Goal: Task Accomplishment & Management: Manage account settings

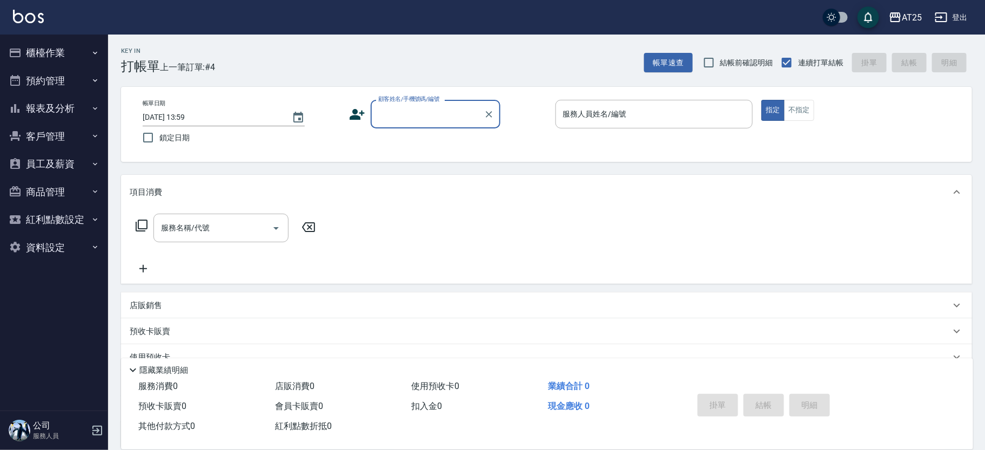
click at [423, 116] on input "顧客姓名/手機號碼/編號" at bounding box center [427, 114] width 104 height 19
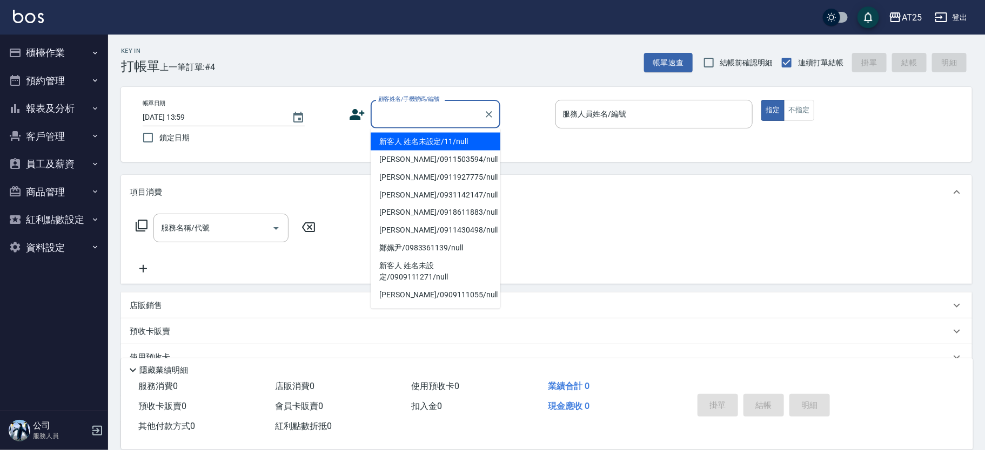
click at [439, 137] on li "新客人 姓名未設定/11/null" at bounding box center [435, 142] width 130 height 18
type input "新客人 姓名未設定/11/null"
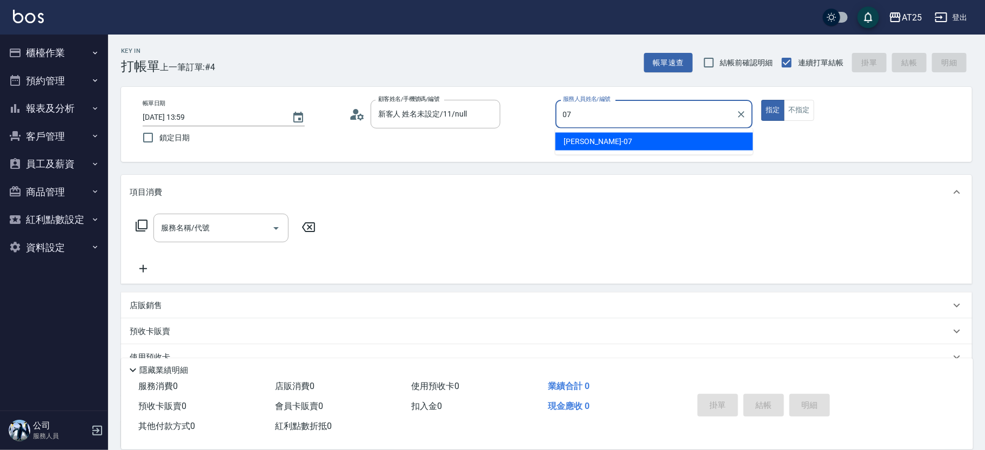
type input "Cooper-07"
type button "true"
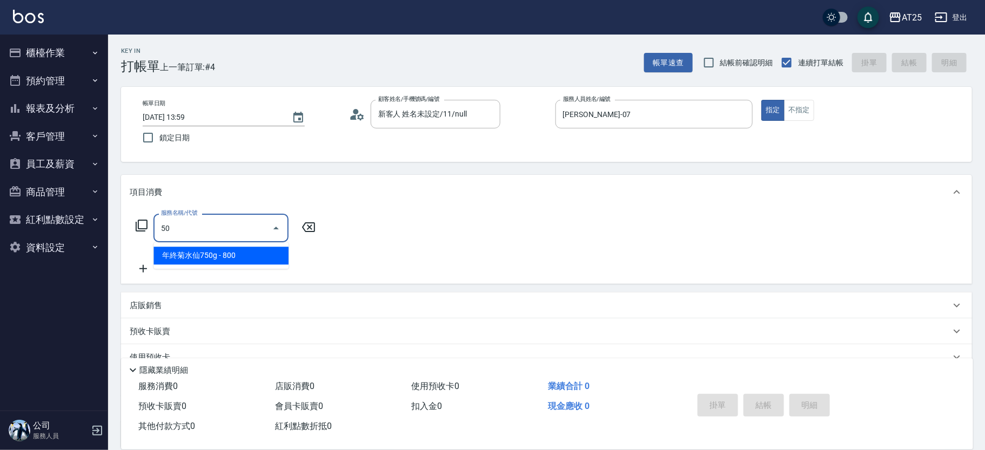
type input "501"
type input "100"
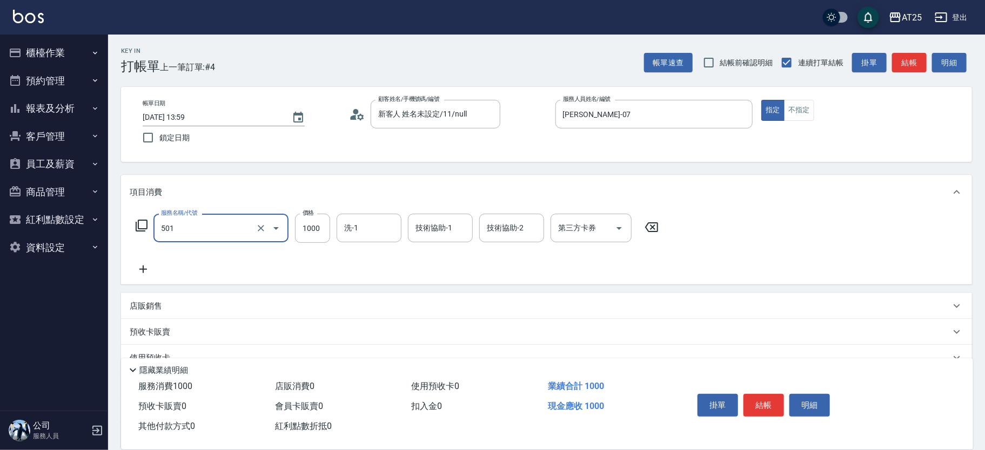
type input "染髮(501)"
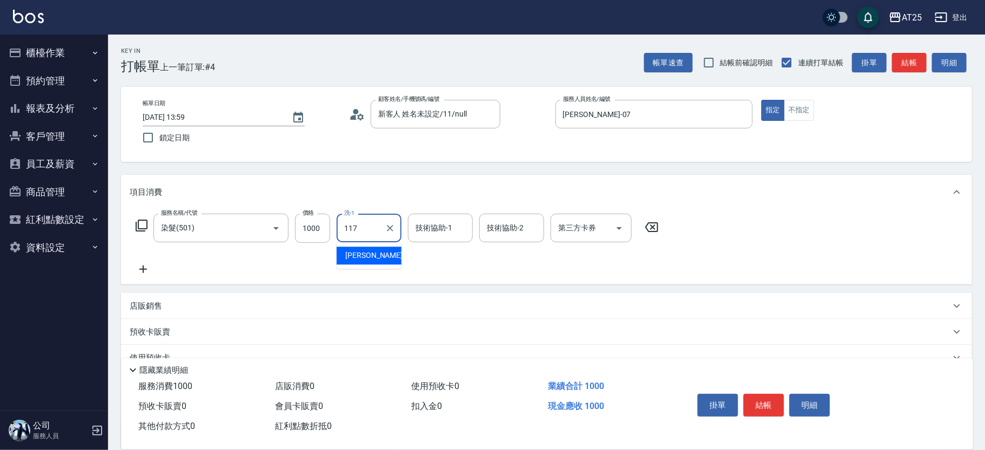
type input "小祐-117"
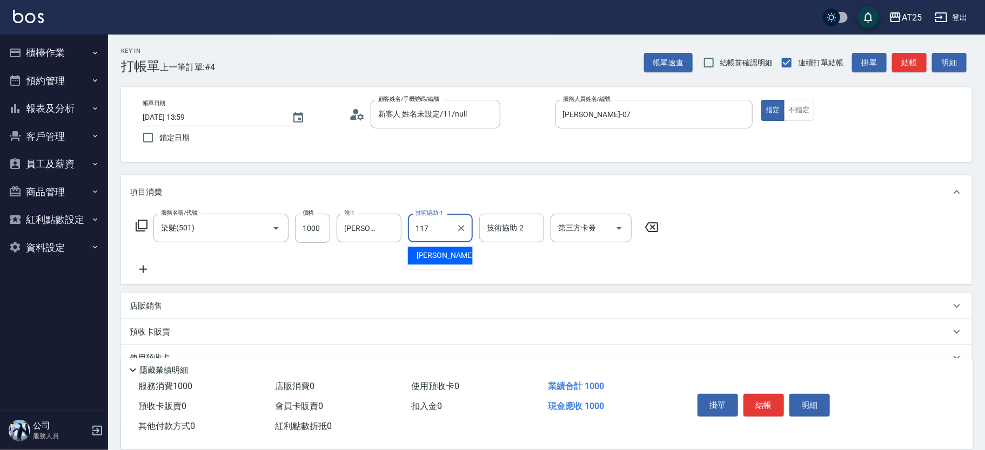
type input "小祐-117"
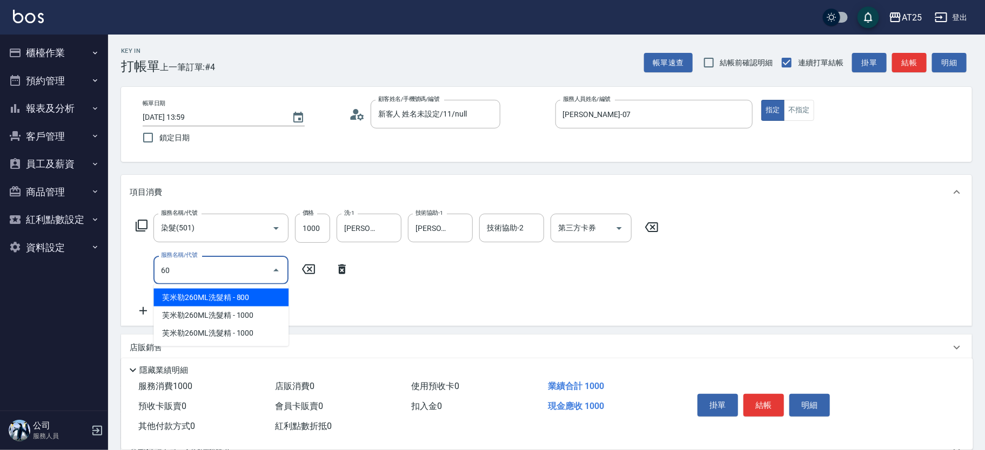
type input "601"
type input "200"
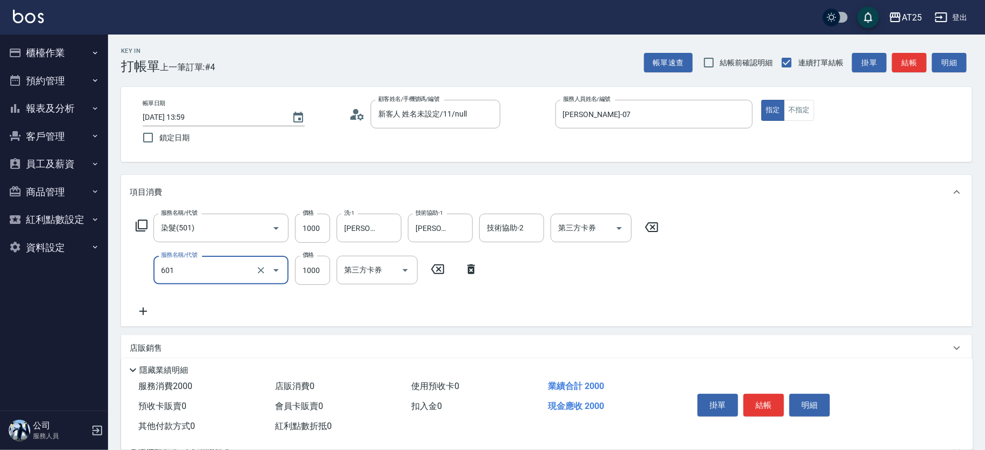
type input "自備護髮(1000上)(601)"
click at [614, 263] on icon at bounding box center [613, 269] width 27 height 13
type input "100"
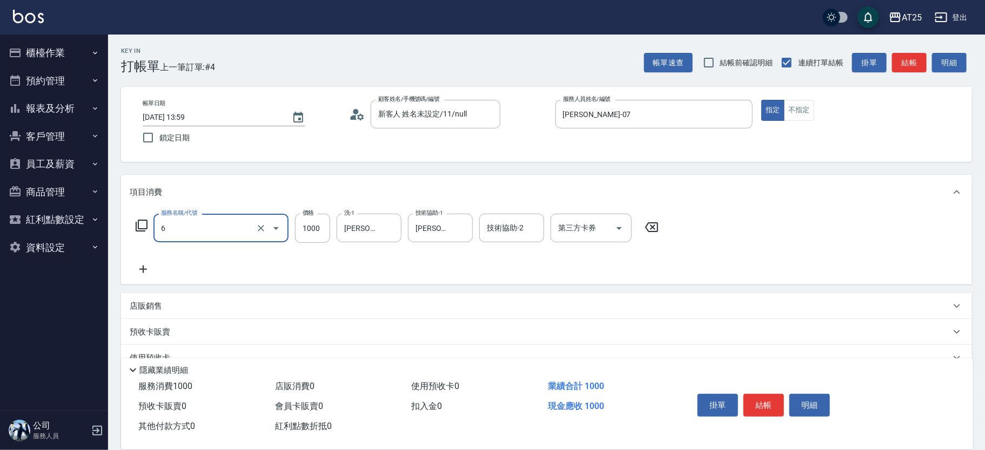
type input "60"
type input "0"
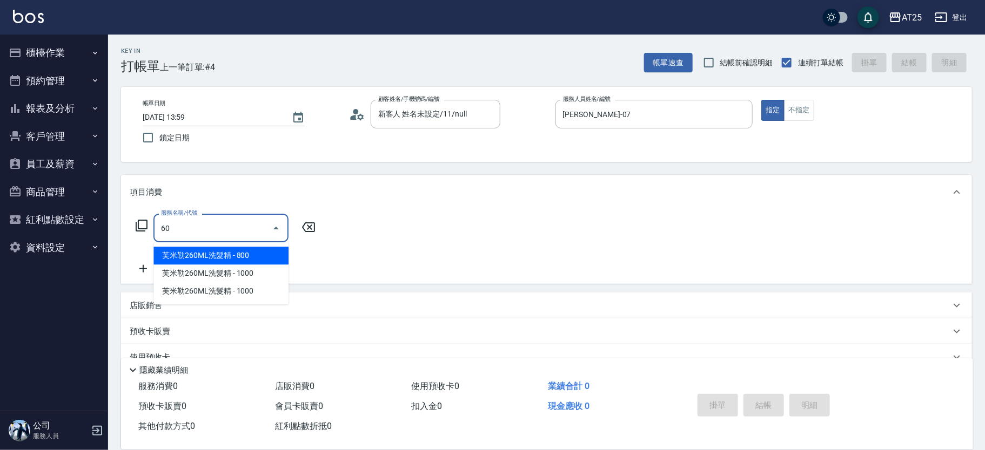
type input "6"
type input "501"
type input "100"
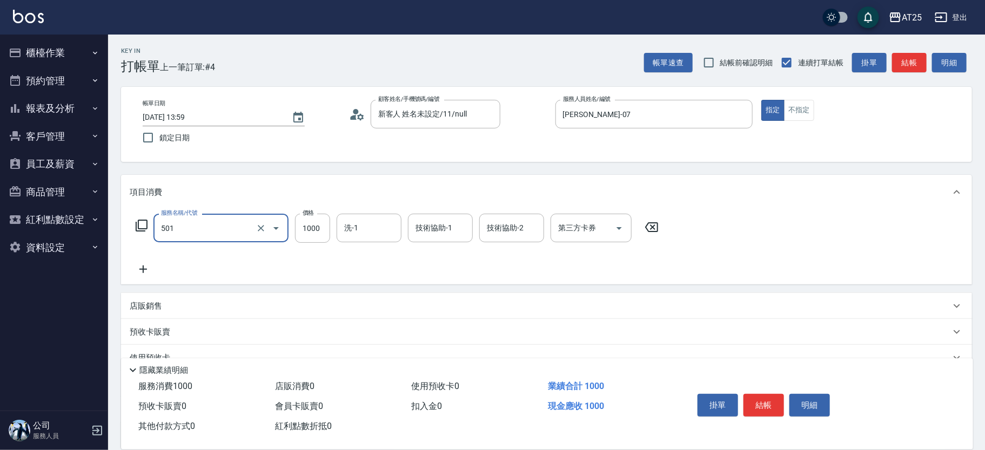
type input "染髮(501)"
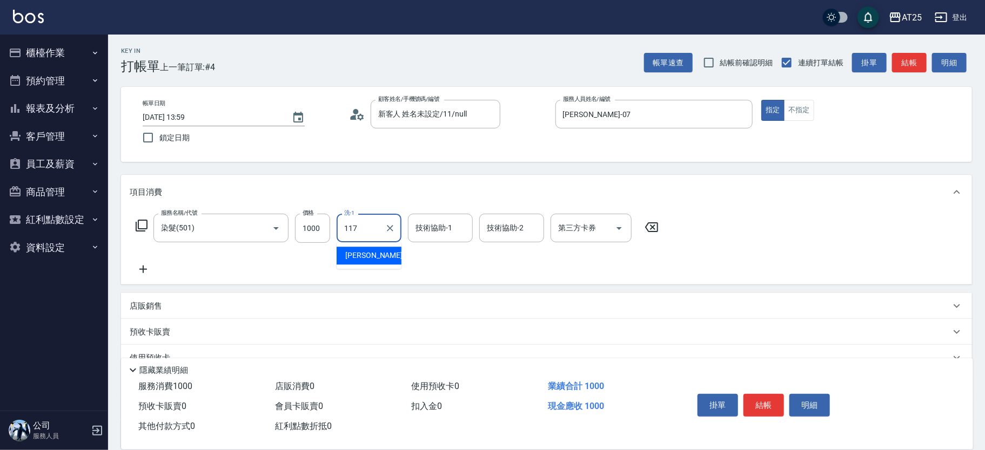
type input "小祐-117"
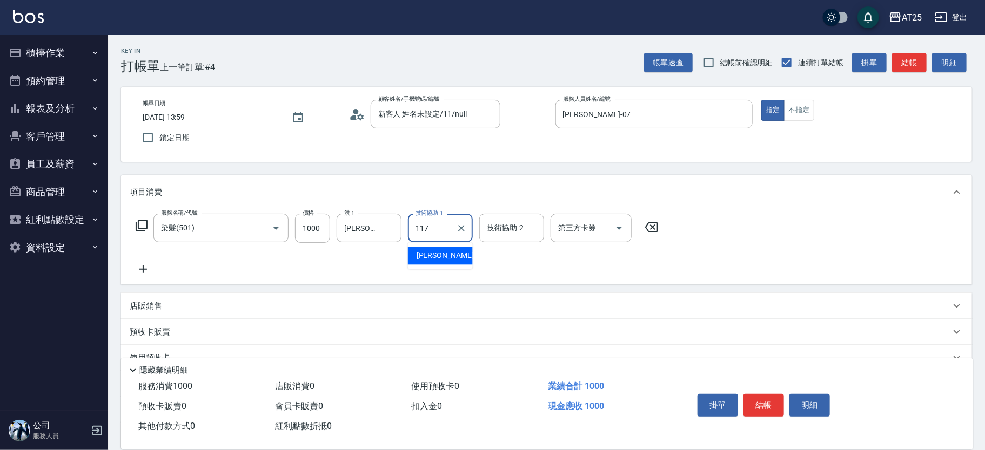
type input "小祐-117"
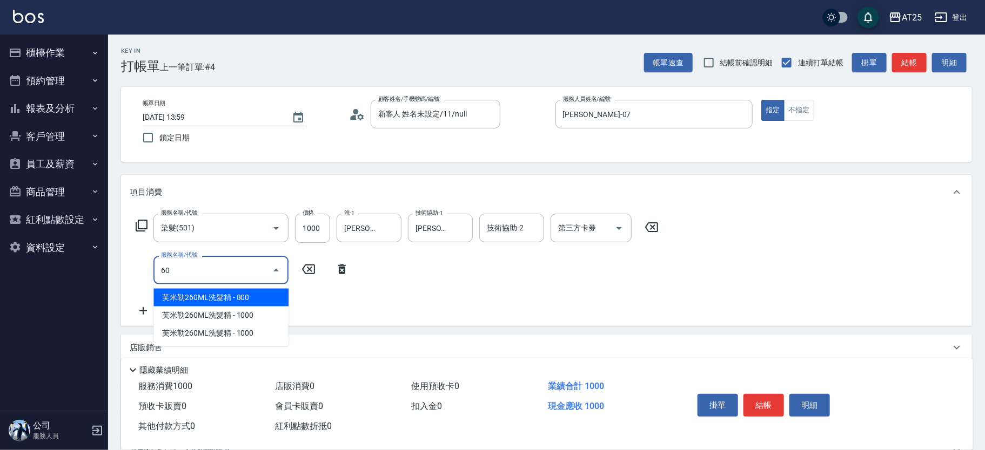
type input "608"
type input "150"
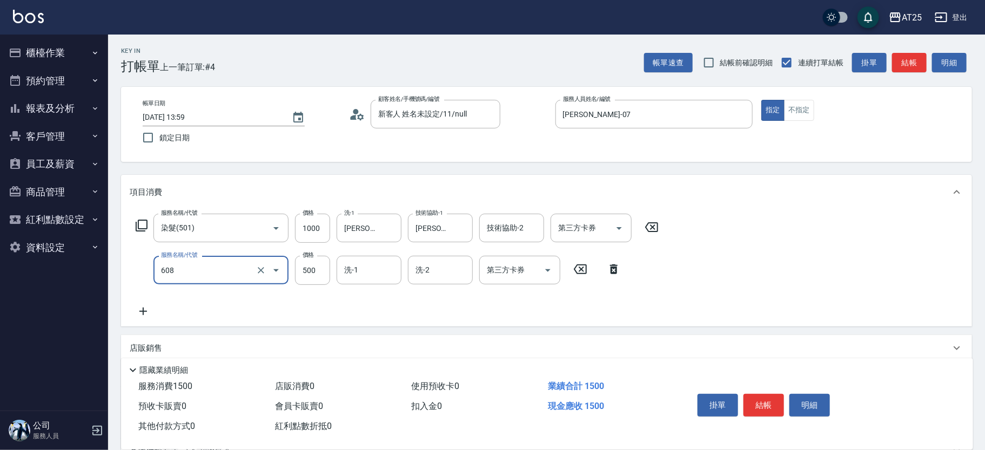
type input "自備護髮(1000下)(608)"
type input "100"
type input "240"
type input "120"
type input "240"
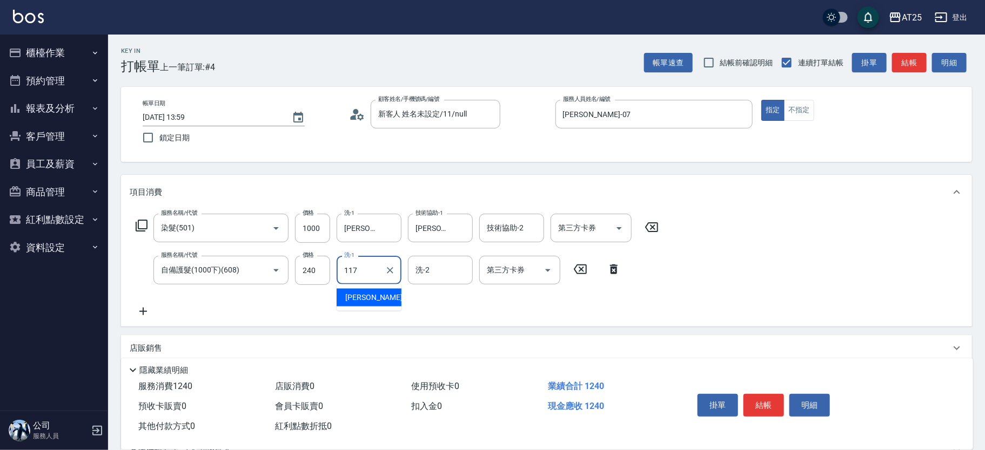
type input "小祐-117"
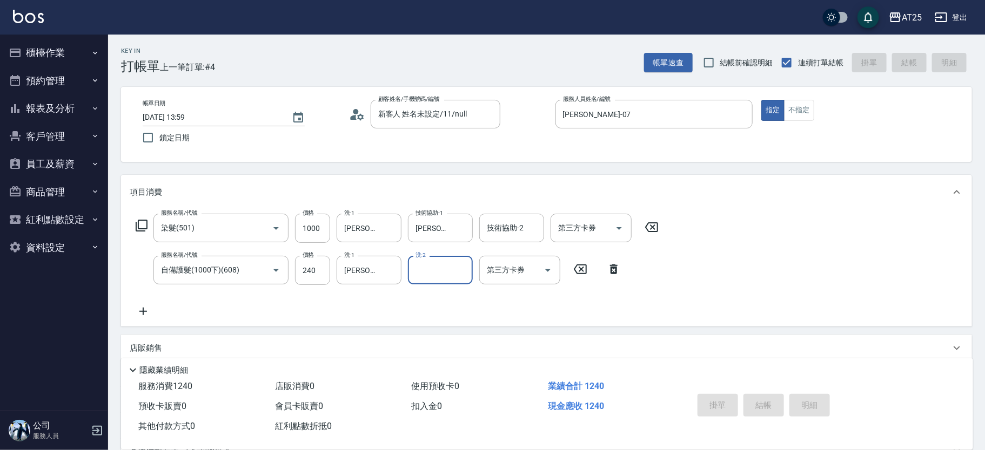
type input "2025/08/21 14:53"
type input "0"
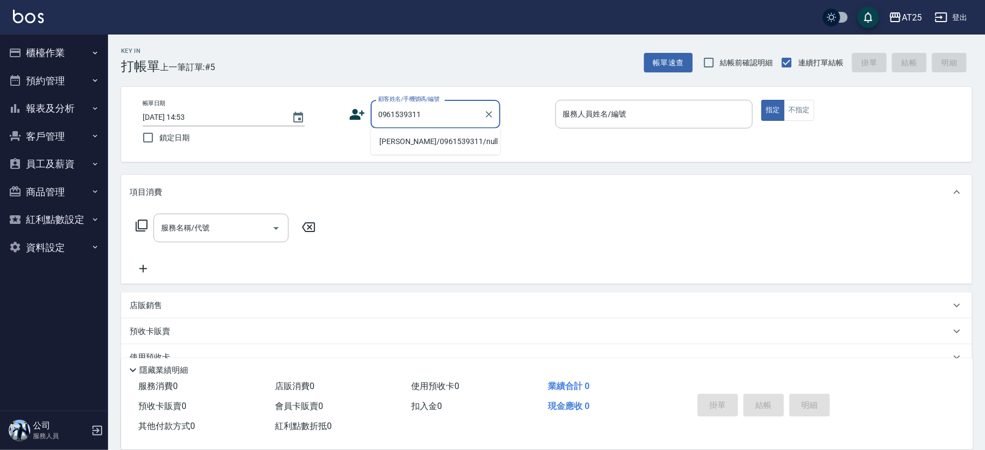
click at [437, 141] on li "馮博敬/0961539311/null" at bounding box center [435, 142] width 130 height 18
type input "馮博敬/0961539311/null"
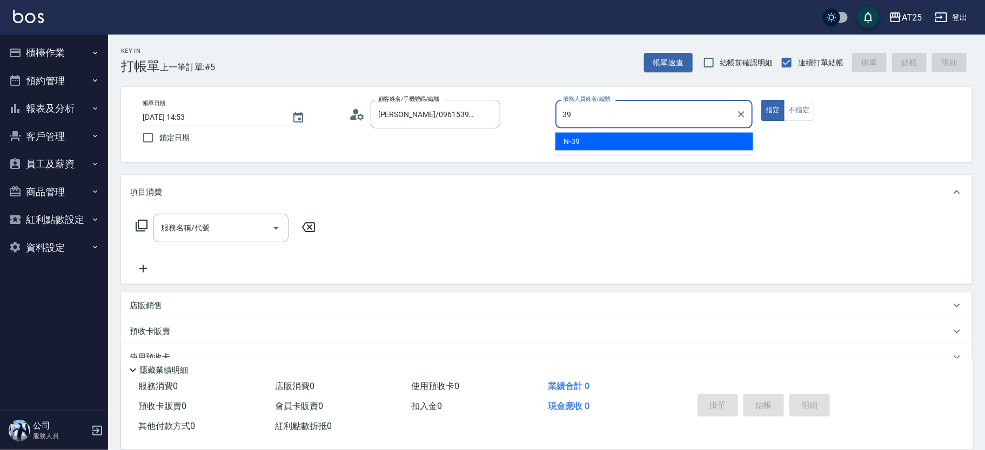
type input "N-39"
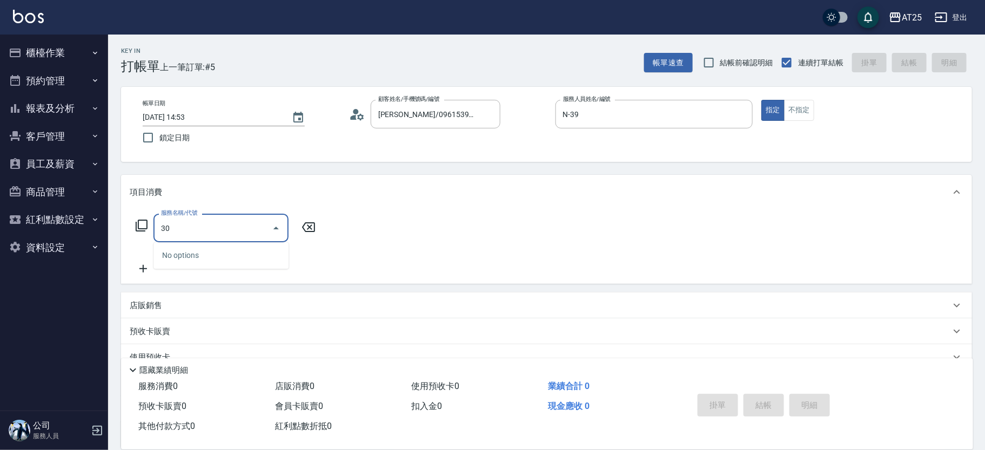
type input "301"
type input "150"
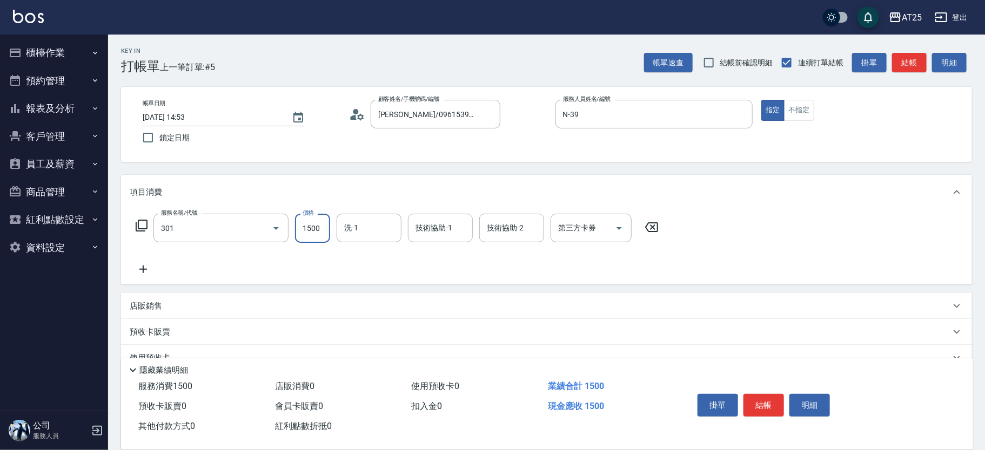
type input "燙髮(301)"
type input "0"
type input "20"
type input "200"
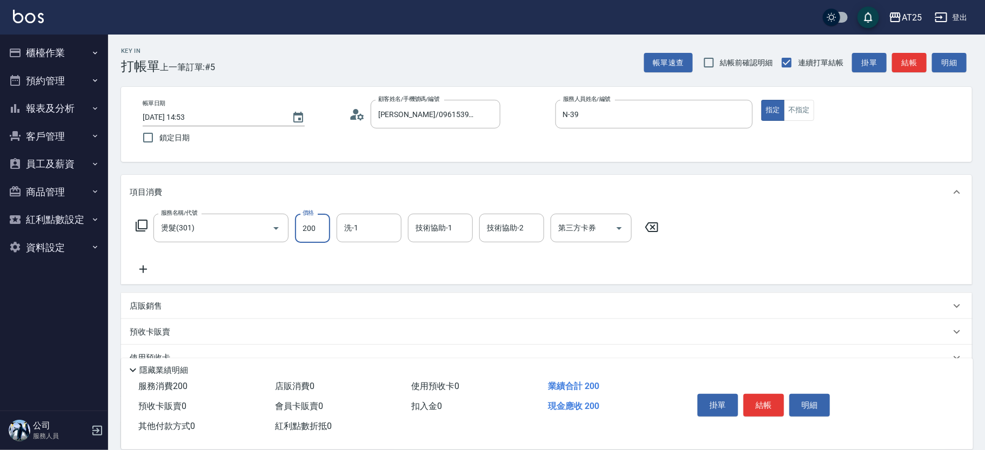
type input "200"
type input "2000"
click at [204, 297] on div "店販銷售" at bounding box center [546, 306] width 851 height 26
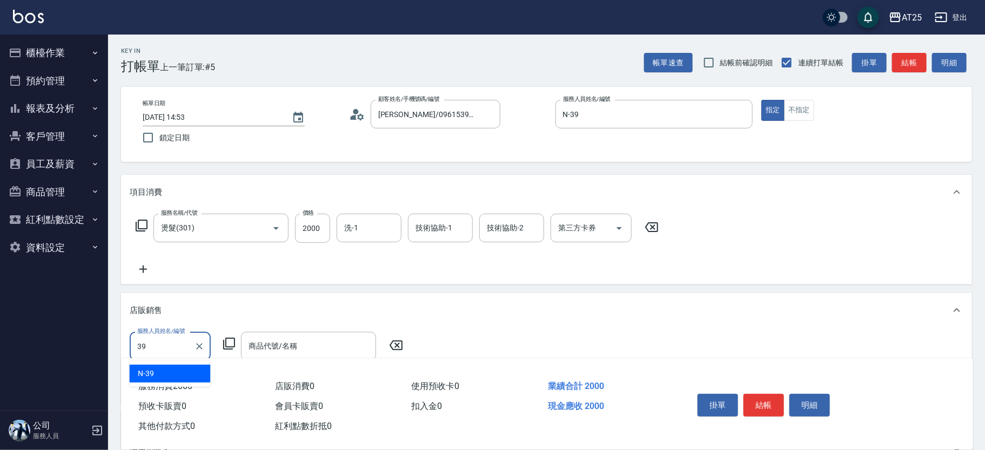
type input "N-39"
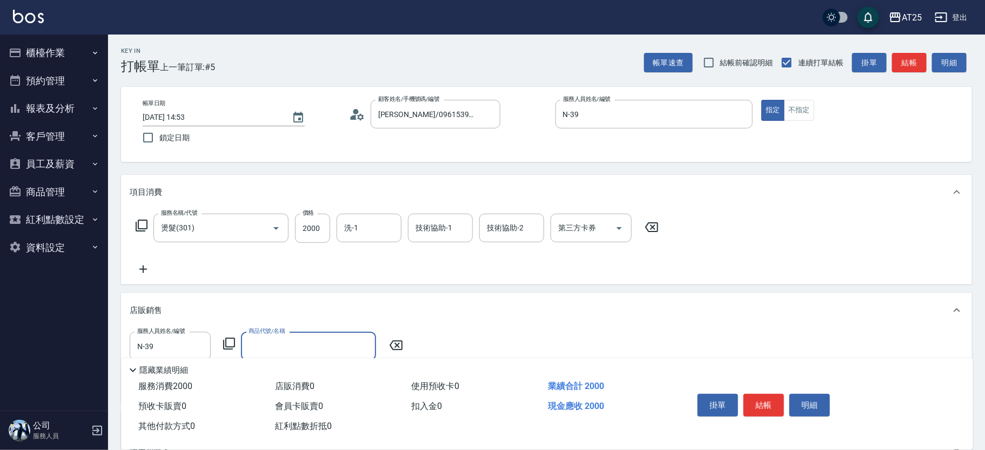
click at [225, 341] on icon at bounding box center [229, 344] width 13 height 13
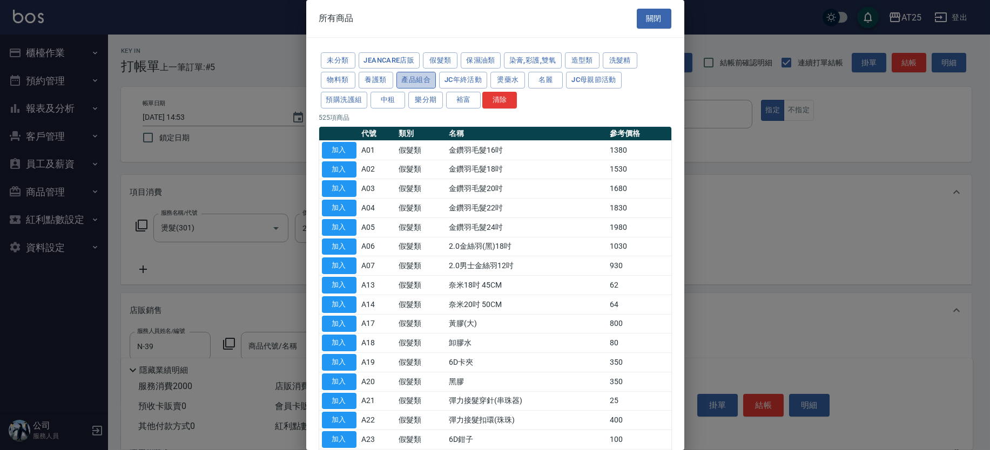
click at [406, 77] on button "產品組合" at bounding box center [416, 80] width 40 height 17
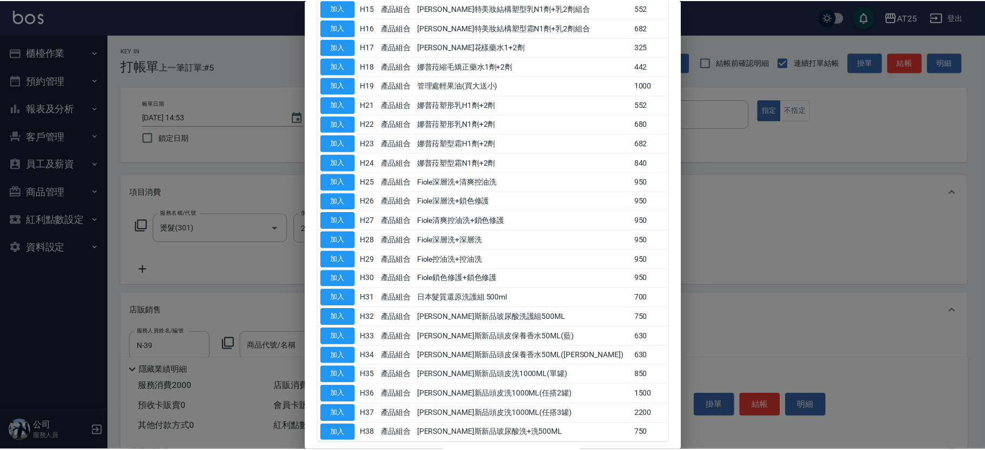
scroll to position [321, 0]
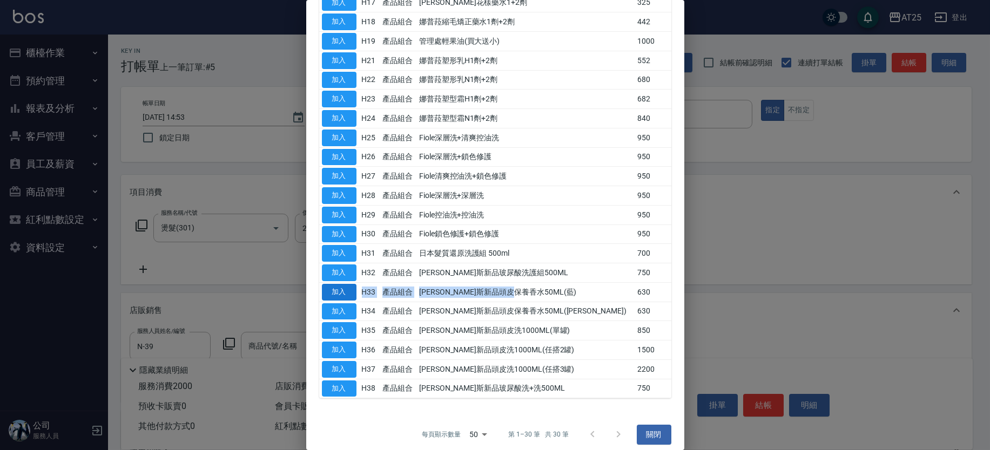
drag, startPoint x: 572, startPoint y: 288, endPoint x: 340, endPoint y: 291, distance: 232.2
click at [340, 291] on tr "加入 H33 產品組合 喬娜斯新品頭皮保養香水50ML(藍) 630" at bounding box center [495, 291] width 352 height 19
click at [340, 291] on button "加入" at bounding box center [339, 292] width 35 height 17
type input "[PERSON_NAME]斯新品頭皮保養香水50ML(藍)"
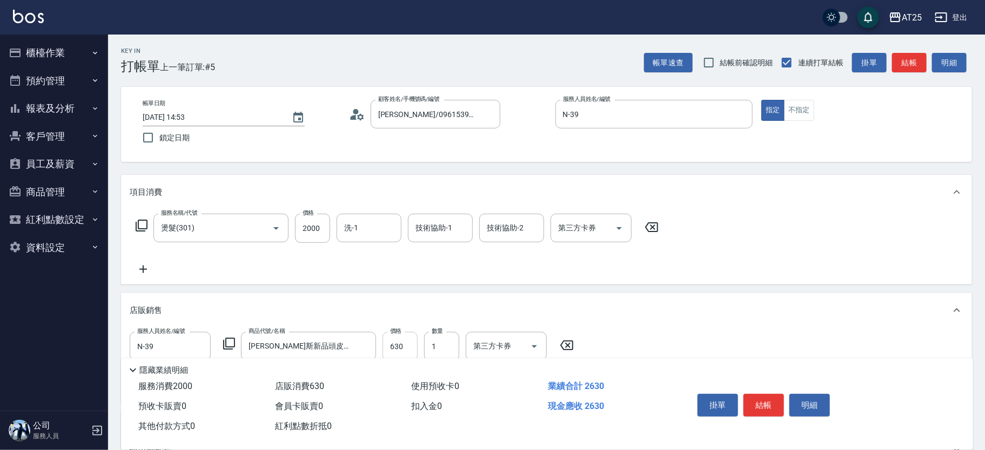
click at [393, 341] on input "630" at bounding box center [399, 346] width 35 height 29
type input "200"
type input "50"
type input "250"
type input "500"
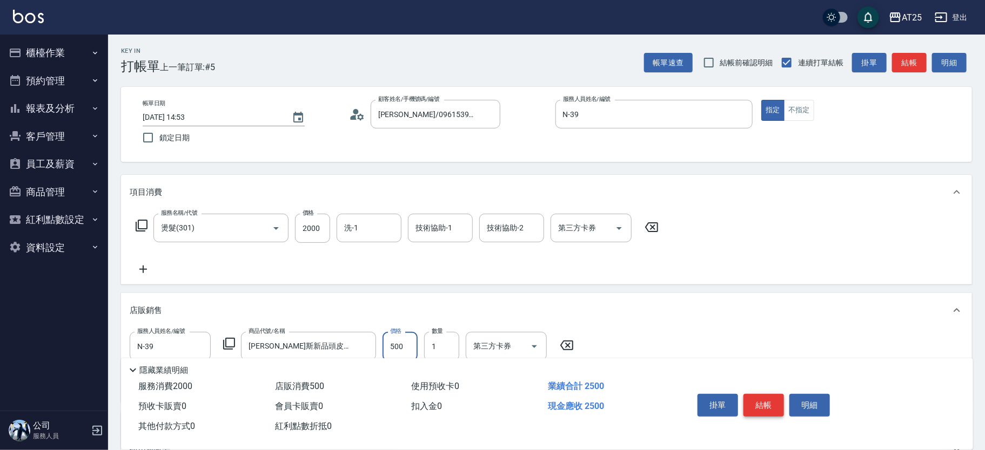
click at [770, 394] on button "結帳" at bounding box center [763, 405] width 41 height 23
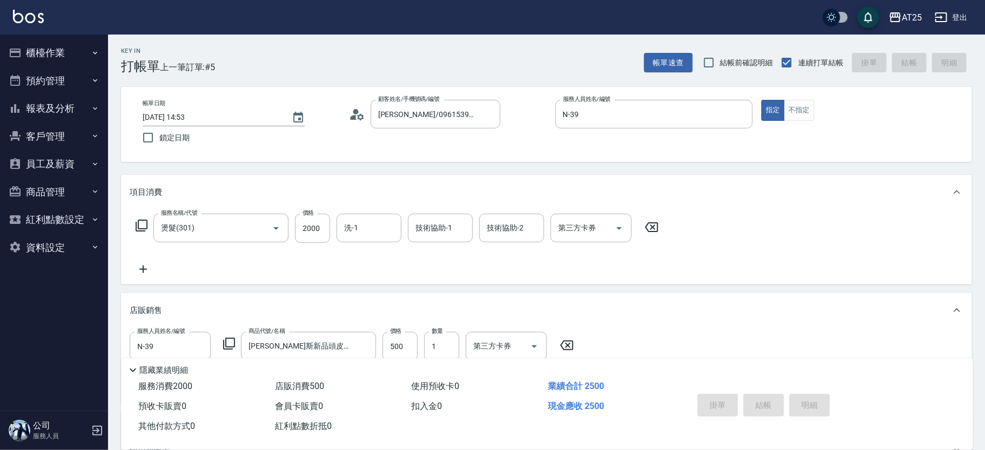
type input "0"
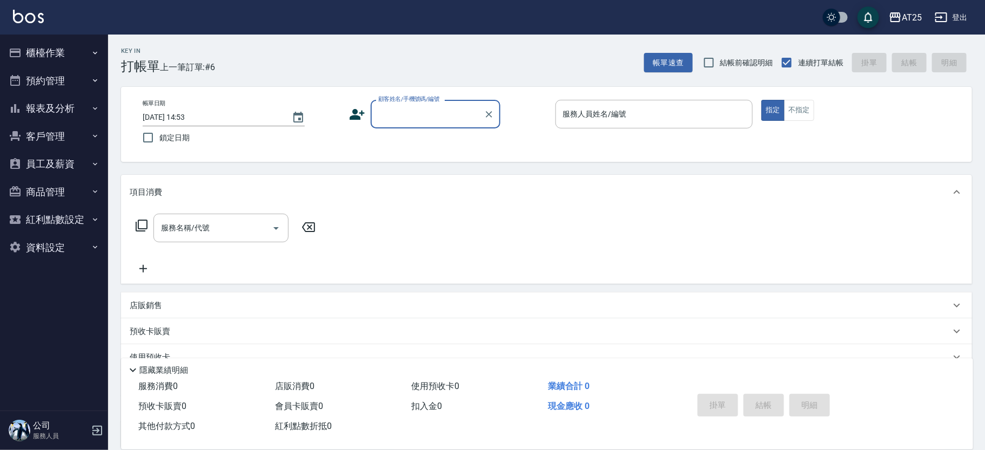
click at [31, 112] on button "報表及分析" at bounding box center [53, 109] width 99 height 28
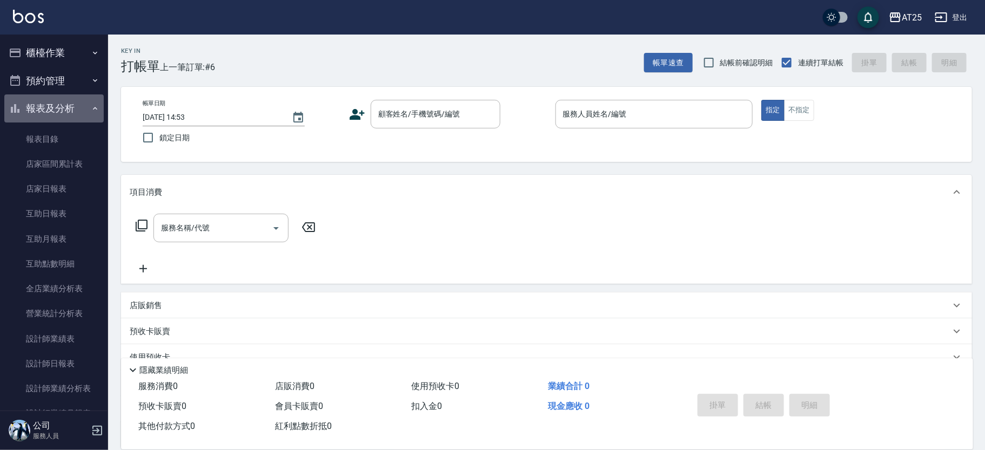
click at [66, 110] on button "報表及分析" at bounding box center [53, 109] width 99 height 28
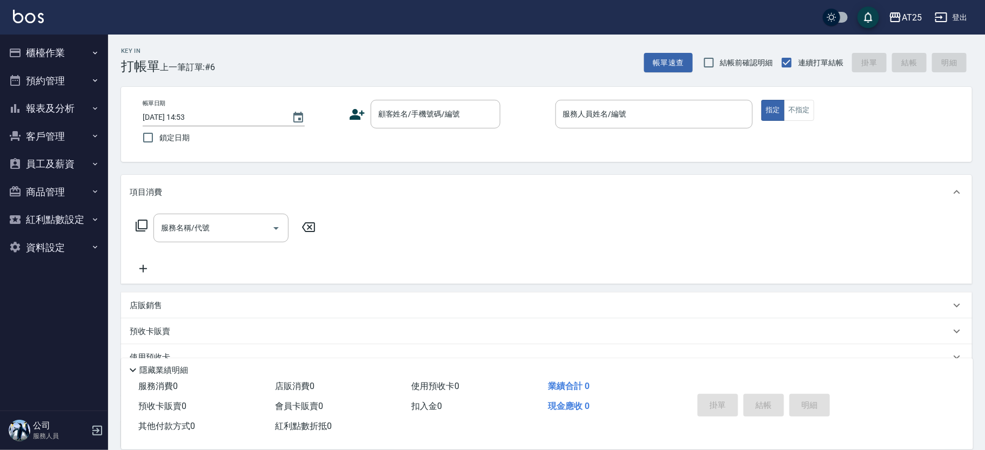
click at [96, 41] on button "櫃檯作業" at bounding box center [53, 53] width 99 height 28
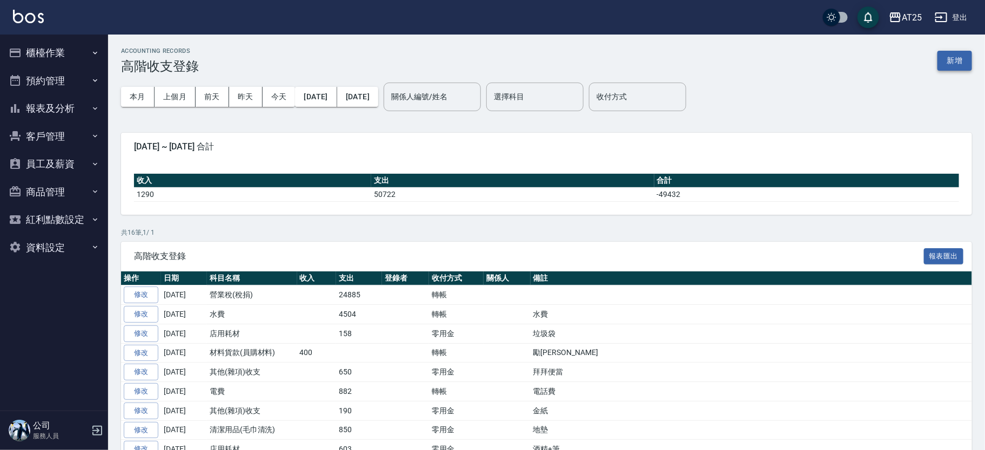
click at [948, 55] on button "新增" at bounding box center [954, 61] width 35 height 20
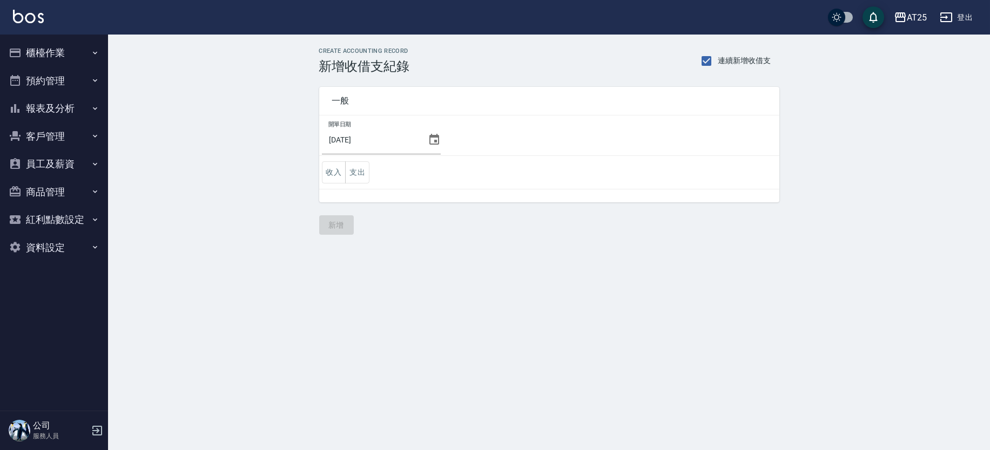
click at [431, 140] on icon at bounding box center [434, 139] width 10 height 11
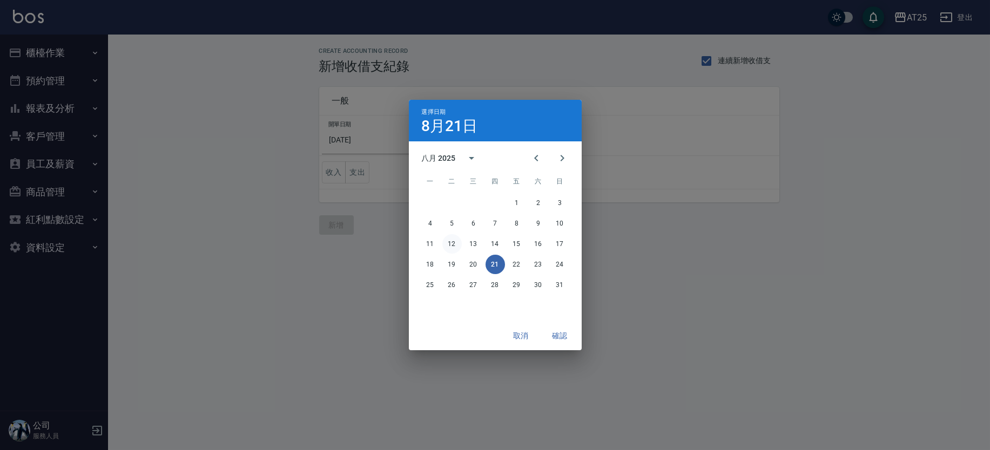
click at [454, 244] on button "12" at bounding box center [451, 243] width 19 height 19
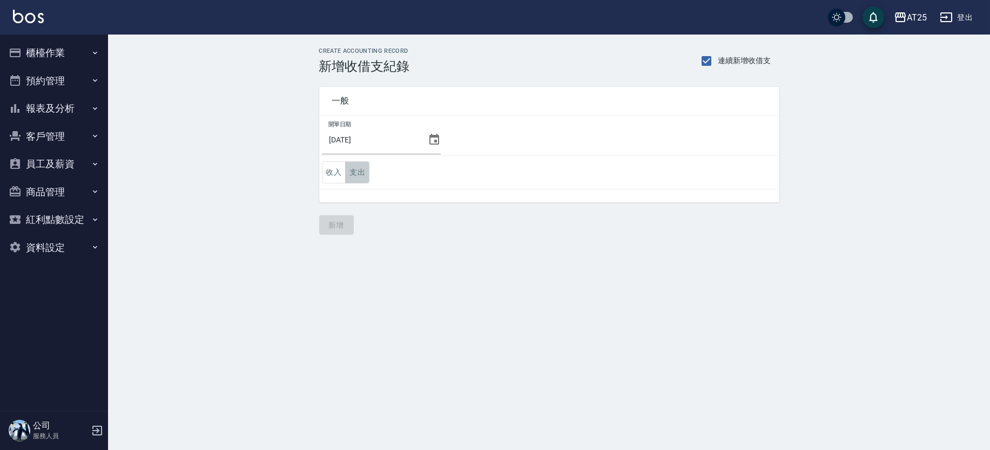
click at [360, 173] on button "支出" at bounding box center [357, 172] width 24 height 22
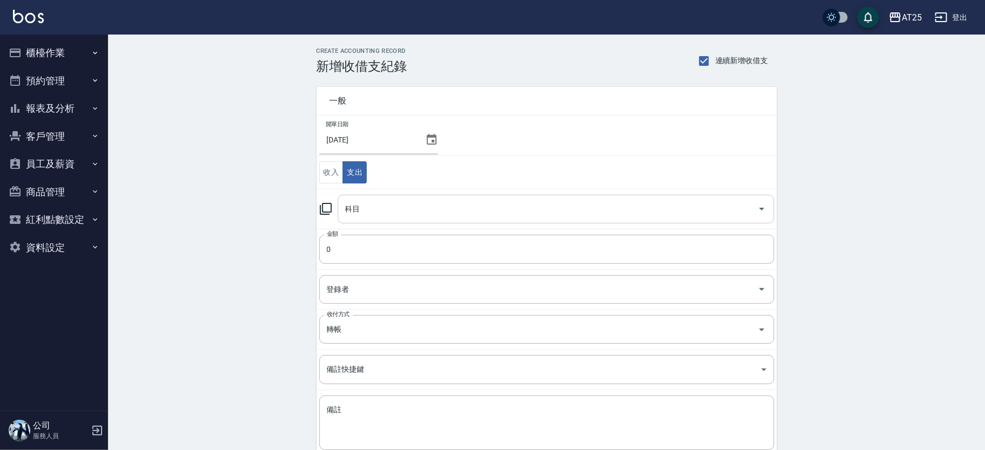
click at [385, 211] on input "科目" at bounding box center [547, 209] width 410 height 19
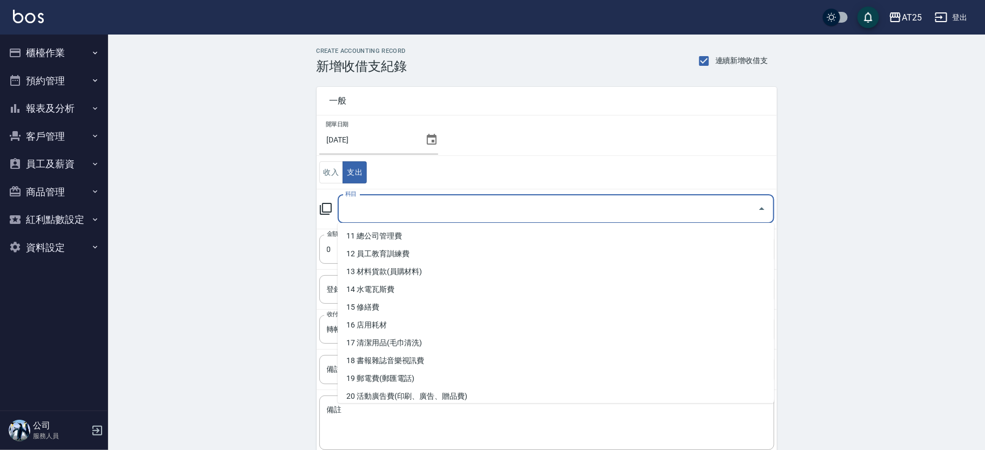
scroll to position [208, 0]
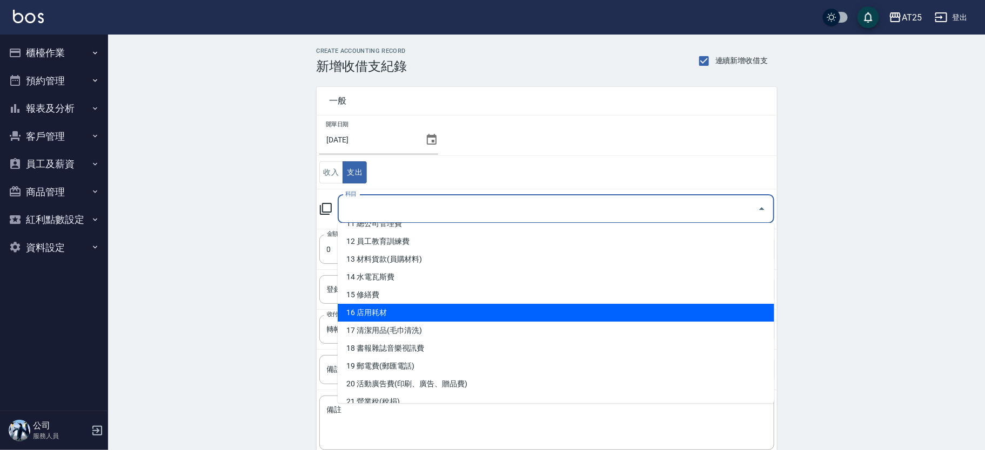
click at [609, 307] on li "16 店用耗材" at bounding box center [556, 313] width 436 height 18
type input "16 店用耗材"
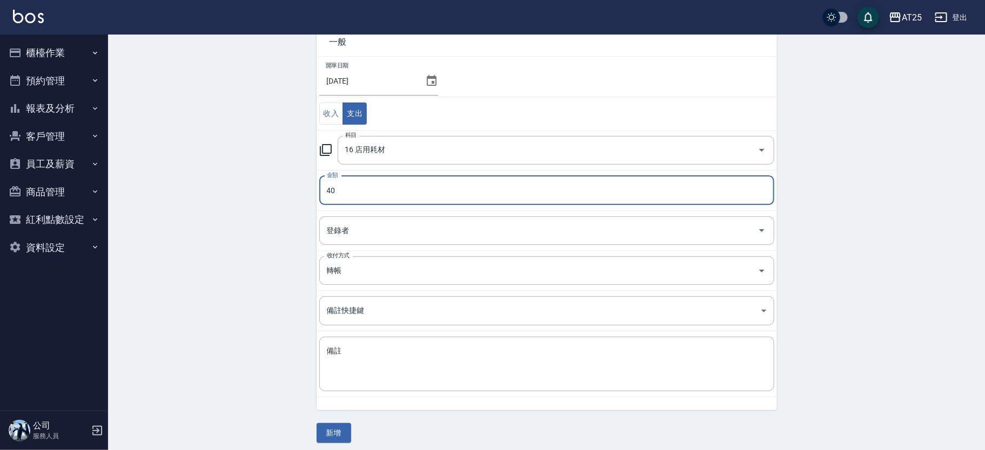
scroll to position [64, 0]
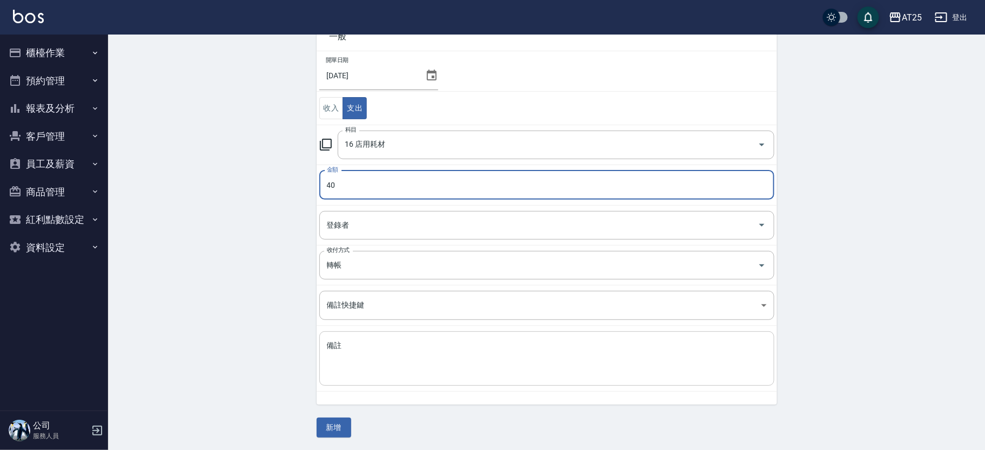
type input "40"
click at [436, 362] on textarea "備註" at bounding box center [547, 359] width 440 height 37
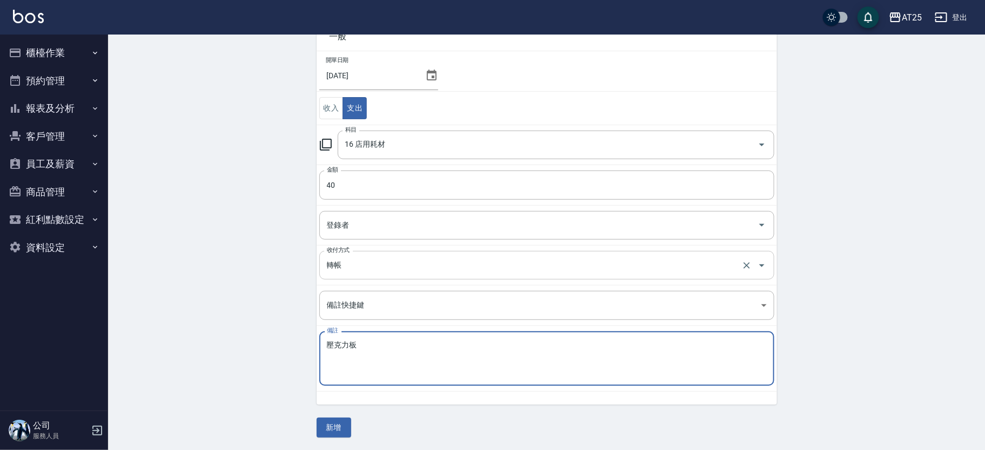
type textarea "壓克力板"
click at [378, 258] on input "轉帳" at bounding box center [531, 265] width 415 height 19
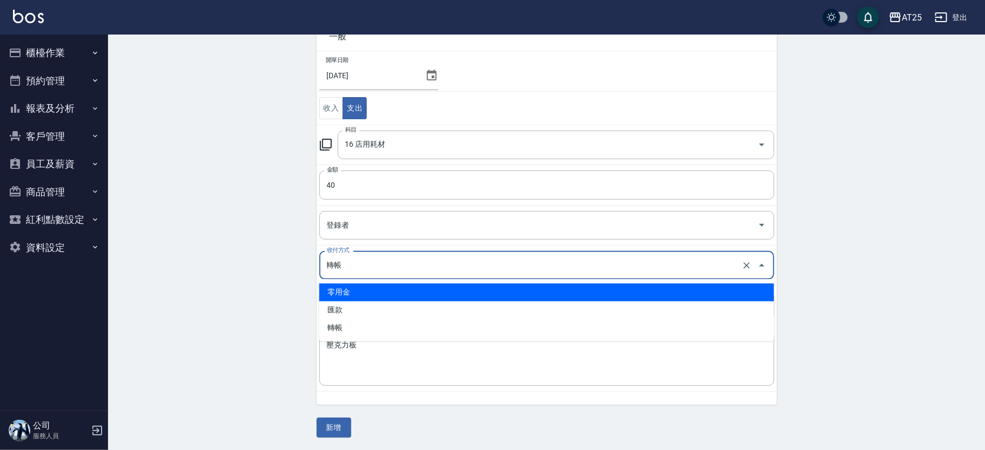
click at [375, 293] on li "零用金" at bounding box center [546, 293] width 455 height 18
type input "零用金"
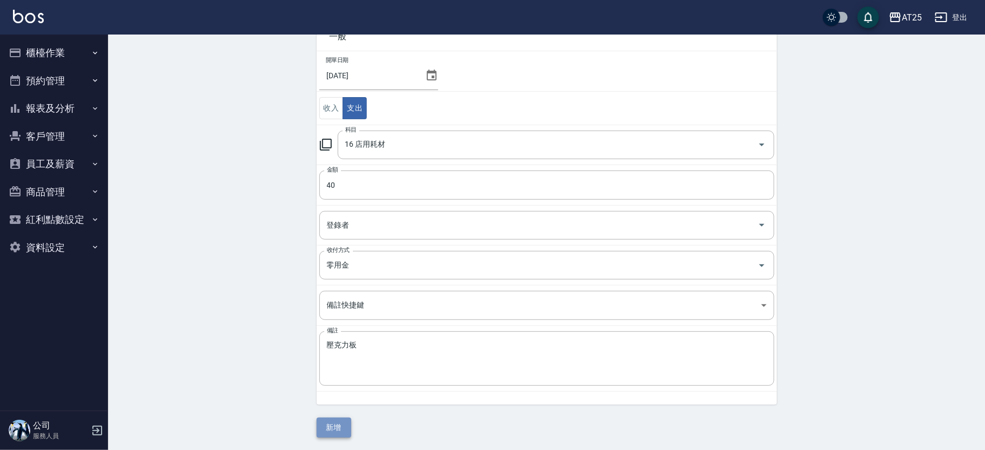
click at [333, 427] on button "新增" at bounding box center [333, 428] width 35 height 20
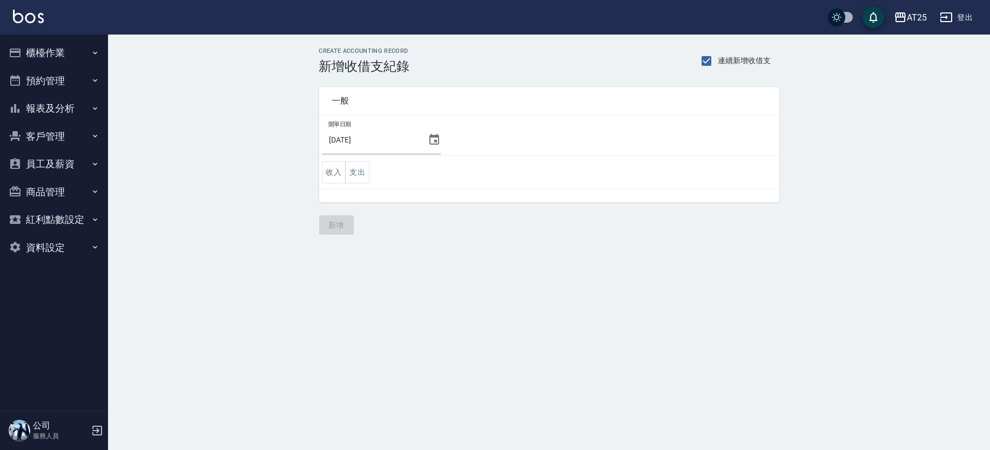
click at [430, 140] on icon at bounding box center [434, 139] width 10 height 11
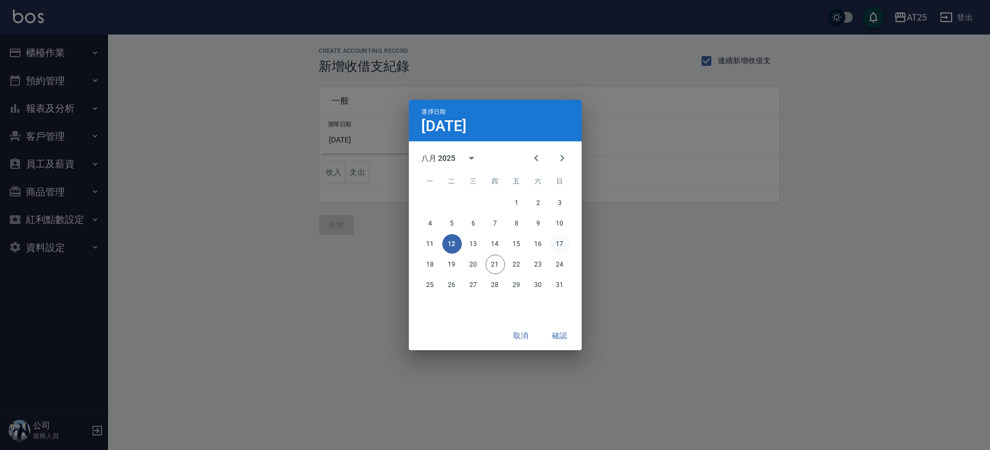
click at [561, 240] on button "17" at bounding box center [559, 243] width 19 height 19
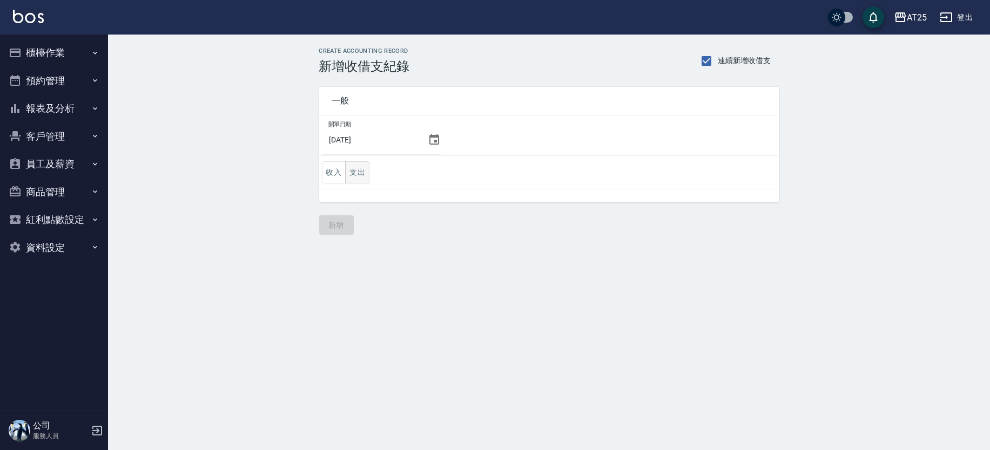
click at [355, 173] on button "支出" at bounding box center [357, 172] width 24 height 22
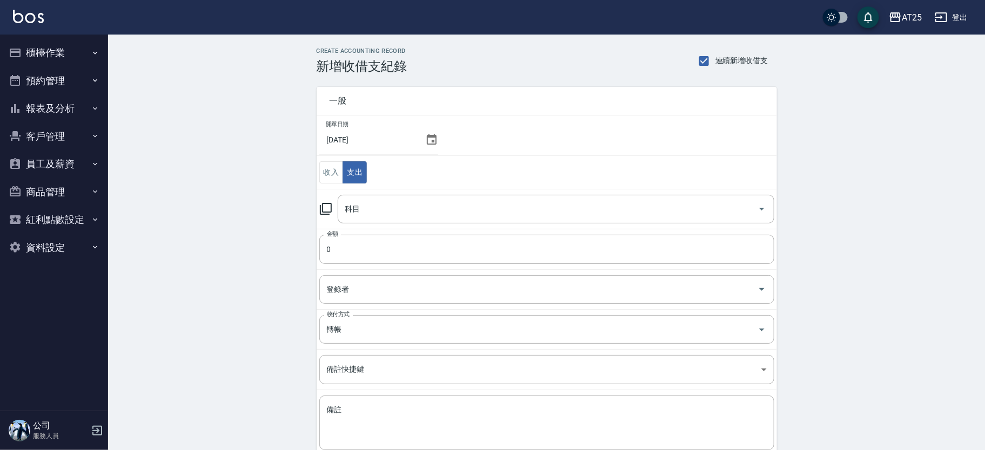
click at [611, 230] on td "金額 0 金額" at bounding box center [546, 249] width 460 height 41
click at [641, 213] on input "科目" at bounding box center [547, 209] width 410 height 19
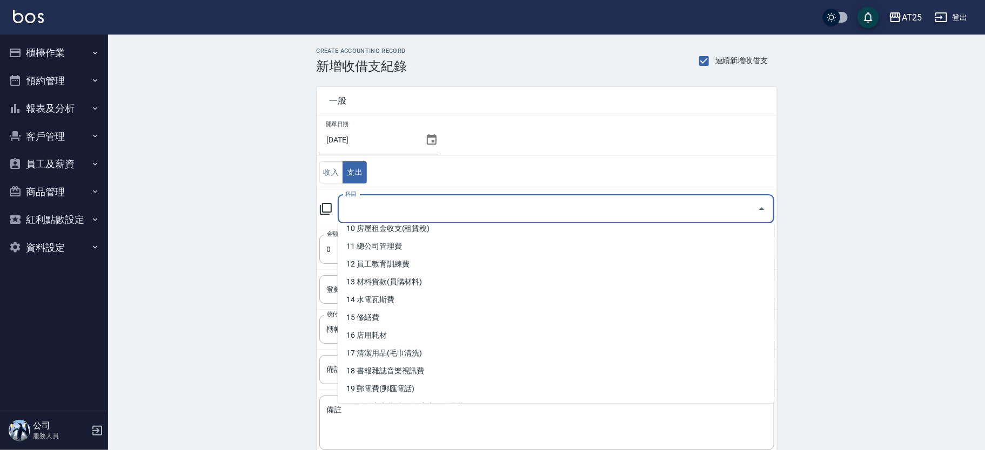
scroll to position [217, 0]
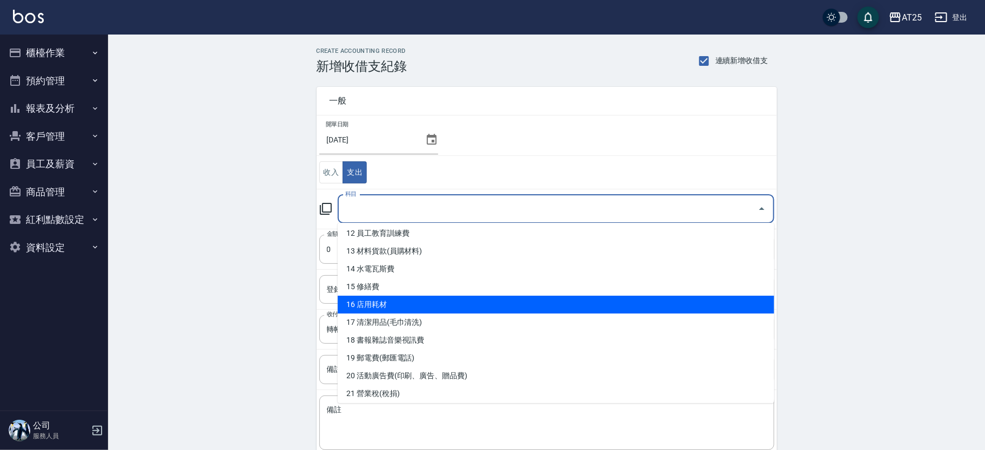
click at [655, 299] on li "16 店用耗材" at bounding box center [556, 305] width 436 height 18
type input "16 店用耗材"
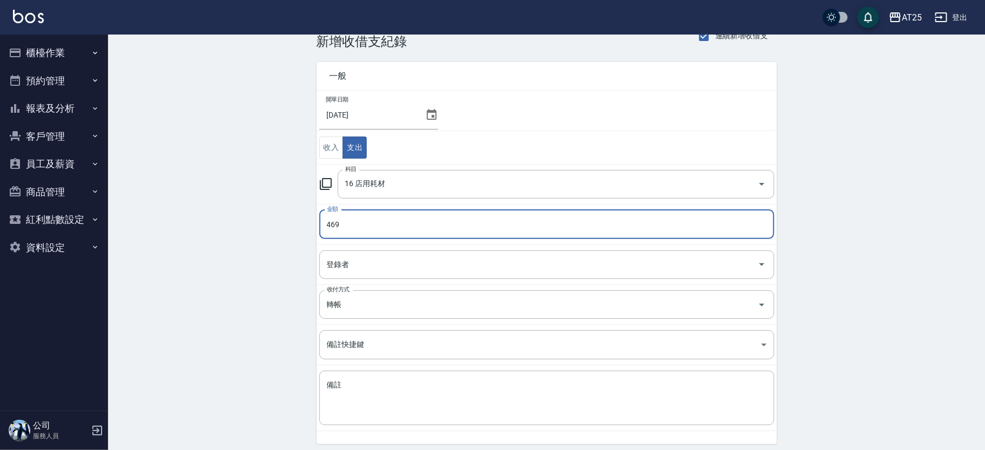
scroll to position [30, 0]
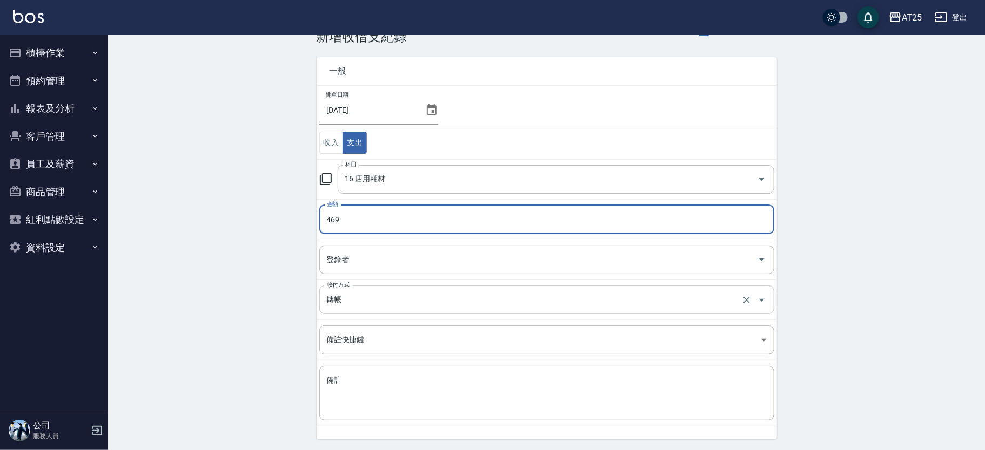
type input "469"
click at [444, 307] on input "轉帳" at bounding box center [531, 300] width 415 height 19
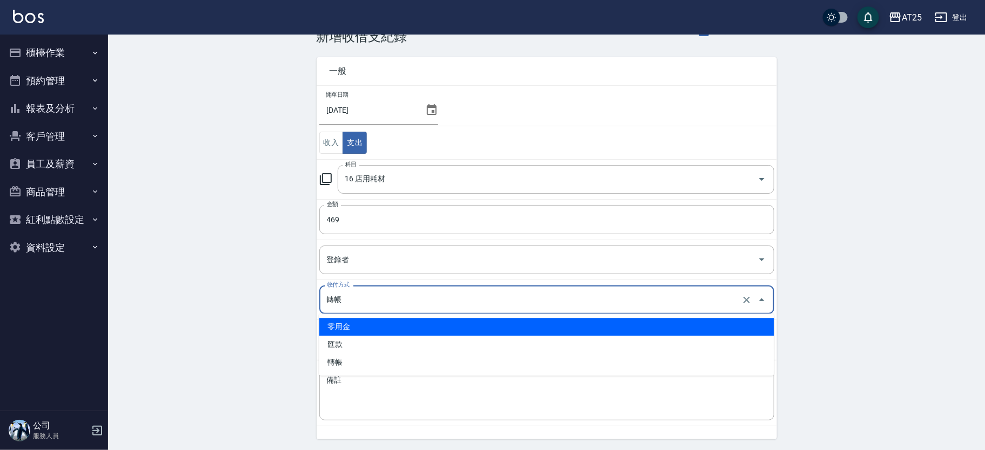
click at [382, 332] on li "零用金" at bounding box center [546, 327] width 455 height 18
type input "零用金"
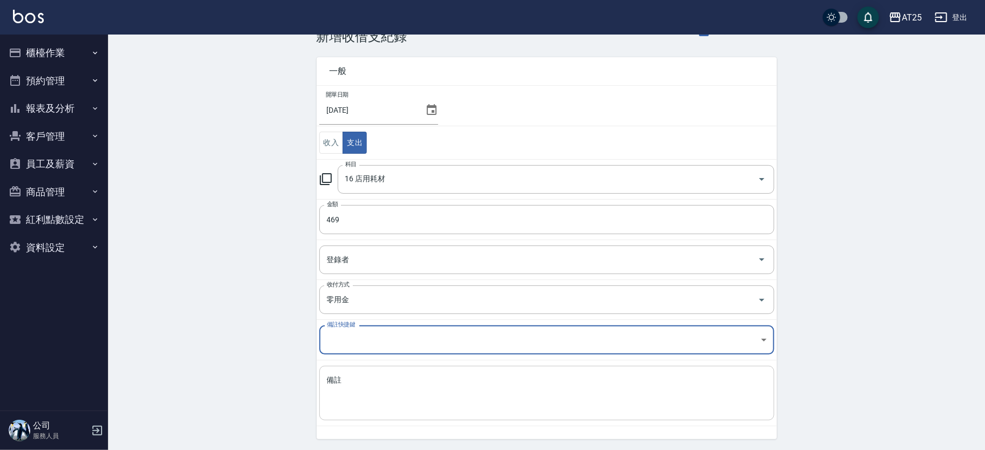
click at [372, 398] on textarea "備註" at bounding box center [547, 393] width 440 height 37
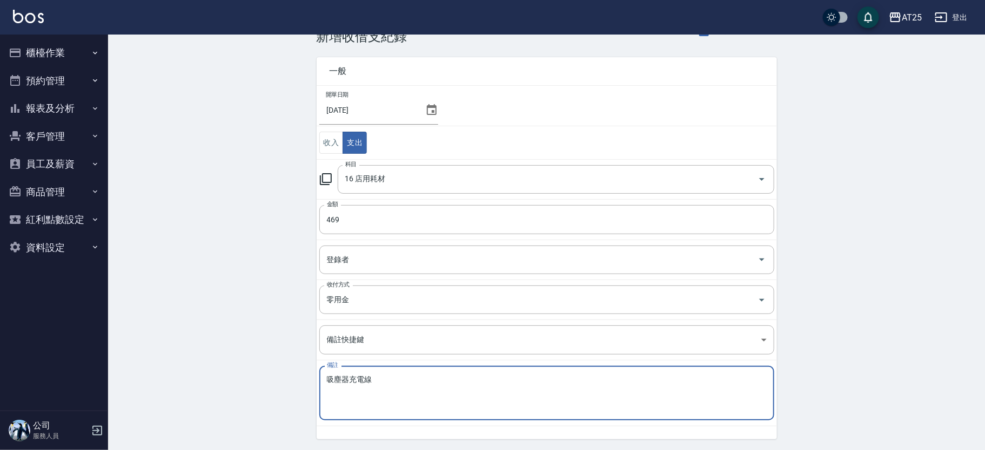
scroll to position [64, 0]
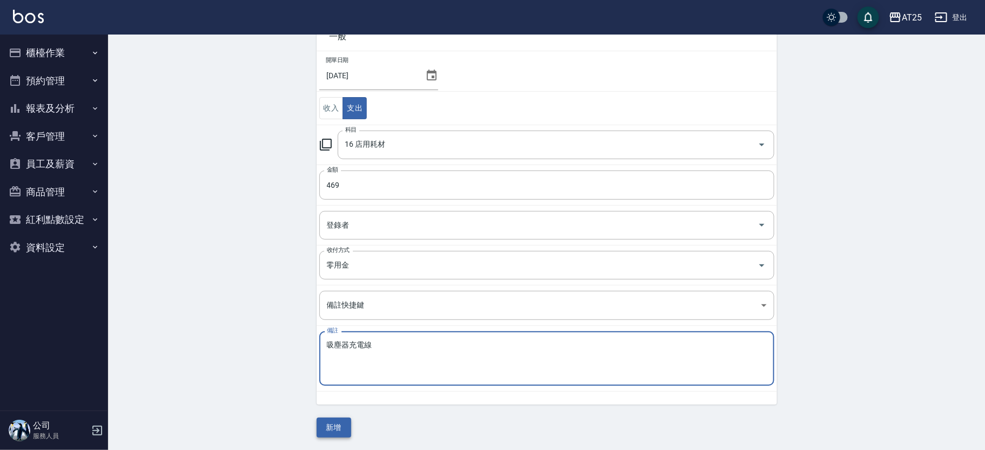
type textarea "吸塵器充電線"
click at [334, 432] on button "新增" at bounding box center [333, 428] width 35 height 20
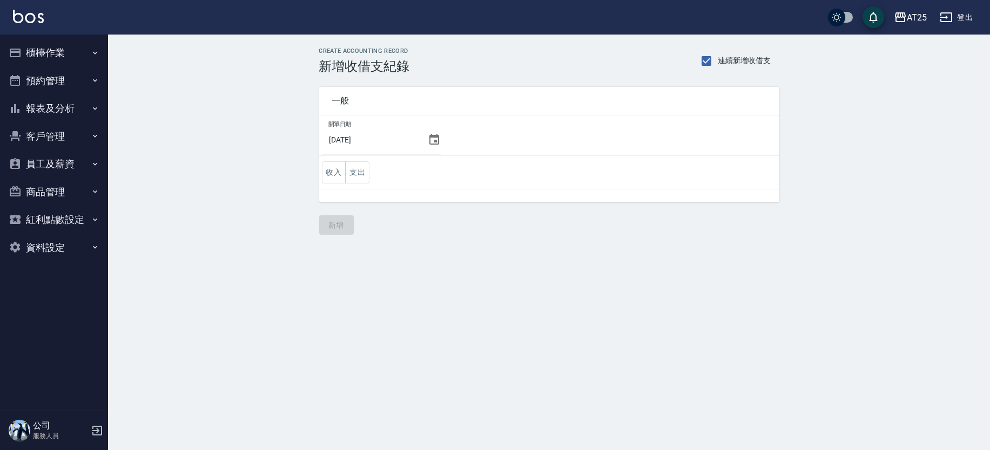
click at [433, 139] on icon at bounding box center [434, 139] width 13 height 13
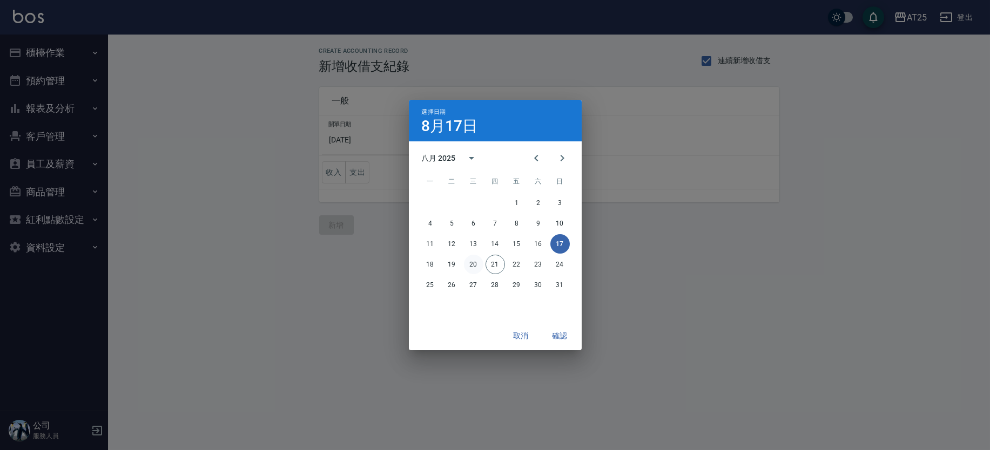
click at [476, 264] on button "20" at bounding box center [473, 264] width 19 height 19
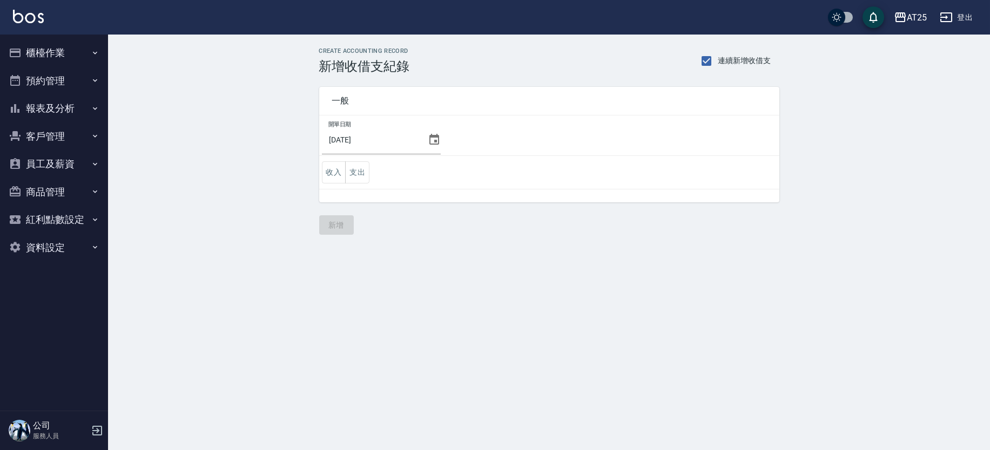
click at [361, 172] on button "支出" at bounding box center [357, 172] width 24 height 22
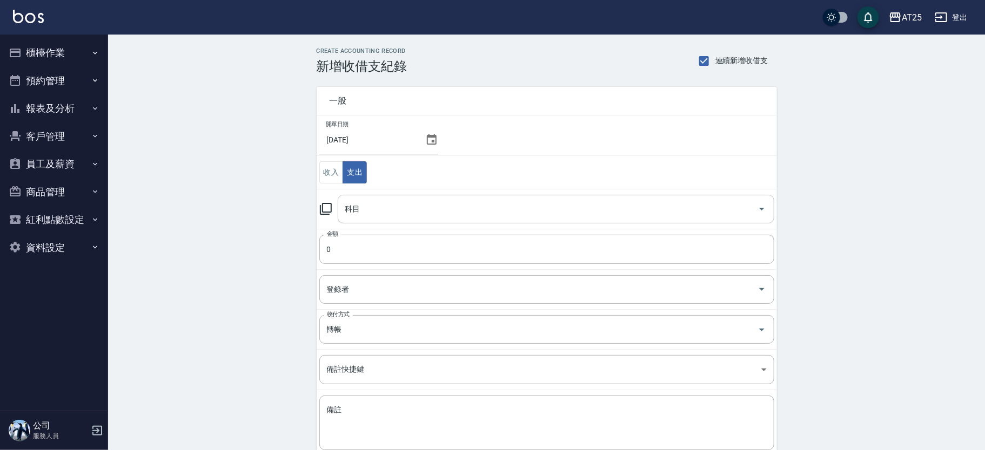
click at [459, 206] on input "科目" at bounding box center [547, 209] width 410 height 19
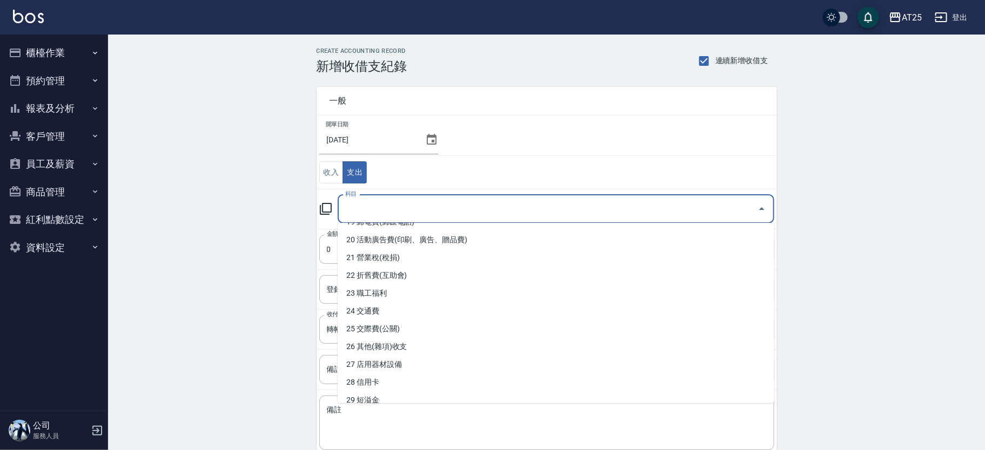
scroll to position [383, 0]
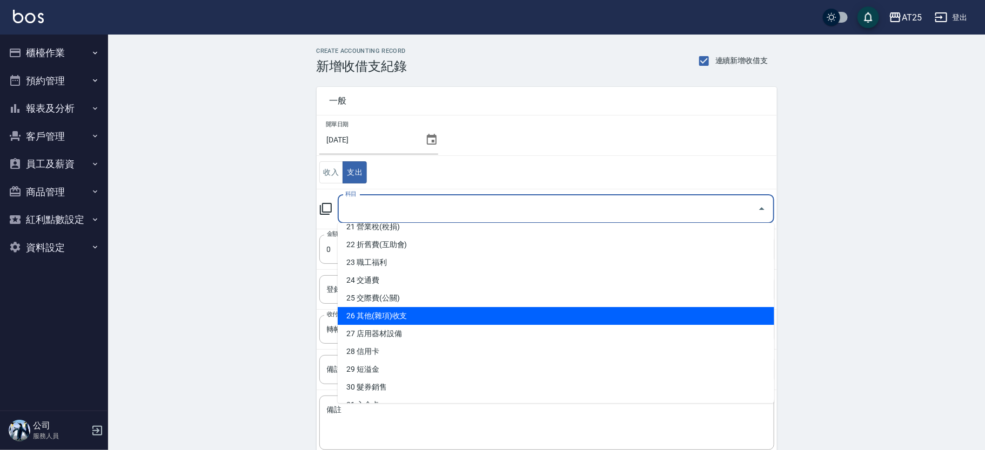
click at [689, 311] on li "26 其他(雜項)收支" at bounding box center [556, 316] width 436 height 18
type input "26 其他(雜項)收支"
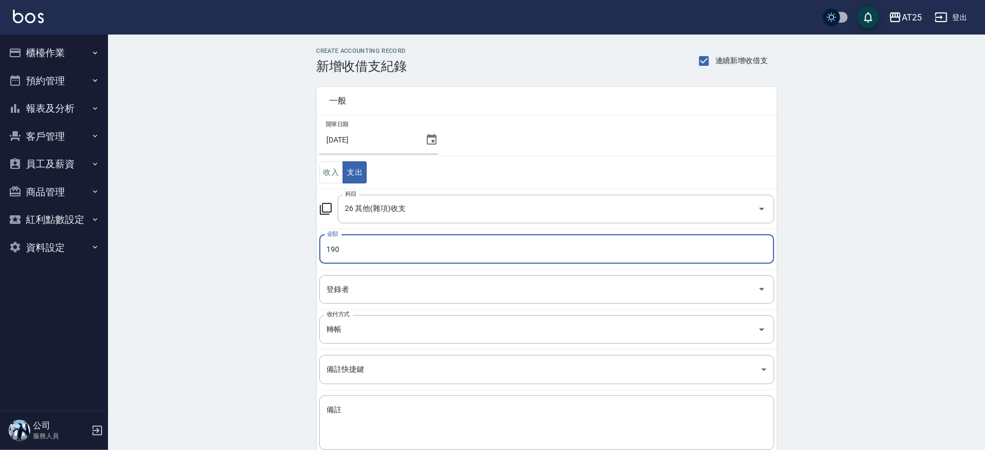
type input "190"
click at [461, 312] on td "收付方式 轉帳 收付方式" at bounding box center [546, 330] width 460 height 40
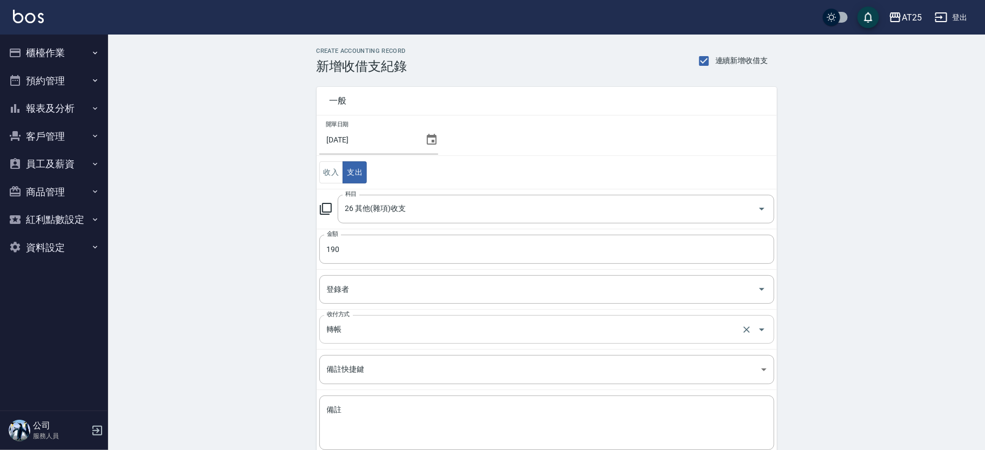
click at [461, 327] on input "轉帳" at bounding box center [531, 329] width 415 height 19
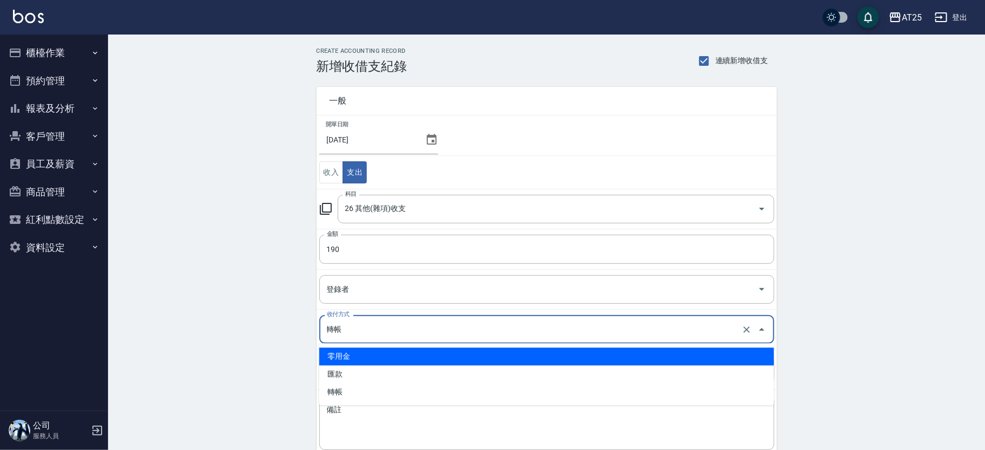
click at [388, 355] on li "零用金" at bounding box center [546, 357] width 455 height 18
type input "零用金"
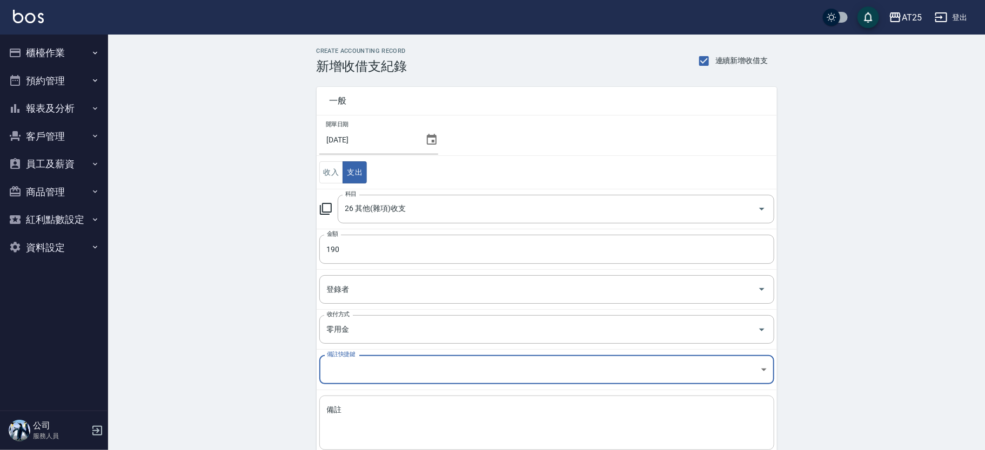
click at [387, 402] on div "x 備註" at bounding box center [546, 423] width 455 height 55
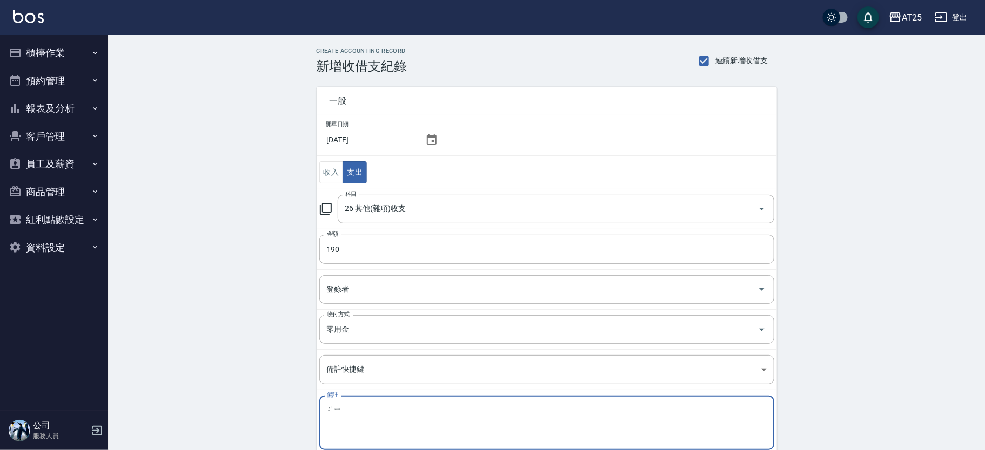
type textarea "機"
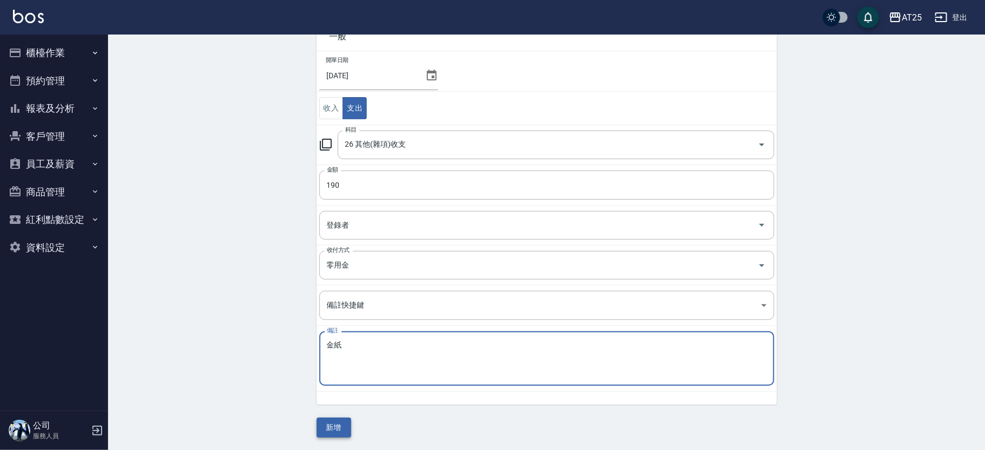
type textarea "金紙"
click at [336, 420] on button "新增" at bounding box center [333, 428] width 35 height 20
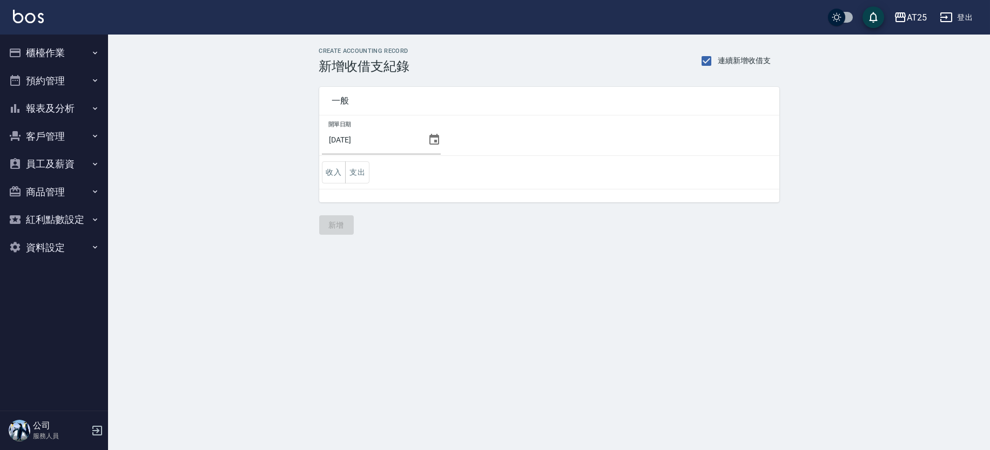
click at [77, 103] on button "報表及分析" at bounding box center [53, 109] width 99 height 28
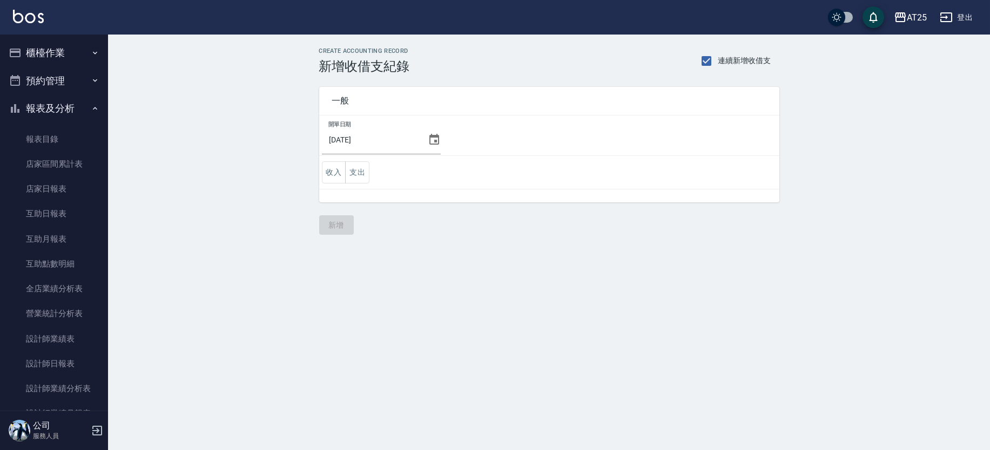
click at [65, 105] on button "報表及分析" at bounding box center [53, 109] width 99 height 28
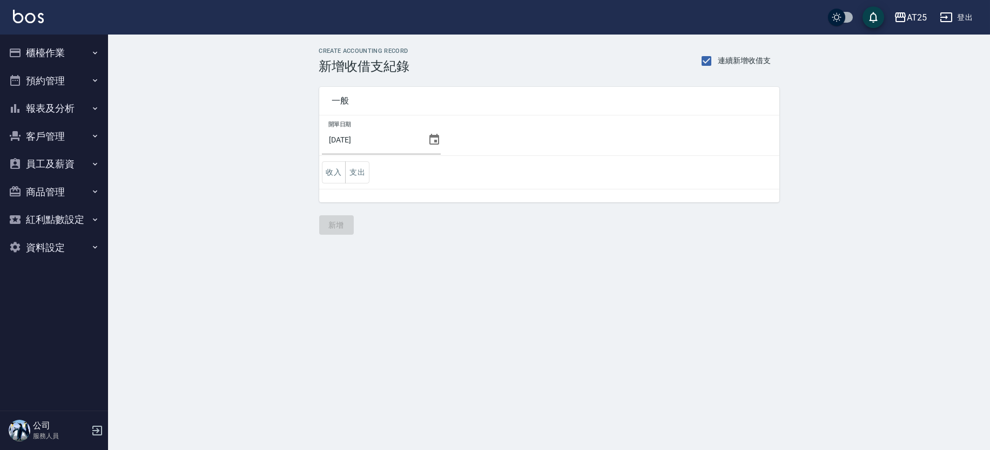
click at [75, 58] on button "櫃檯作業" at bounding box center [53, 53] width 99 height 28
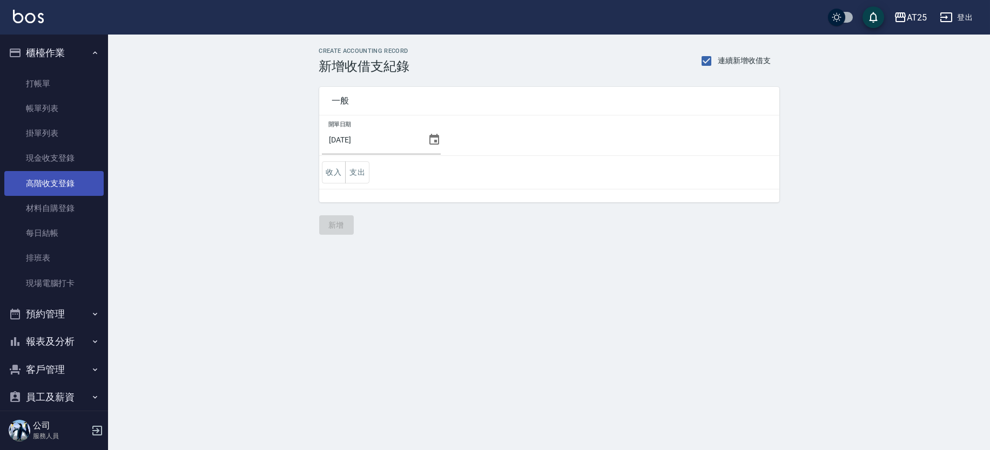
click at [73, 187] on link "高階收支登錄" at bounding box center [53, 183] width 99 height 25
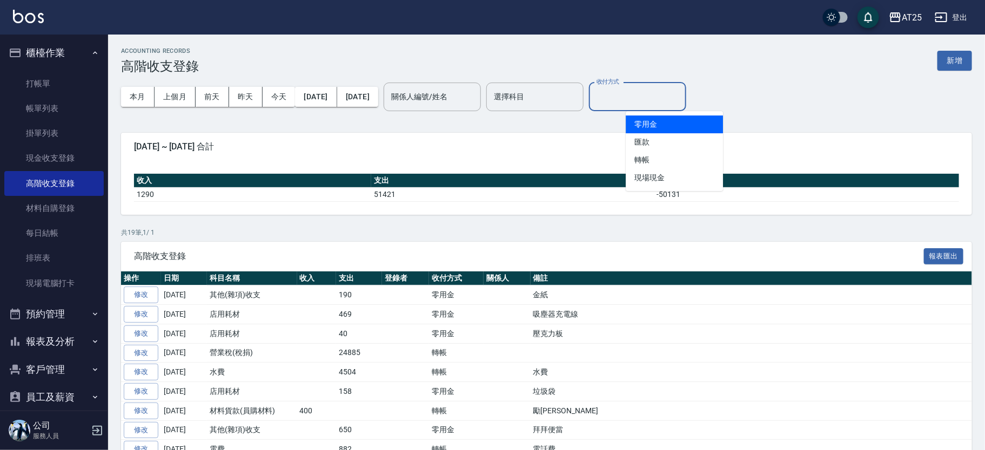
click at [677, 105] on input "收付方式" at bounding box center [637, 96] width 87 height 19
click at [664, 126] on li "零用金" at bounding box center [673, 125] width 97 height 18
type input "零用金"
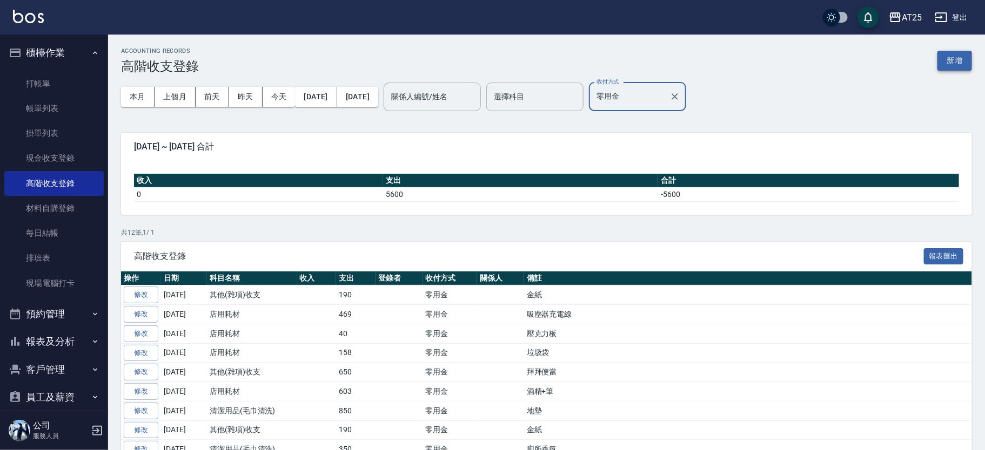
click at [969, 65] on button "新增" at bounding box center [954, 61] width 35 height 20
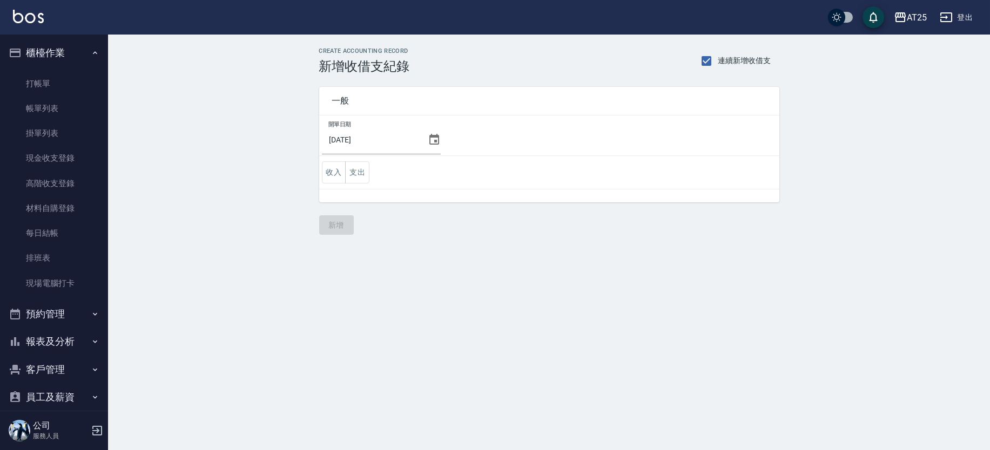
click at [432, 144] on icon at bounding box center [434, 139] width 10 height 11
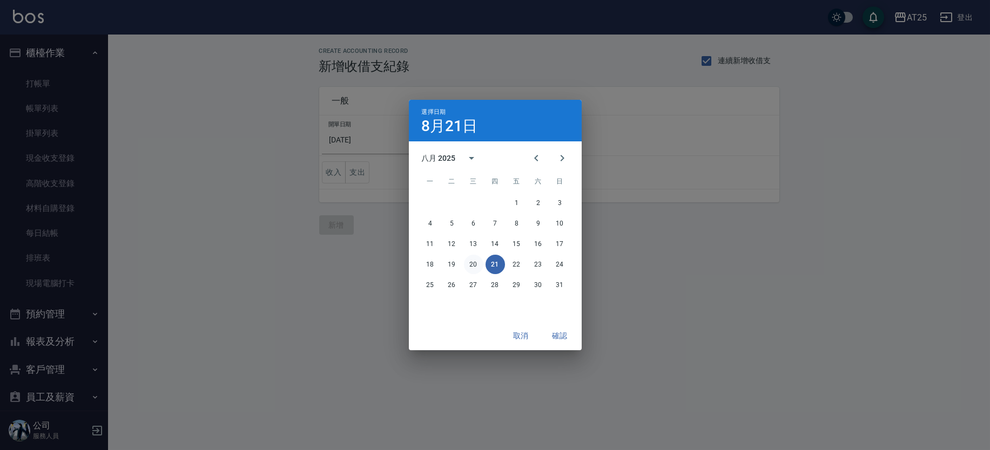
click at [476, 262] on button "20" at bounding box center [473, 264] width 19 height 19
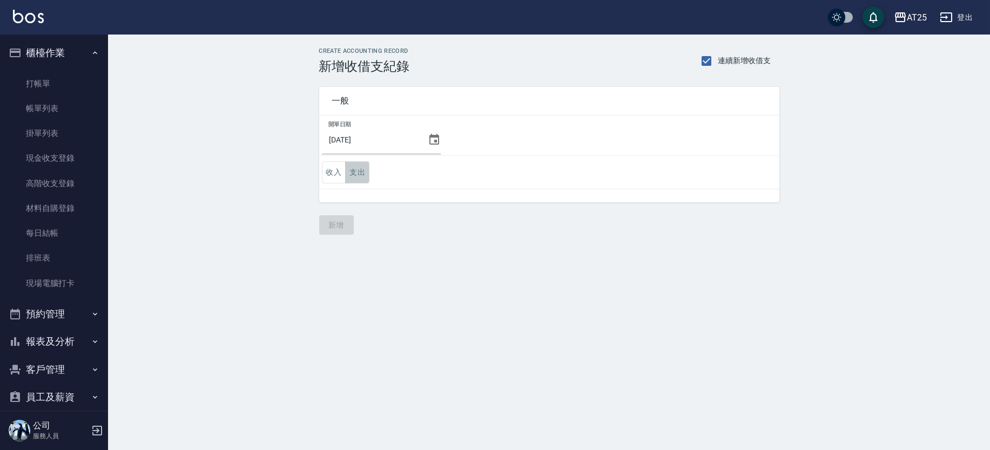
click at [357, 166] on button "支出" at bounding box center [357, 172] width 24 height 22
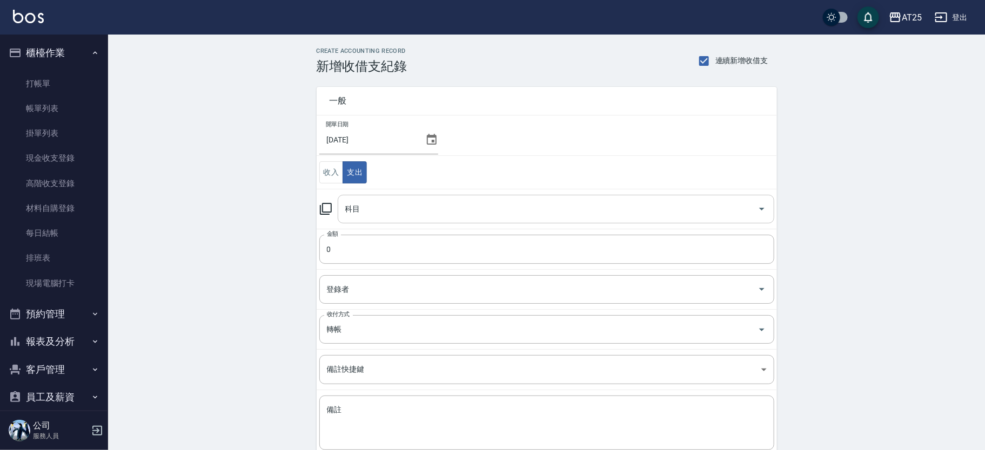
click at [426, 208] on input "科目" at bounding box center [547, 209] width 410 height 19
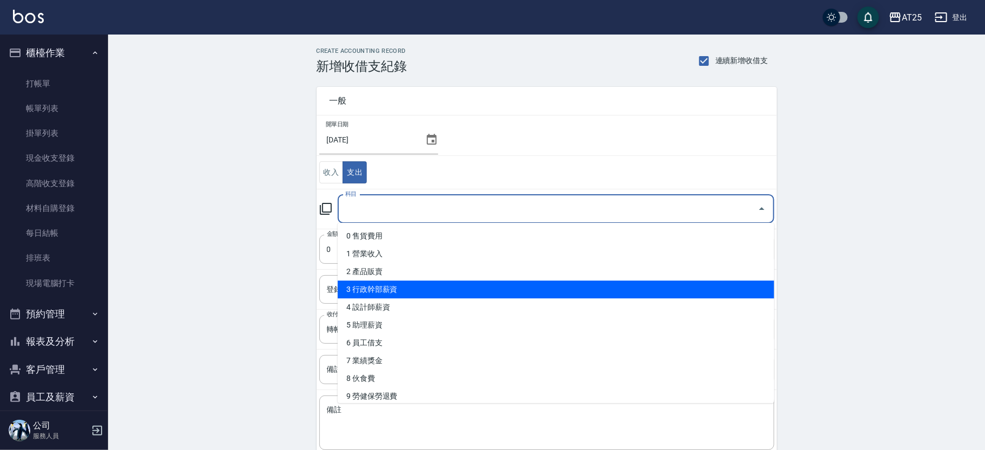
drag, startPoint x: 768, startPoint y: 241, endPoint x: 769, endPoint y: 293, distance: 51.3
click at [768, 295] on ul "0 售貨費用 1 營業收入 2 產品販賣 3 行政幹部薪資 4 設計師薪資 5 助理薪資 6 員工借支 7 業績獎金 8 伙食費 9 勞健保勞退費 10 房屋…" at bounding box center [556, 313] width 436 height 180
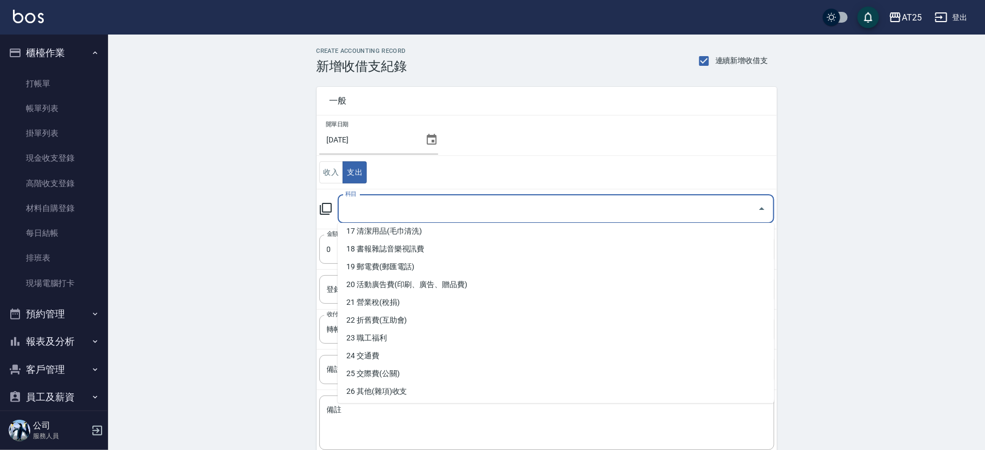
scroll to position [361, 0]
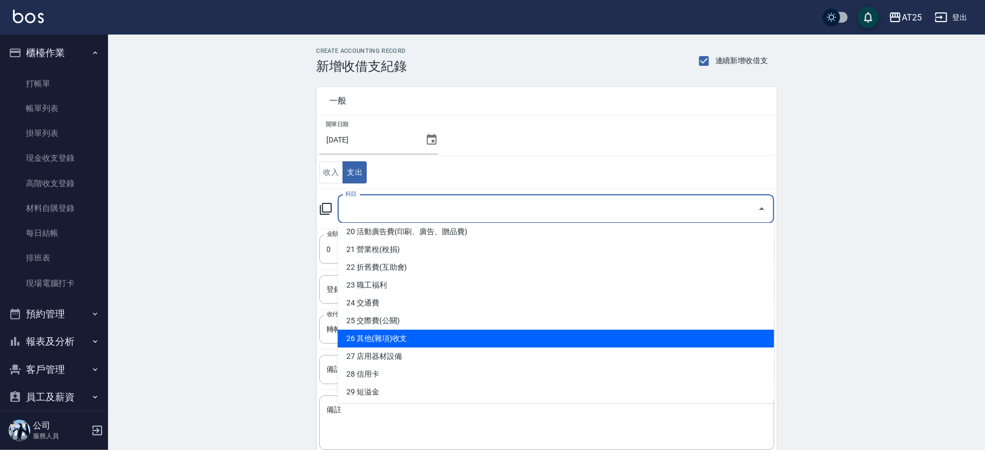
click at [638, 335] on li "26 其他(雜項)收支" at bounding box center [556, 339] width 436 height 18
type input "26 其他(雜項)收支"
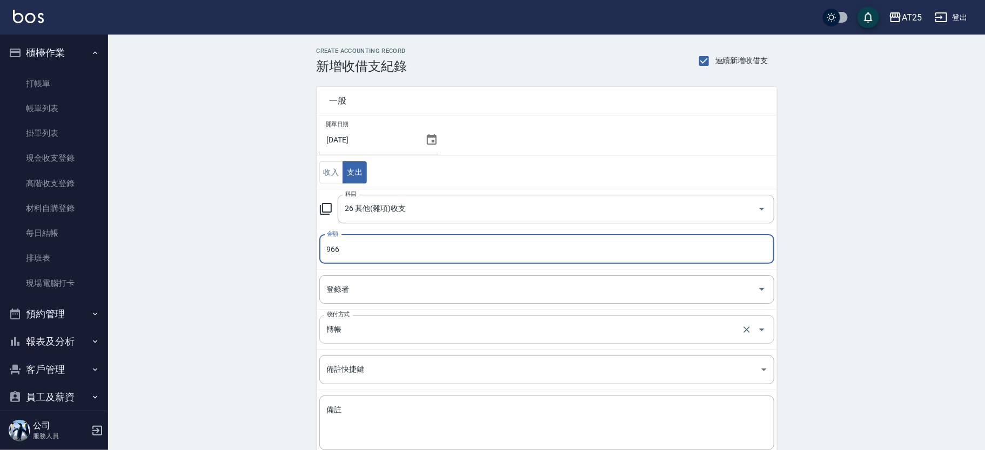
type input "966"
click at [352, 338] on input "轉帳" at bounding box center [531, 329] width 415 height 19
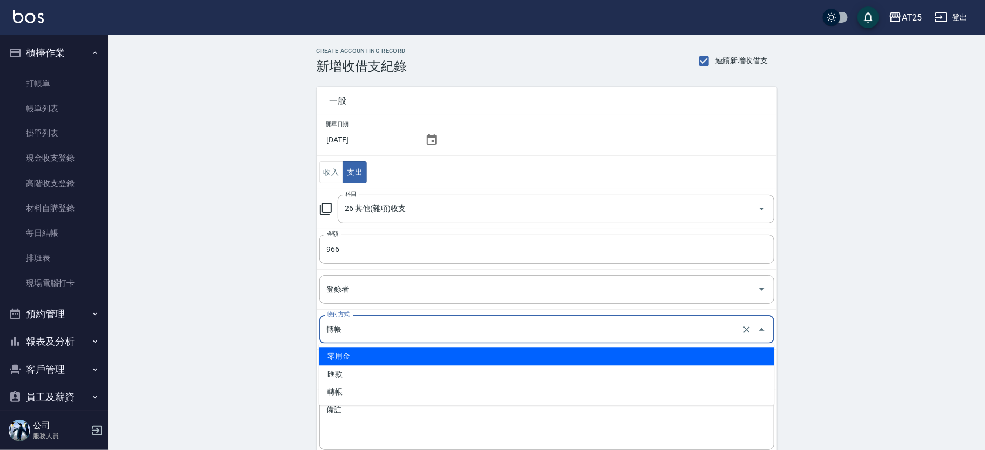
click at [362, 354] on li "零用金" at bounding box center [546, 357] width 455 height 18
type input "零用金"
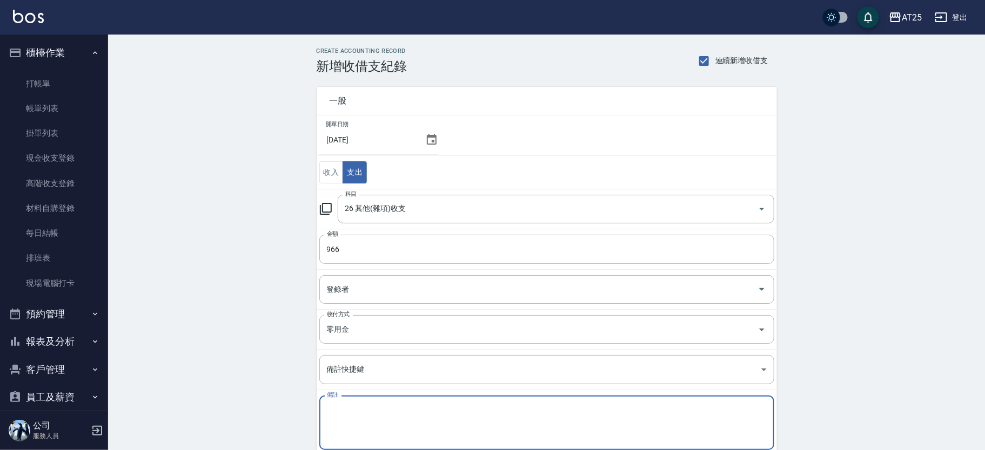
click at [380, 413] on textarea "備註" at bounding box center [547, 423] width 440 height 37
type textarea "螞蟻藥"
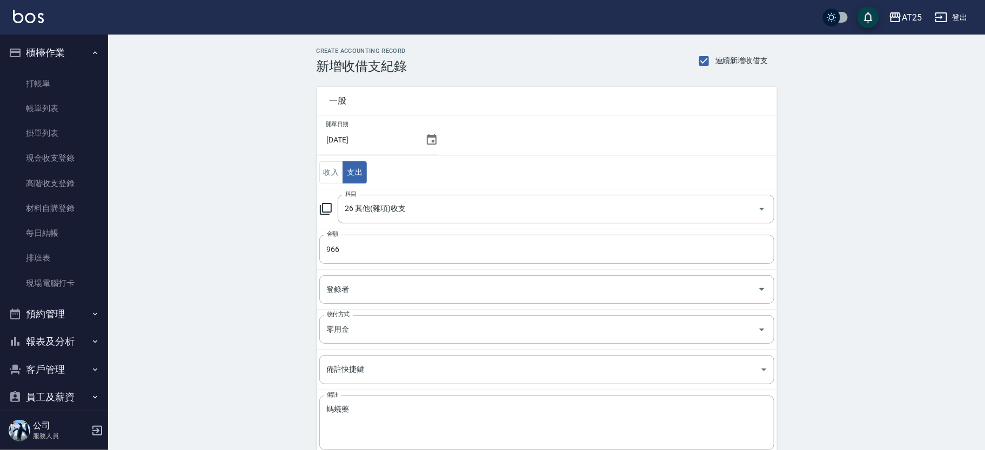
drag, startPoint x: 954, startPoint y: 316, endPoint x: 989, endPoint y: 301, distance: 38.0
click at [981, 332] on div "CREATE ACCOUNTING RECORD 新增收借支紀錄 連續新增收借支 一般 開單日期 2025/08/20 收入 支出 科目 26 其他(雜項)收…" at bounding box center [546, 275] width 877 height 481
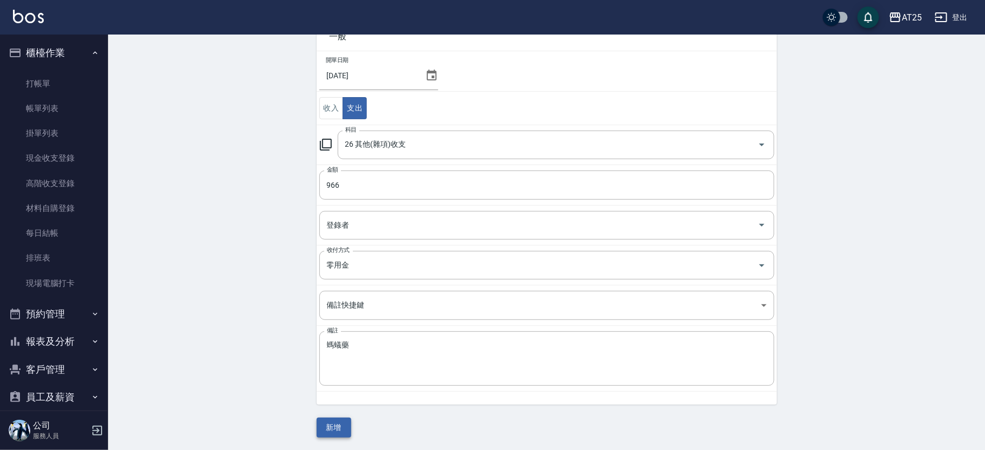
click at [331, 423] on button "新增" at bounding box center [333, 428] width 35 height 20
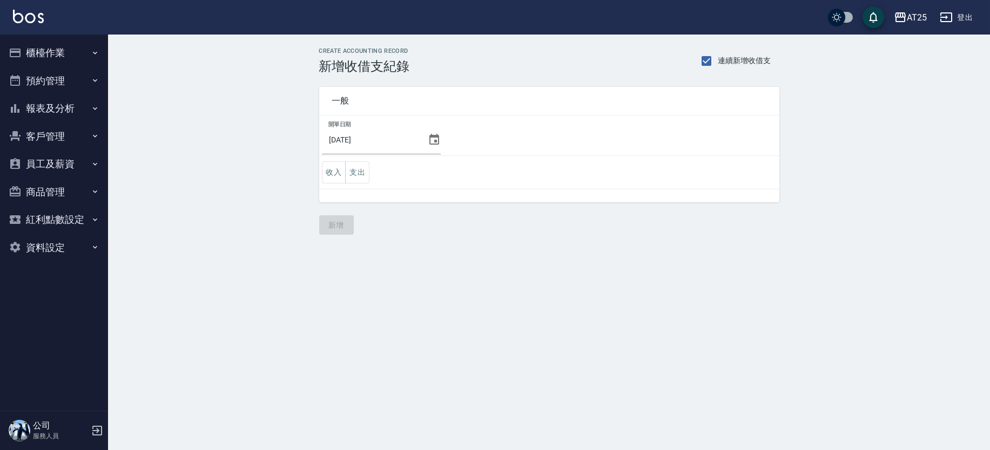
click at [537, 99] on span "一般" at bounding box center [549, 101] width 434 height 11
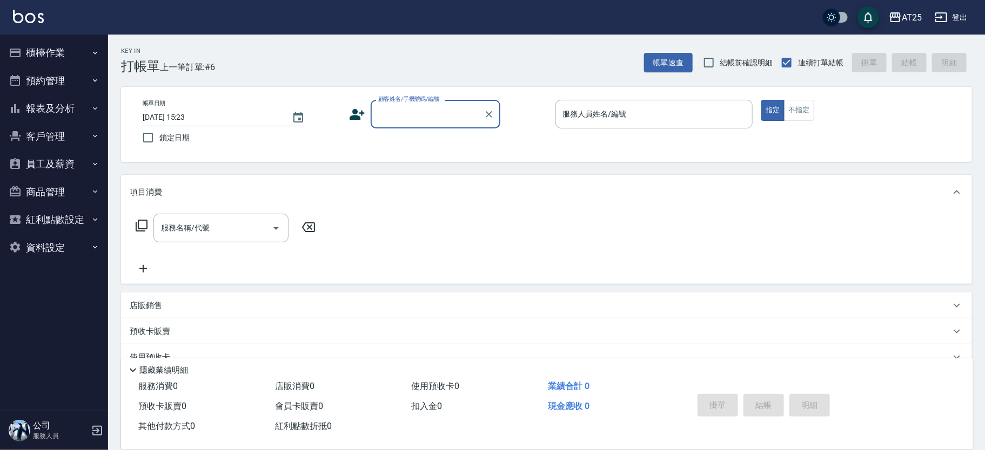
click at [411, 119] on input "顧客姓名/手機號碼/編號" at bounding box center [427, 114] width 104 height 19
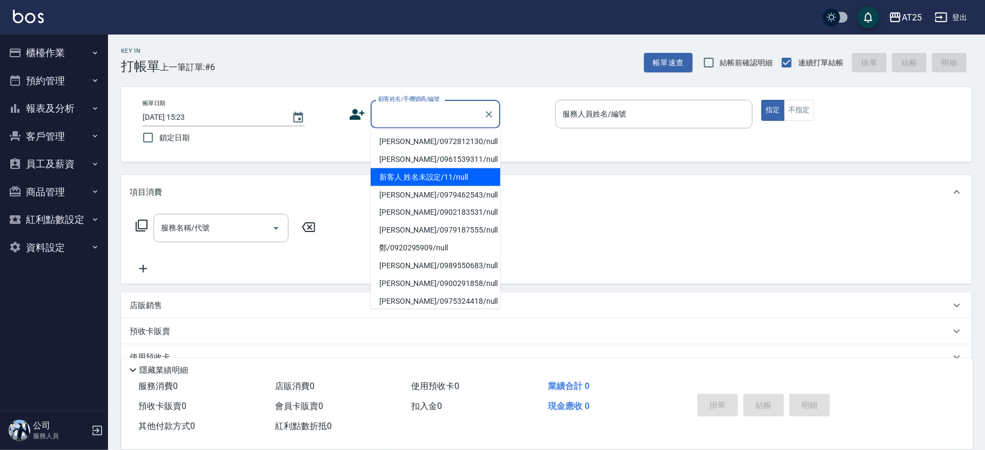
click at [440, 183] on li "新客人 姓名未設定/11/null" at bounding box center [435, 178] width 130 height 18
type input "新客人 姓名未設定/11/null"
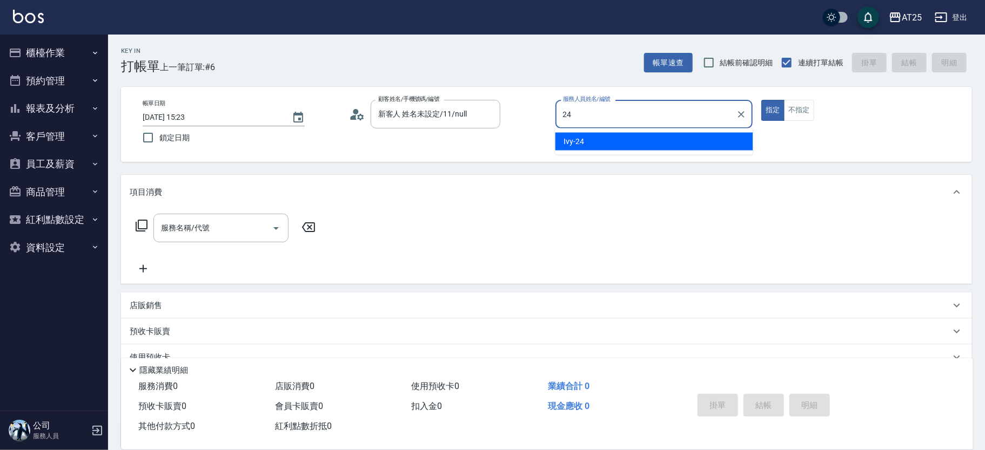
type input "Ivy-24"
type button "true"
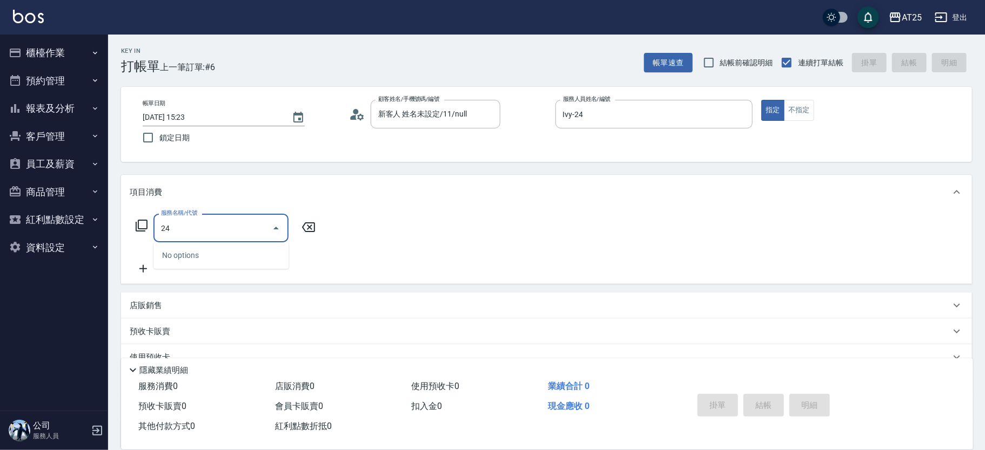
type input "2"
type input "501"
type input "100"
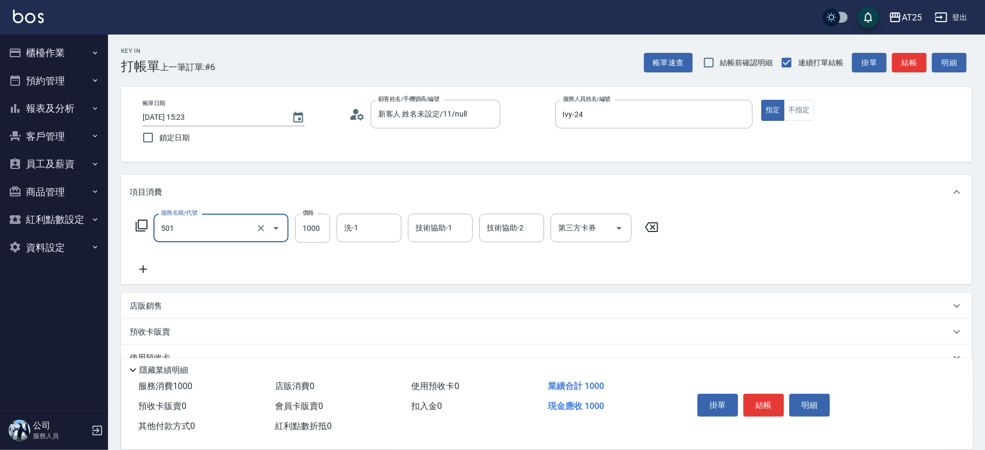
type input "染髮(501)"
type input "1"
type input "0"
type input "11"
type input "10"
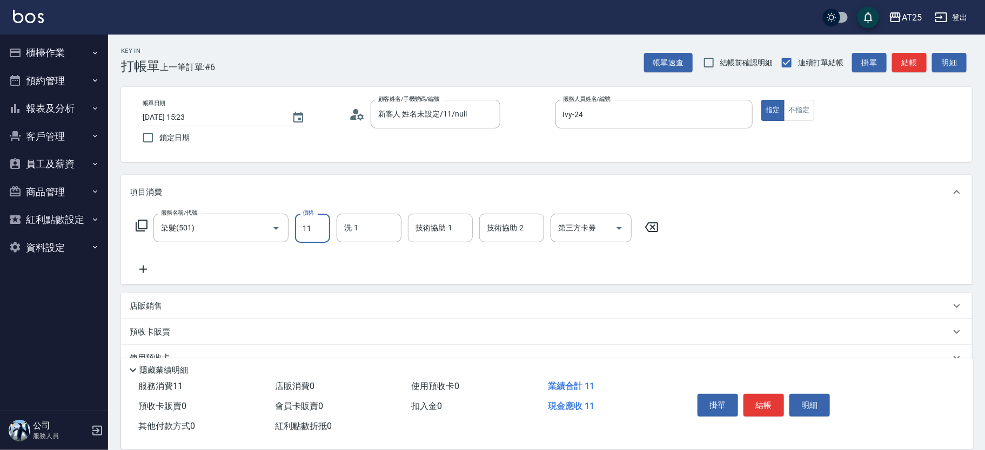
type input "110"
type input "1100"
type input "sandy-83"
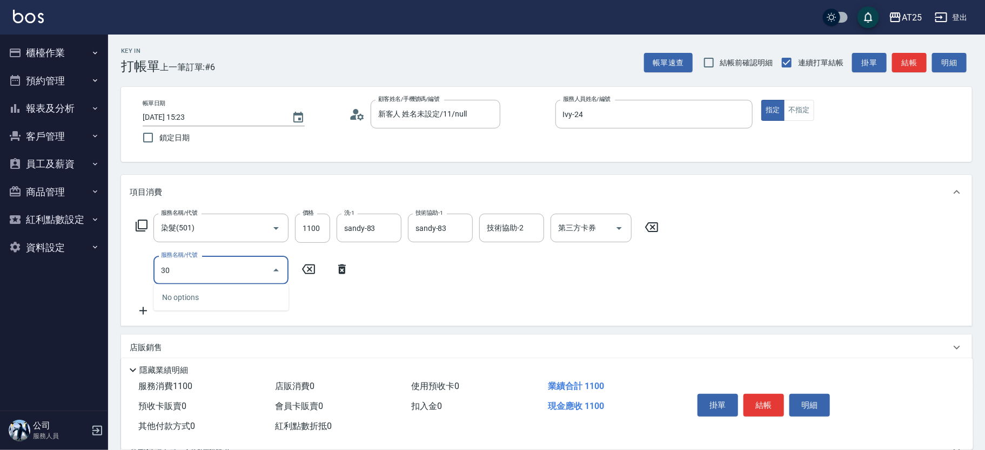
type input "301"
type input "260"
type input "燙髮(301)"
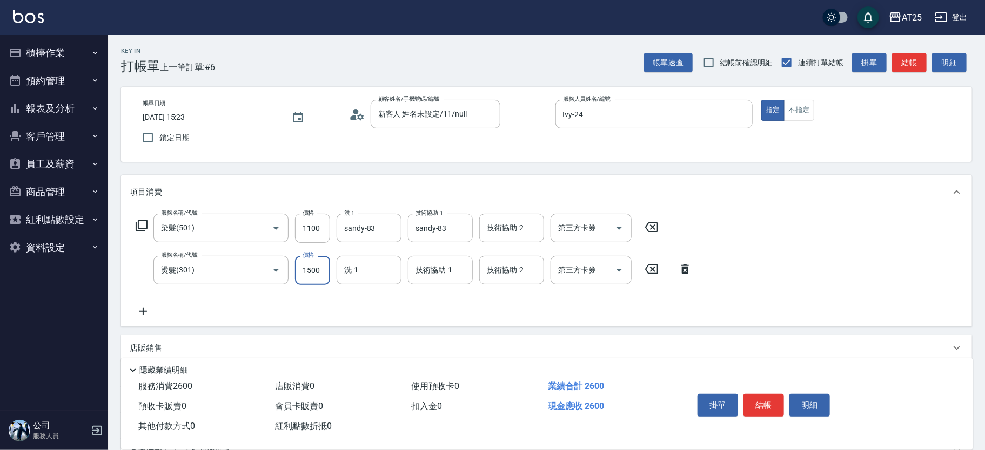
type input "110"
type input "10"
type input "120"
type input "109"
type input "210"
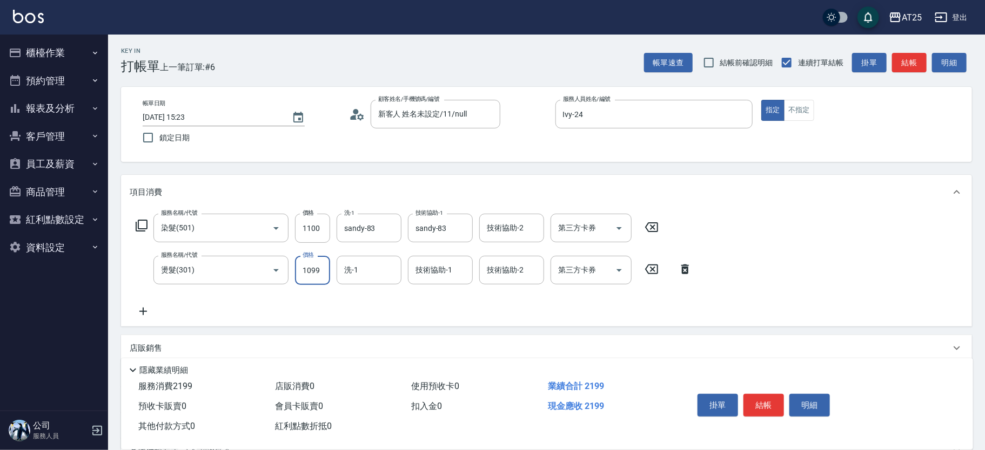
type input "1099"
type input "小曼-82"
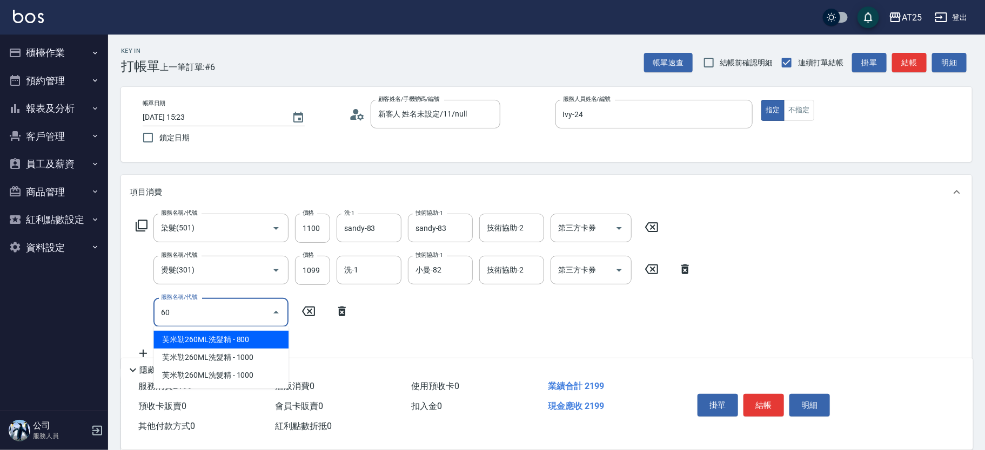
type input "601"
type input "310"
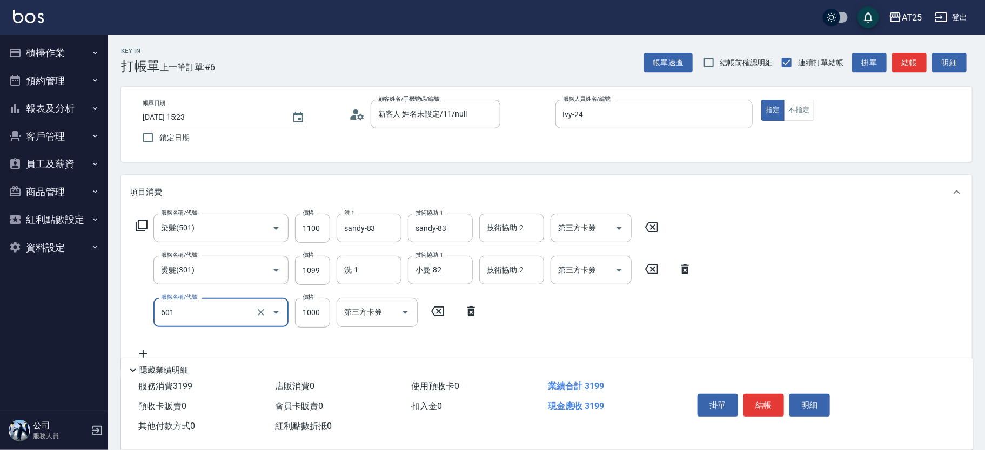
type input "自備護髮(1000上)(601)"
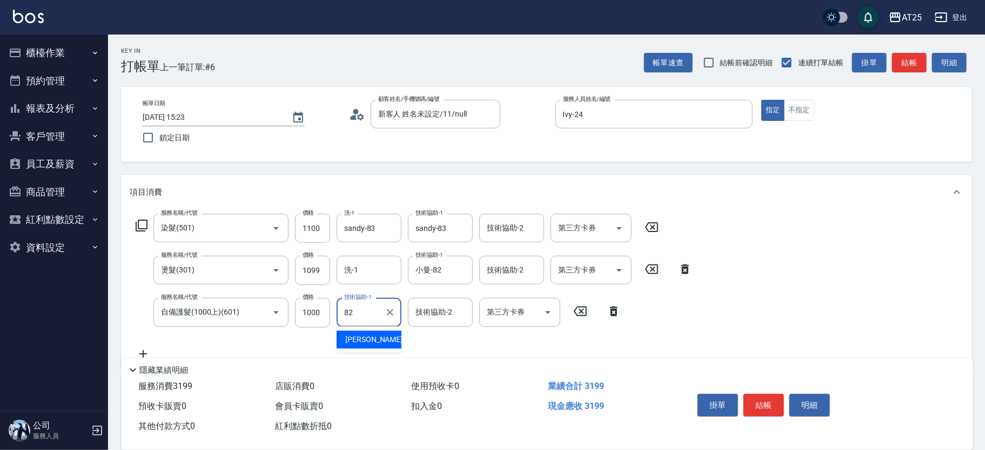
type input "小曼-82"
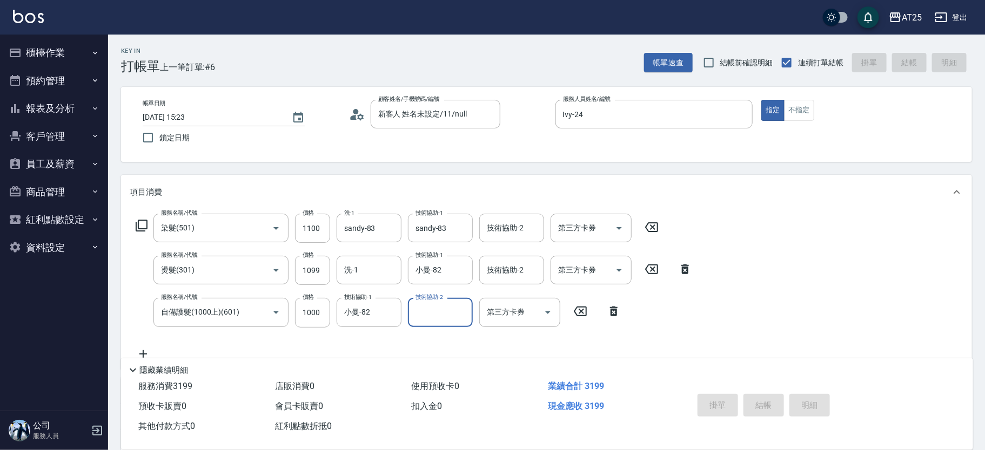
type input "2025/08/21 15:29"
type input "0"
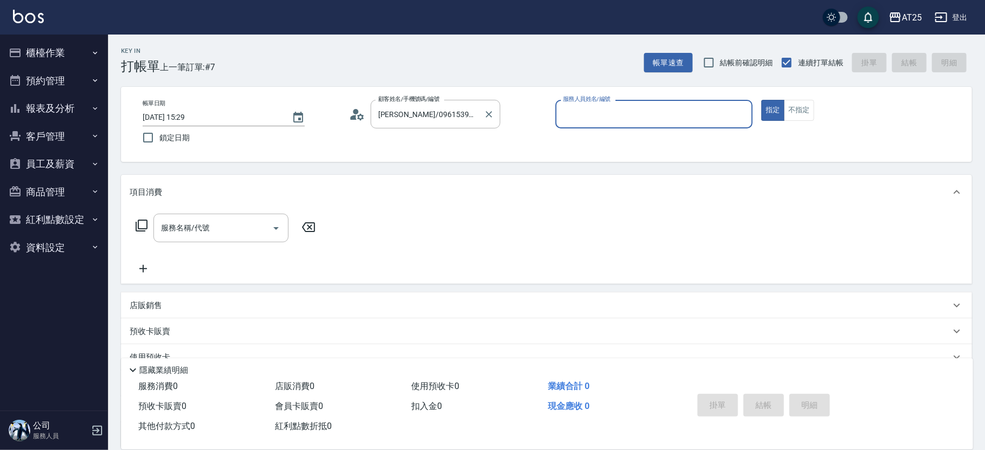
type input "新客人 姓名未設定/11/null"
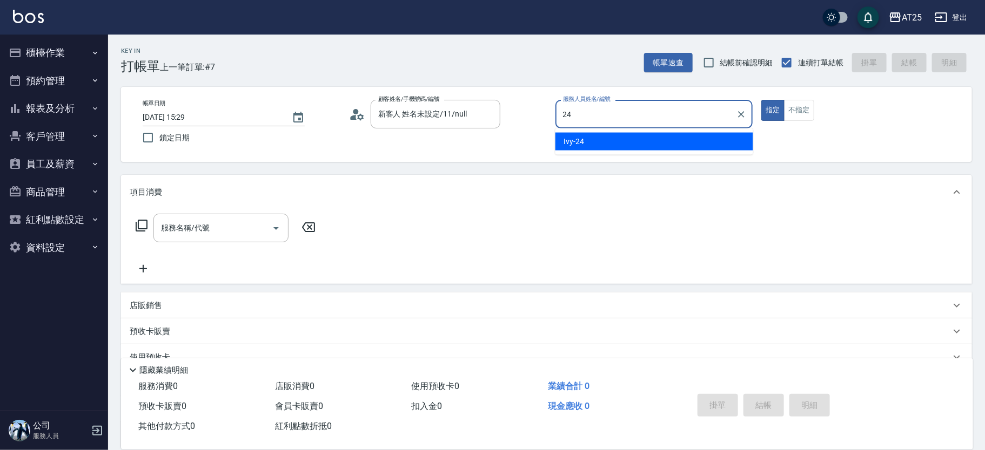
type input "Ivy-24"
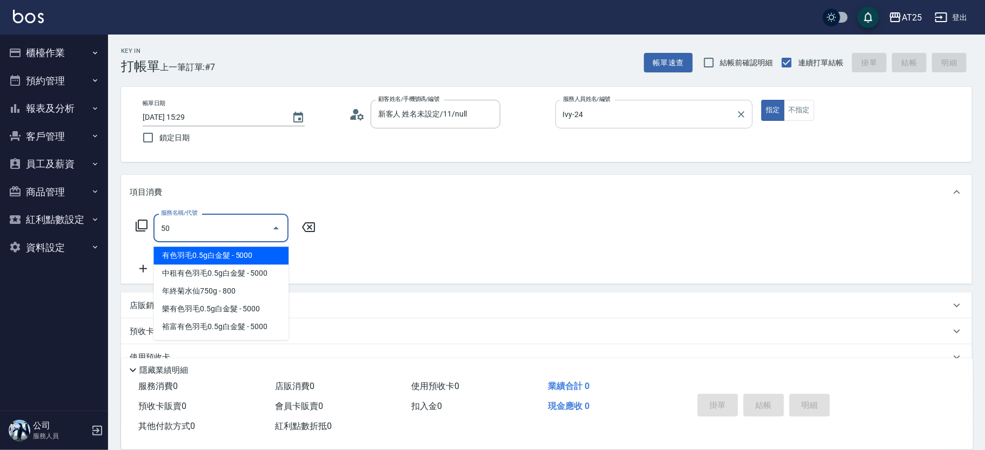
type input "501"
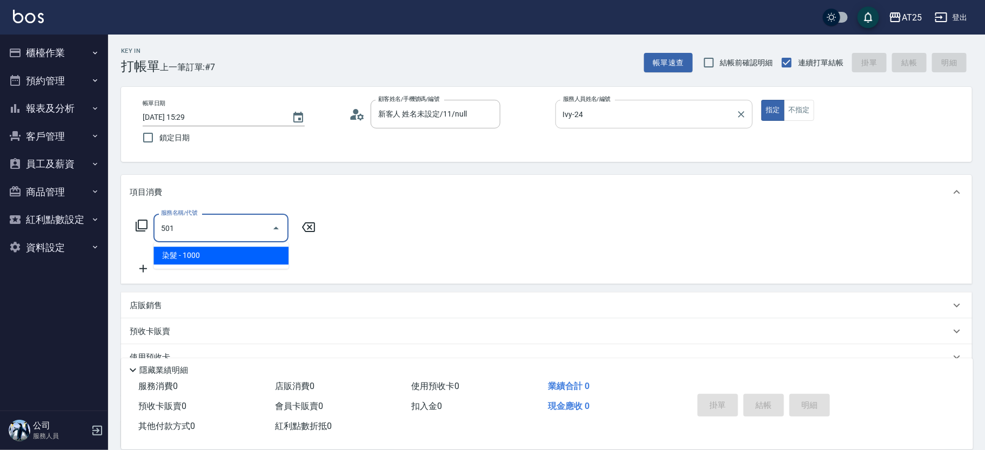
type input "100"
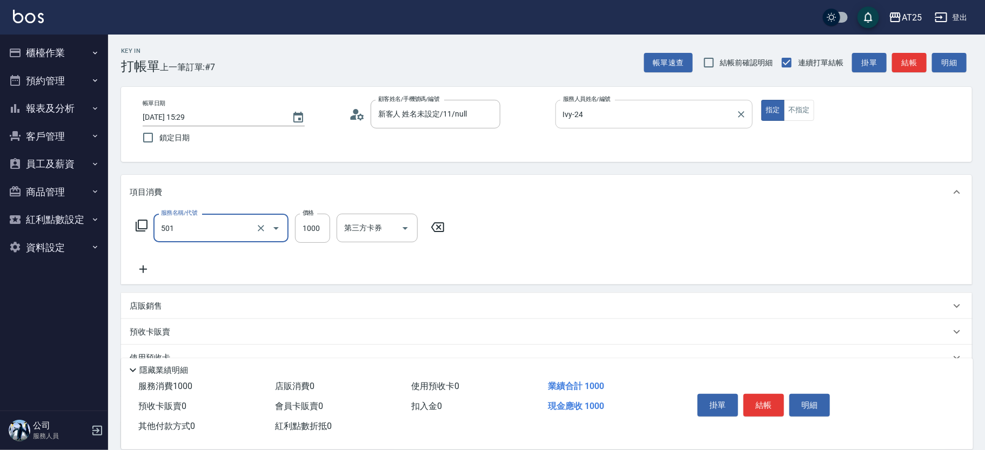
type input "染髮(501)"
type input "0"
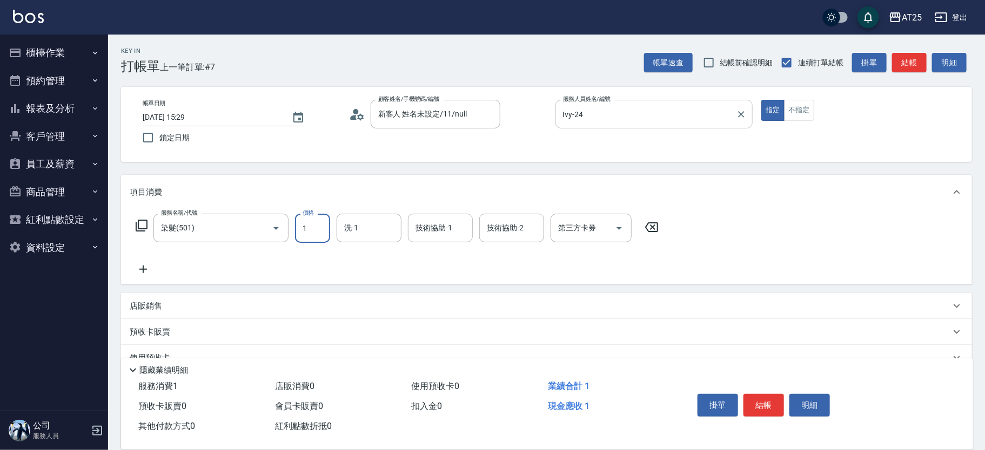
type input "12"
type input "10"
type input "129"
type input "120"
type input "1299"
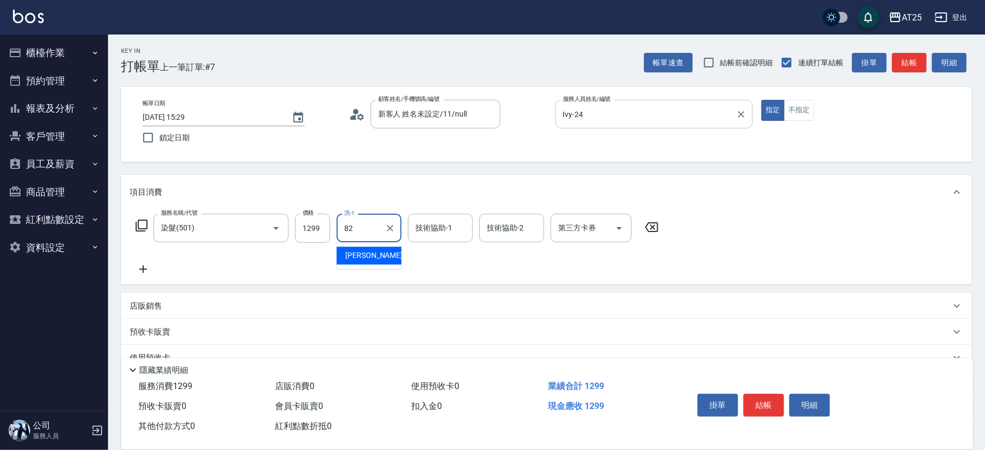
type input "小曼-82"
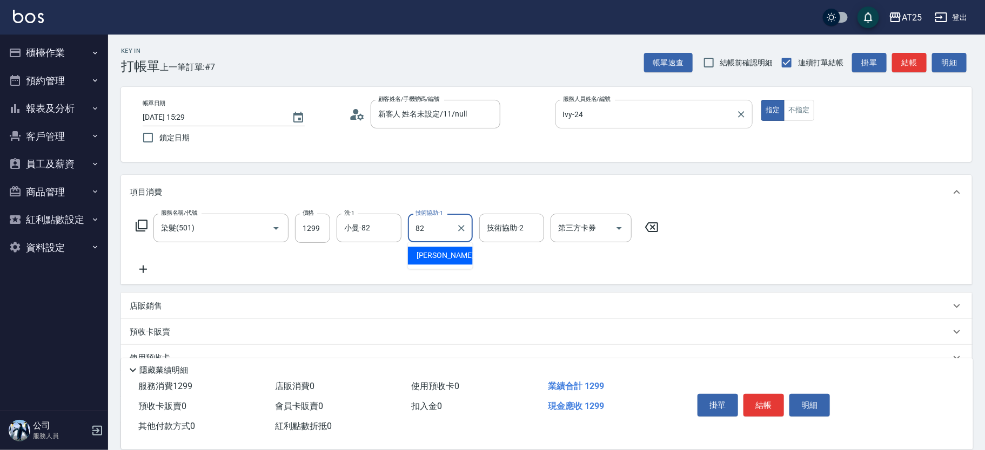
type input "小曼-82"
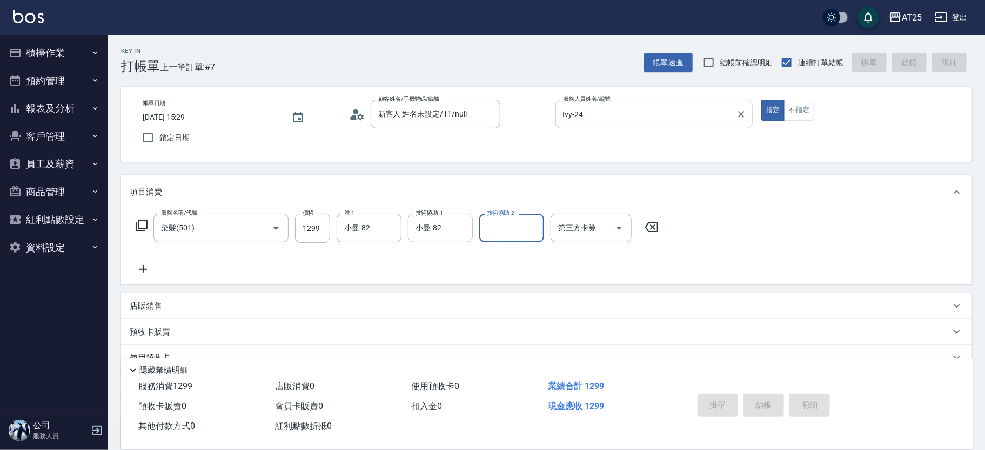
type input "2025/08/21 15:30"
type input "0"
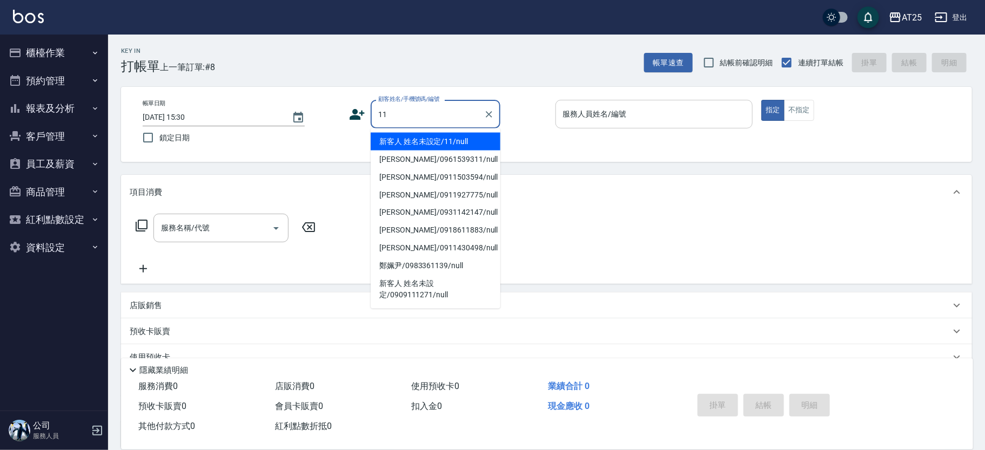
type input "新客人 姓名未設定/11/null"
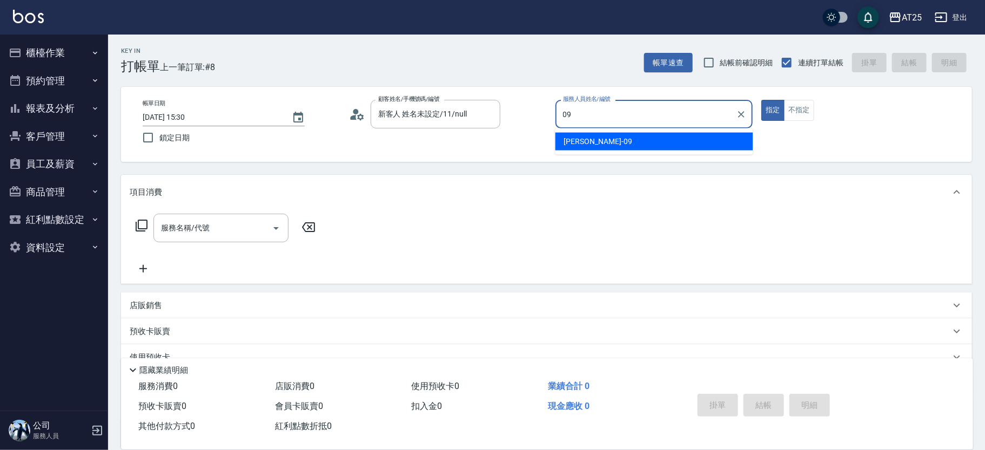
type input "Kevin-09"
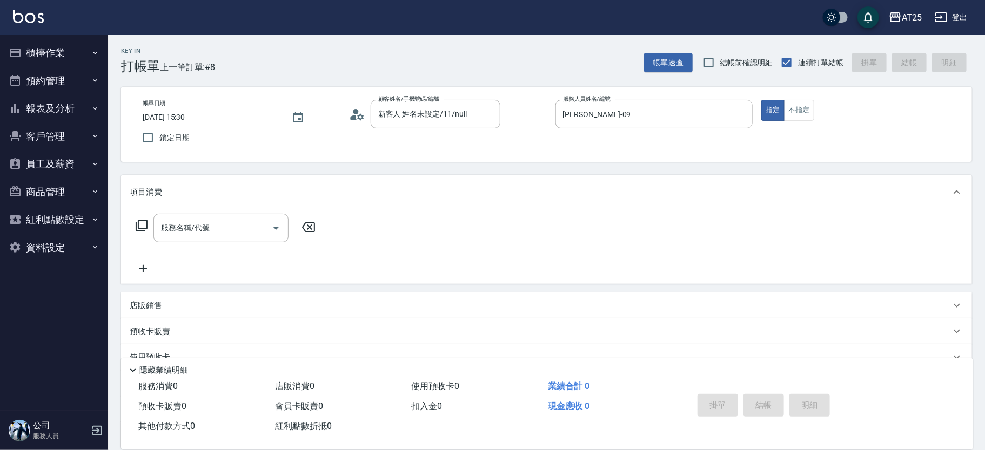
click at [201, 212] on div "服務名稱/代號 服務名稱/代號" at bounding box center [546, 247] width 851 height 75
click at [202, 215] on div "服務名稱/代號" at bounding box center [220, 228] width 135 height 29
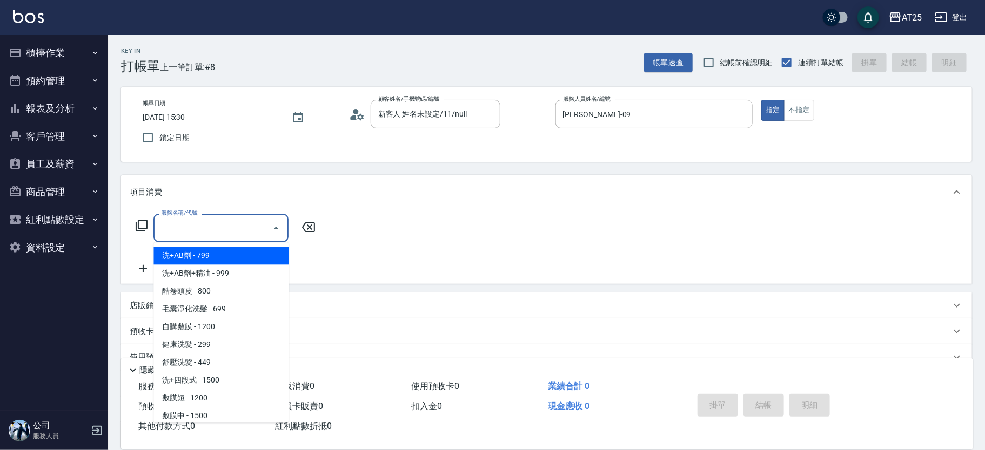
click at [244, 258] on span "洗+AB劑 - 799" at bounding box center [220, 256] width 135 height 18
type input "洗+AB劑(101)"
type input "70"
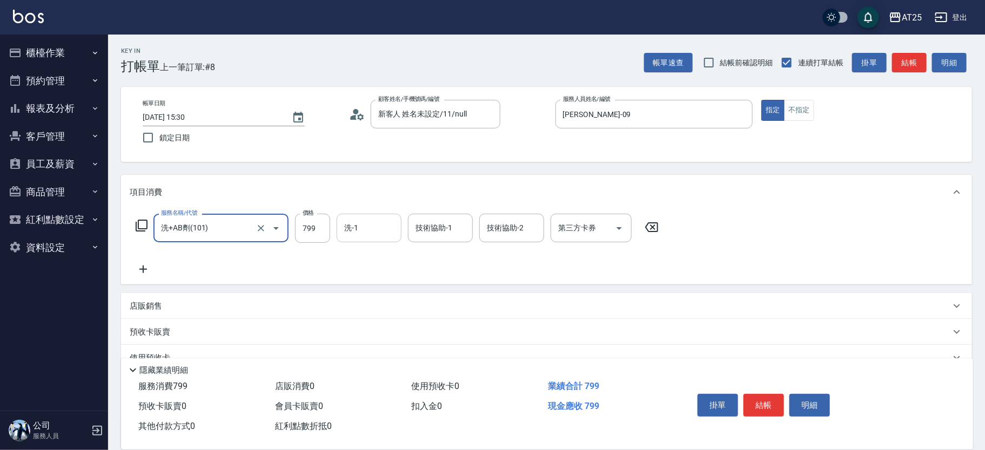
click at [389, 230] on input "洗-1" at bounding box center [368, 228] width 55 height 19
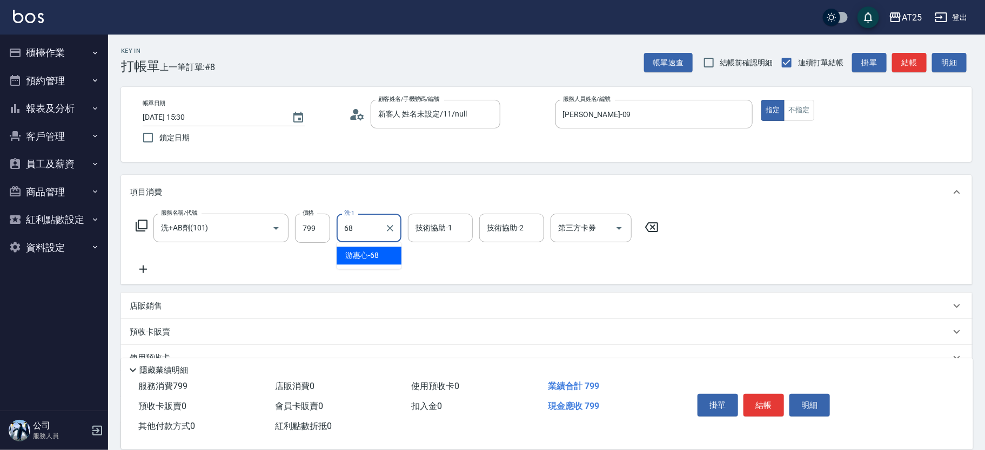
type input "游惠心-68"
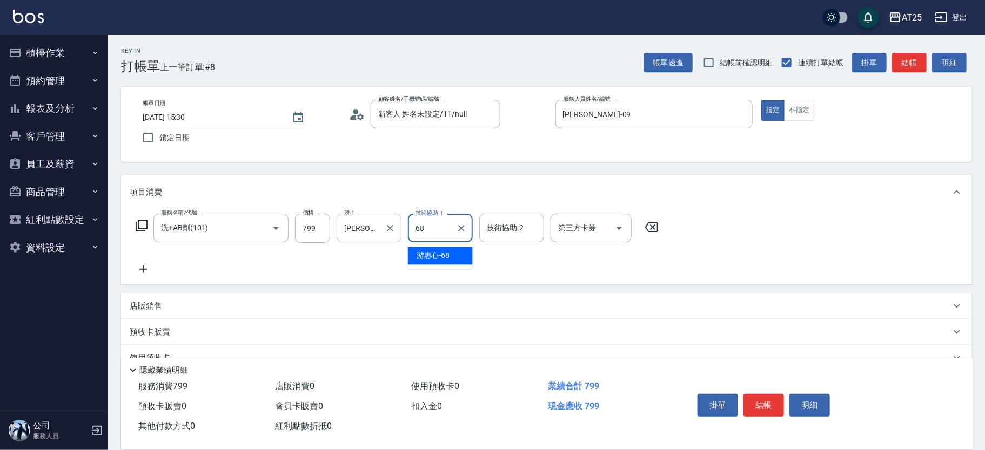
type input "游惠心-68"
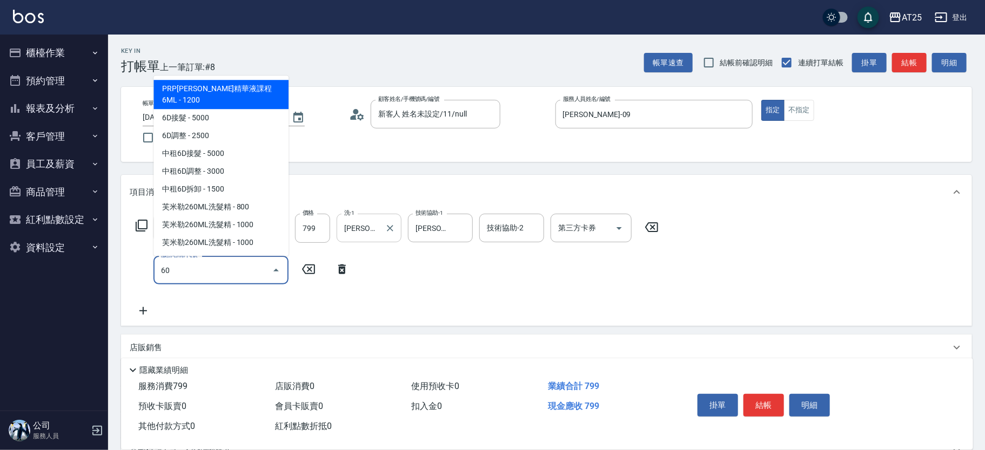
type input "601"
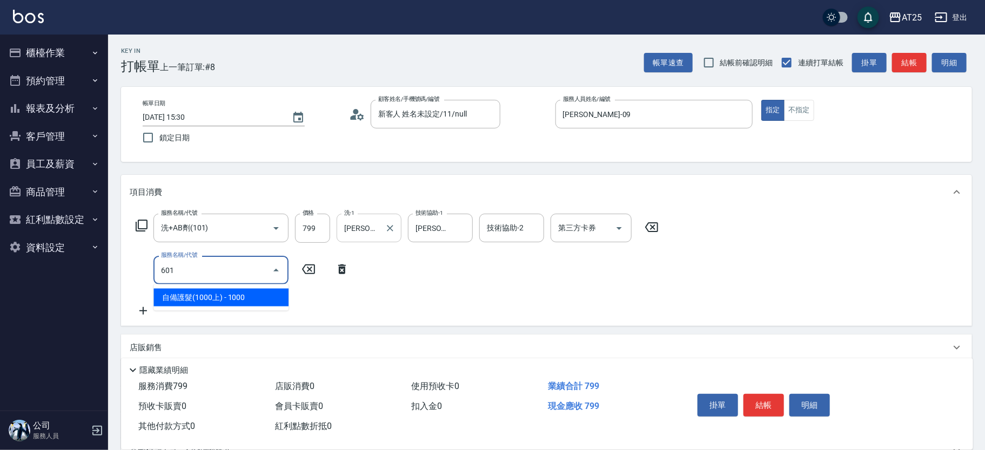
type input "170"
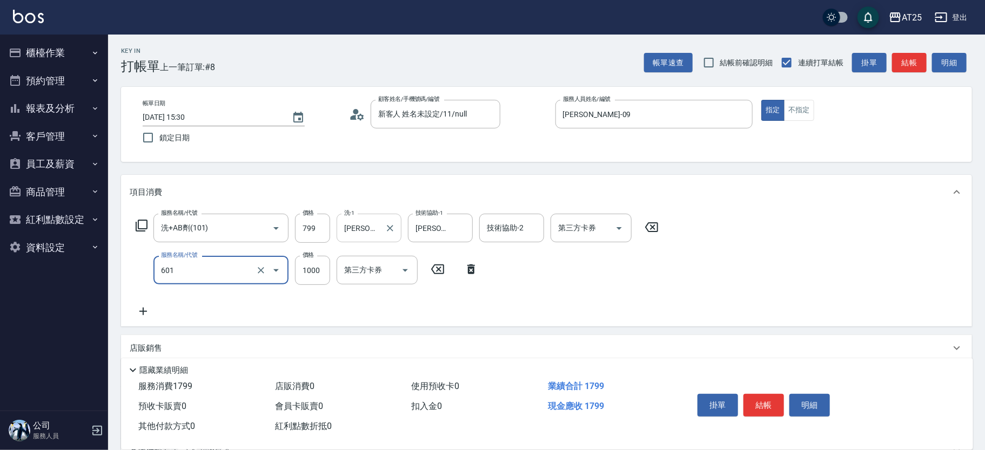
type input "自備護髮(1000上)(601)"
type input "70"
type input "0"
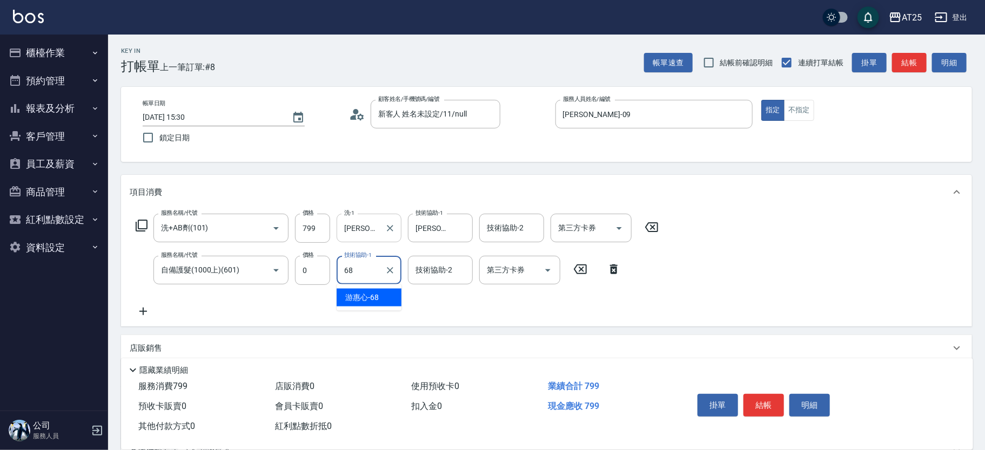
type input "游惠心-68"
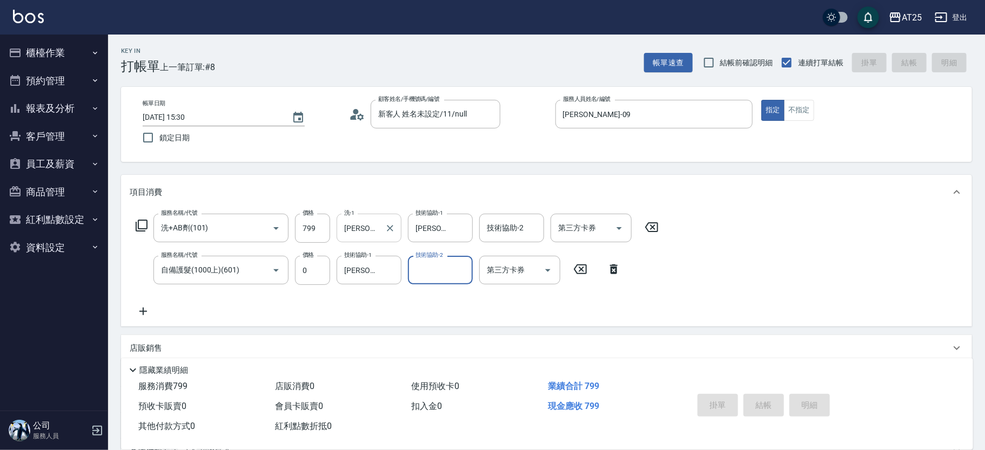
type input "0"
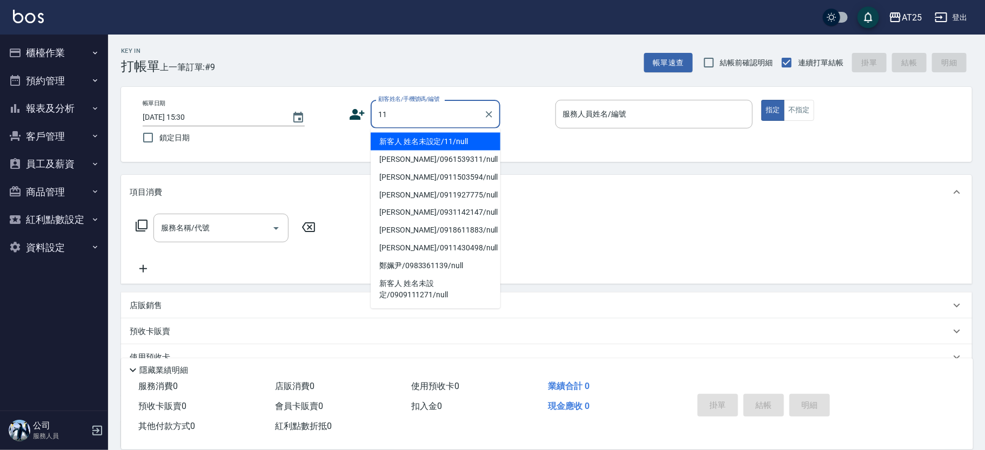
type input "新客人 姓名未設定/11/null"
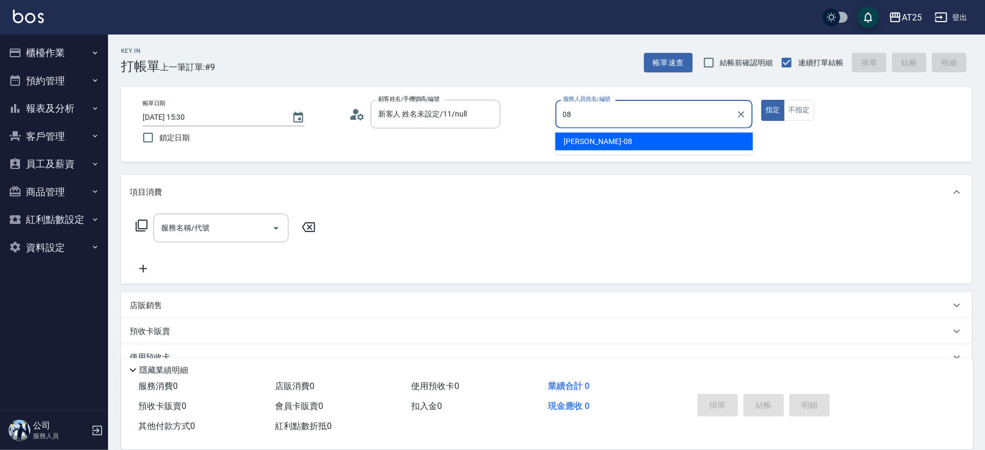
type input "Tony-08"
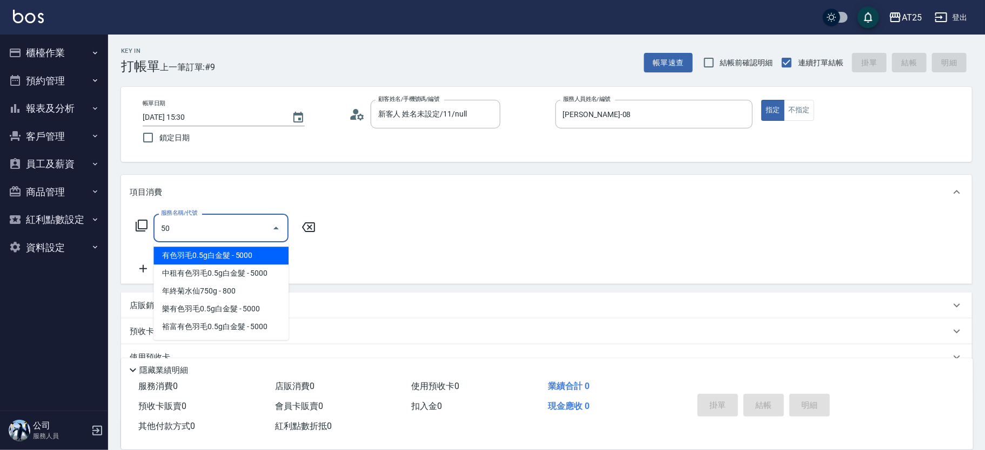
type input "501"
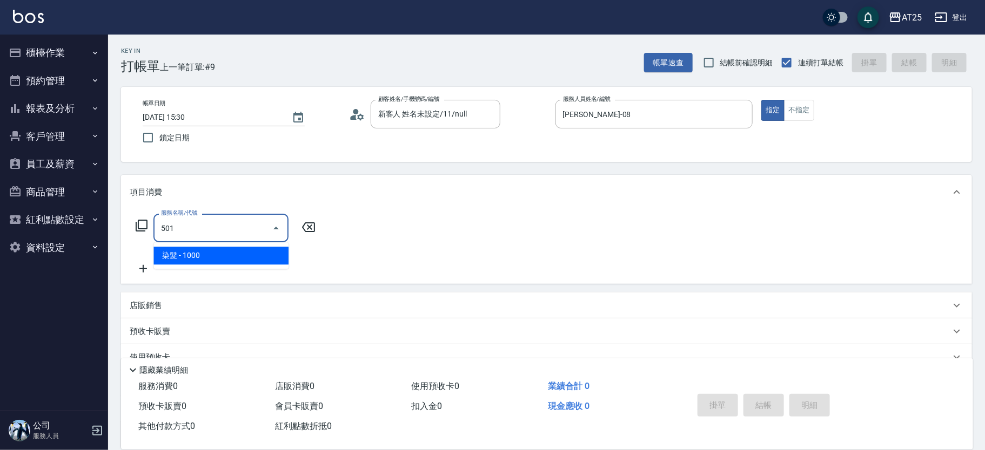
type input "100"
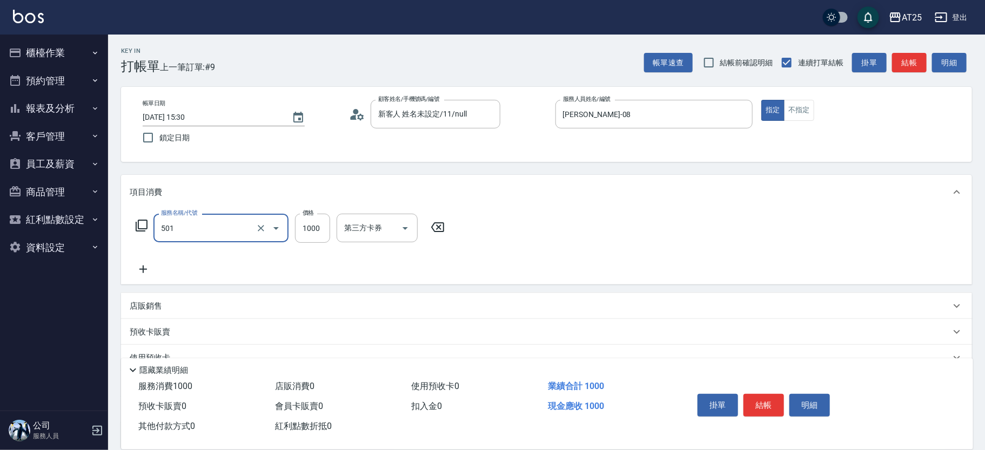
type input "染髮(501)"
type input "0"
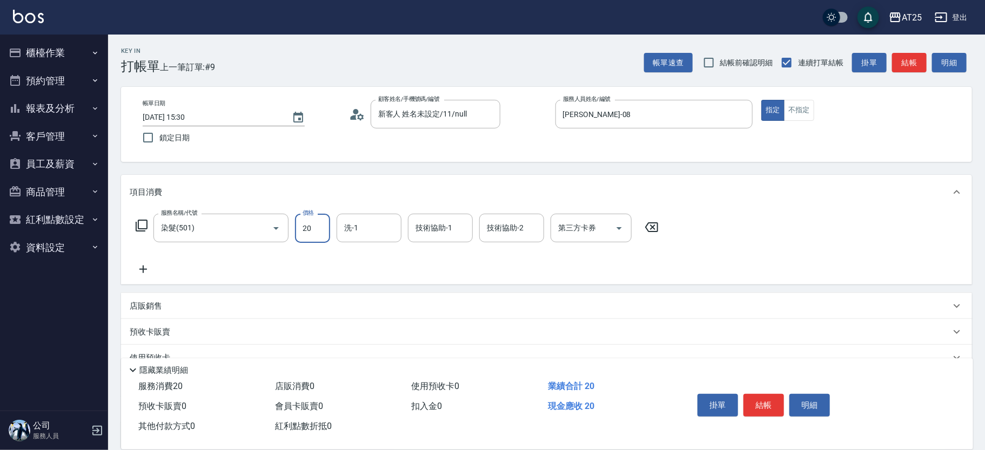
type input "200"
type input "2000"
type input "游惠心-68"
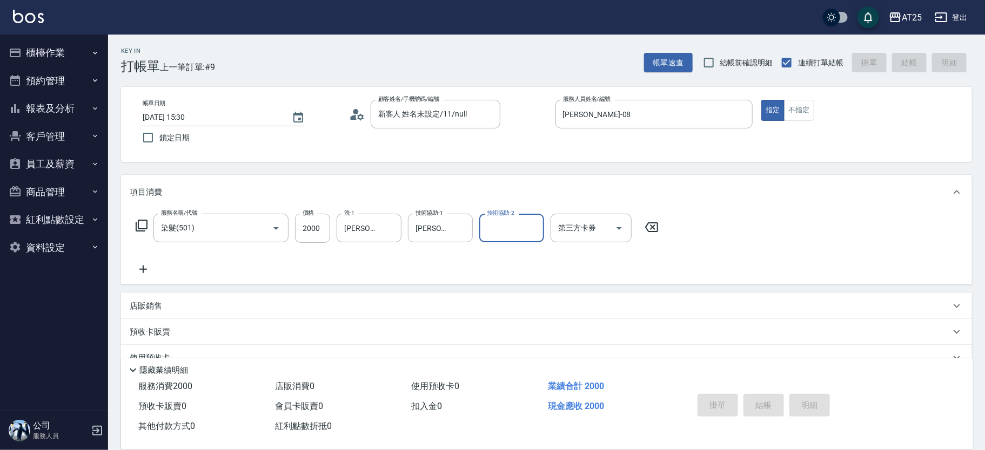
type input "2025/08/21 15:39"
type input "0"
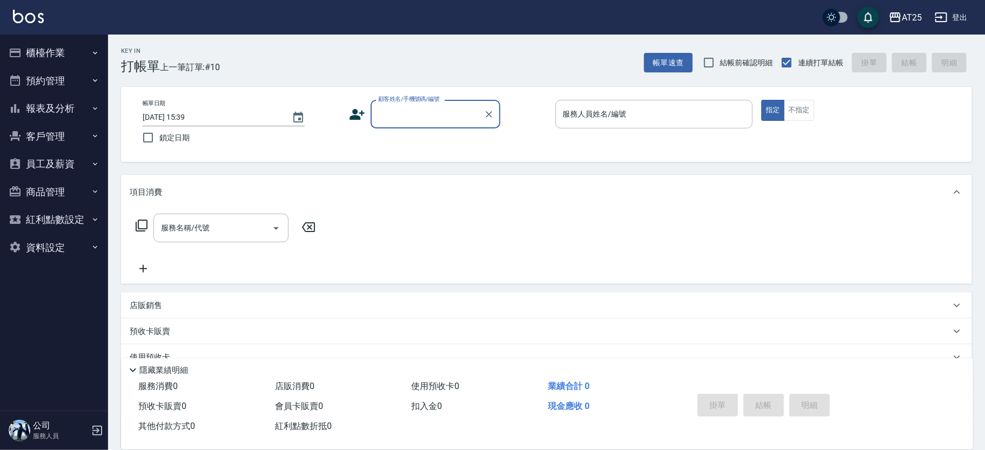
click at [70, 57] on button "櫃檯作業" at bounding box center [53, 53] width 99 height 28
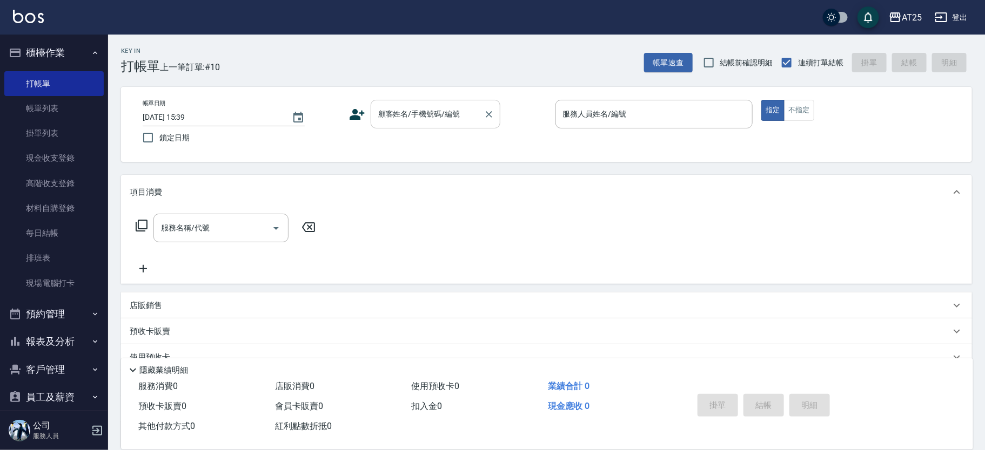
click at [411, 118] on input "顧客姓名/手機號碼/編號" at bounding box center [427, 114] width 104 height 19
click at [450, 139] on li "辛/0963522667/null" at bounding box center [435, 142] width 130 height 18
type input "辛/0963522667/null"
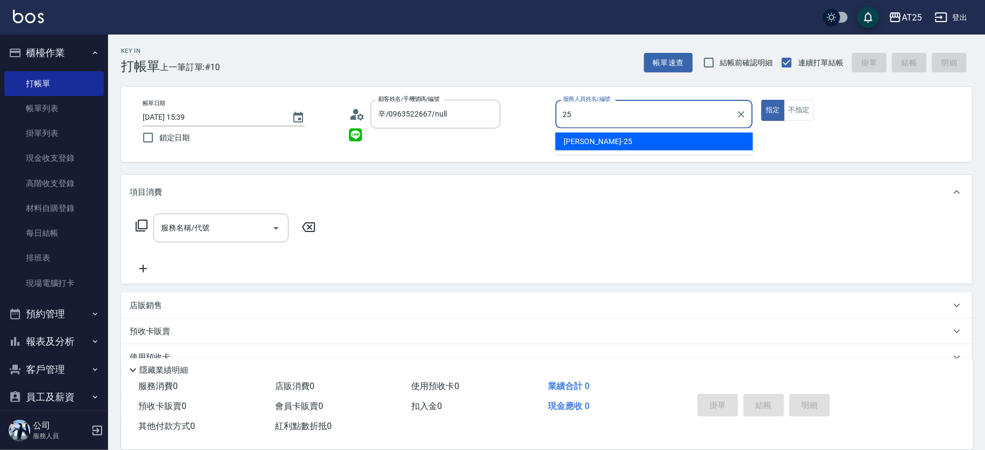
type input "Evan-25"
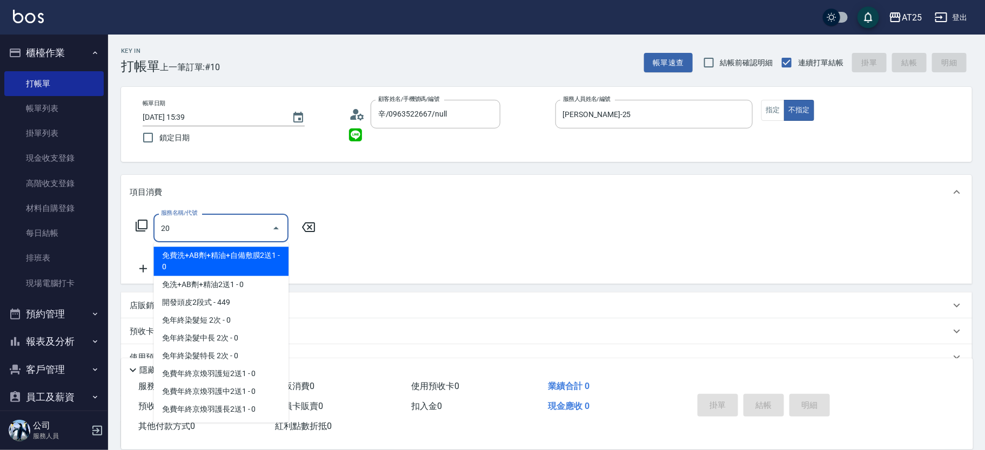
type input "201"
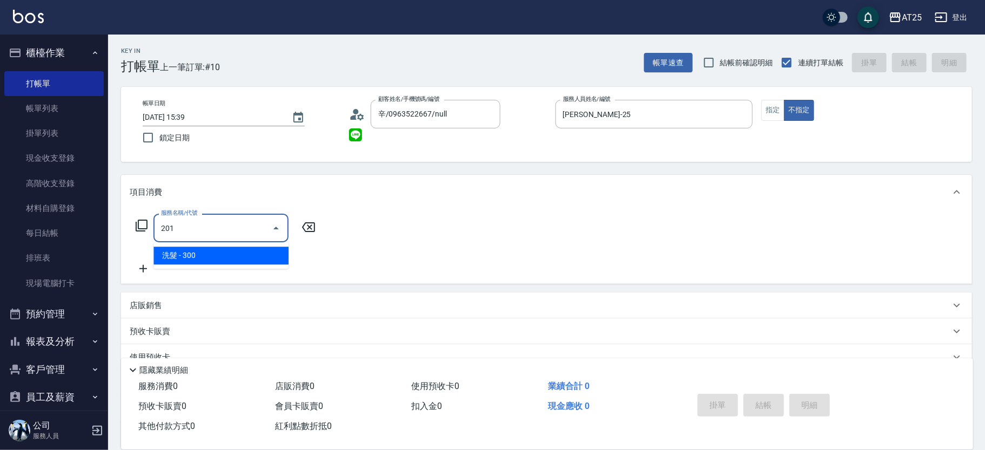
type input "30"
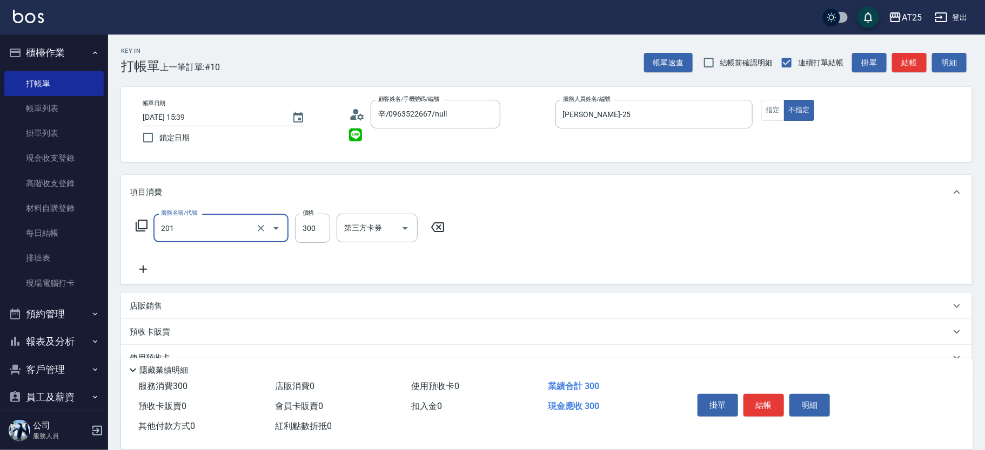
type input "洗髮(201)"
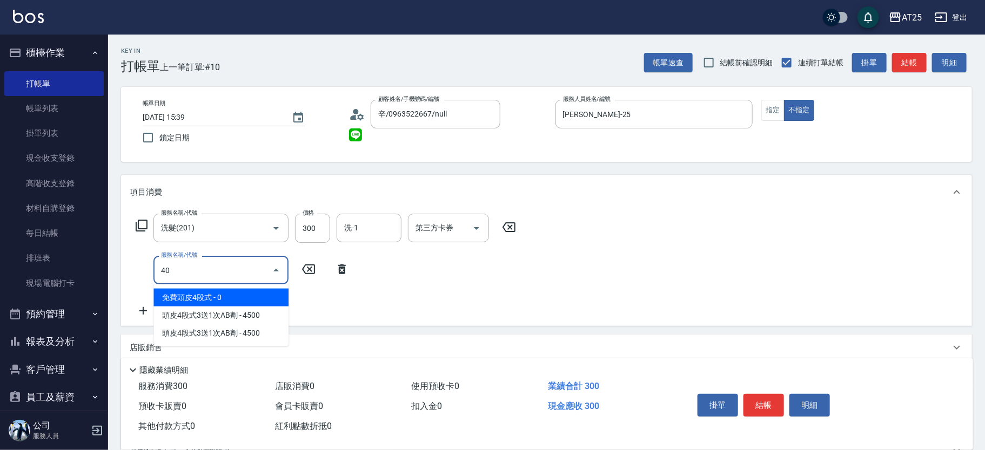
type input "401"
type input "60"
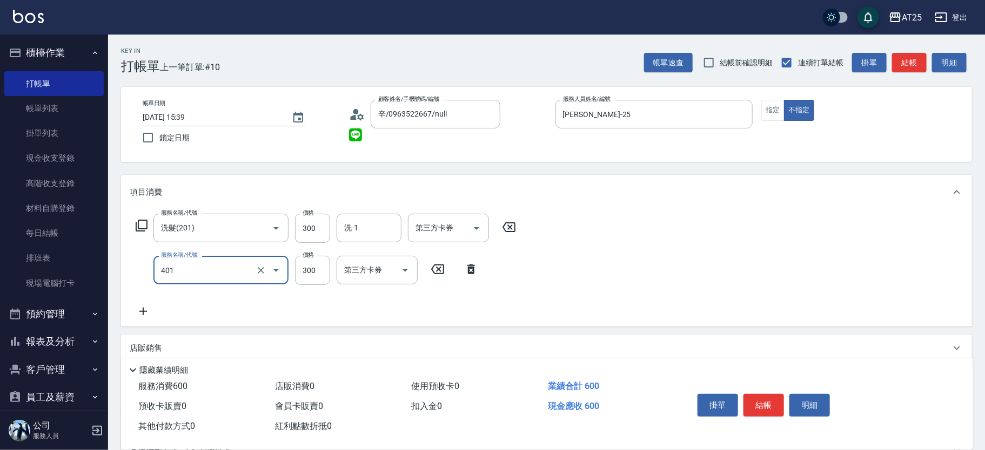
type input "剪髮(401)"
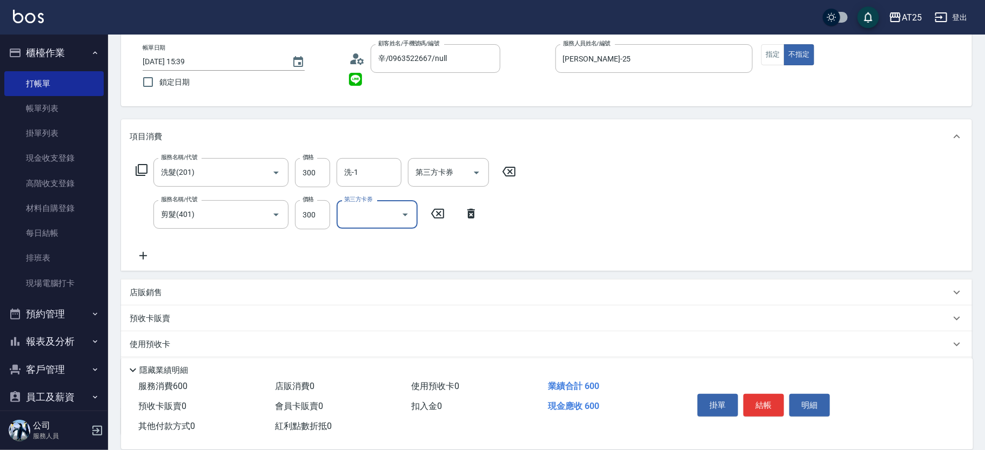
scroll to position [64, 0]
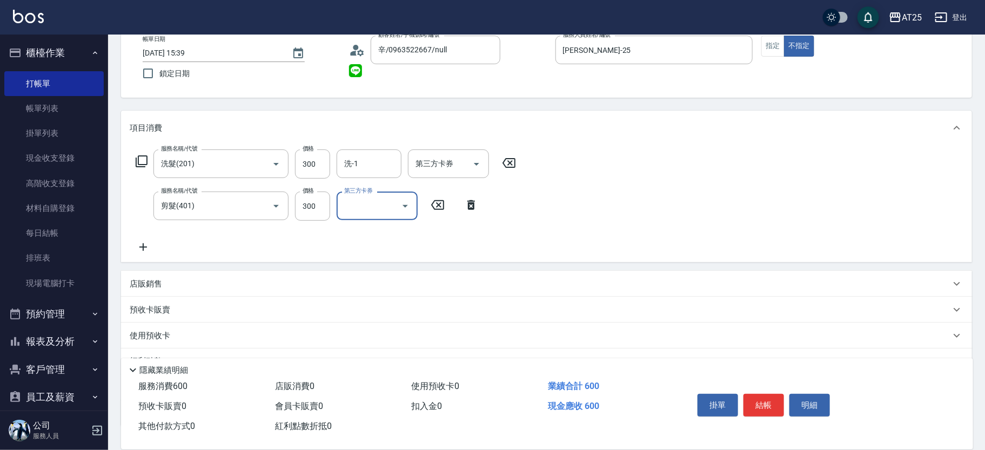
click at [208, 284] on div "店販銷售" at bounding box center [540, 284] width 820 height 11
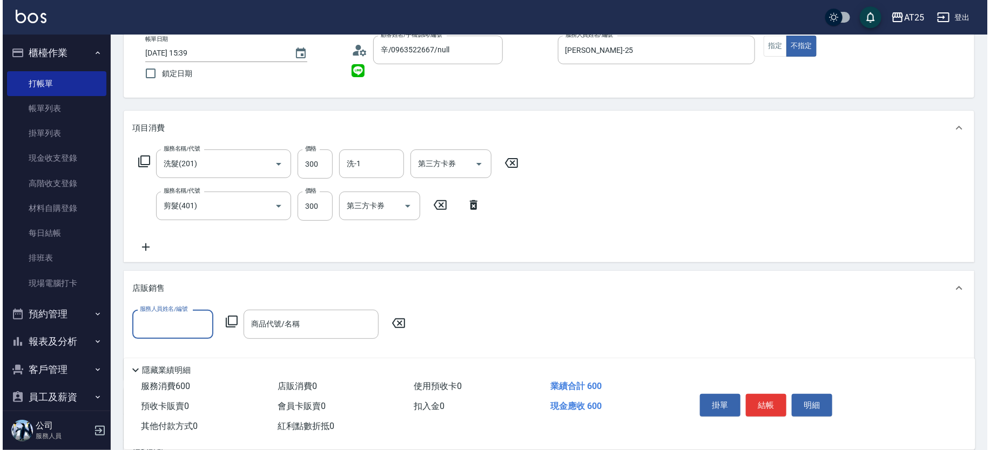
scroll to position [0, 0]
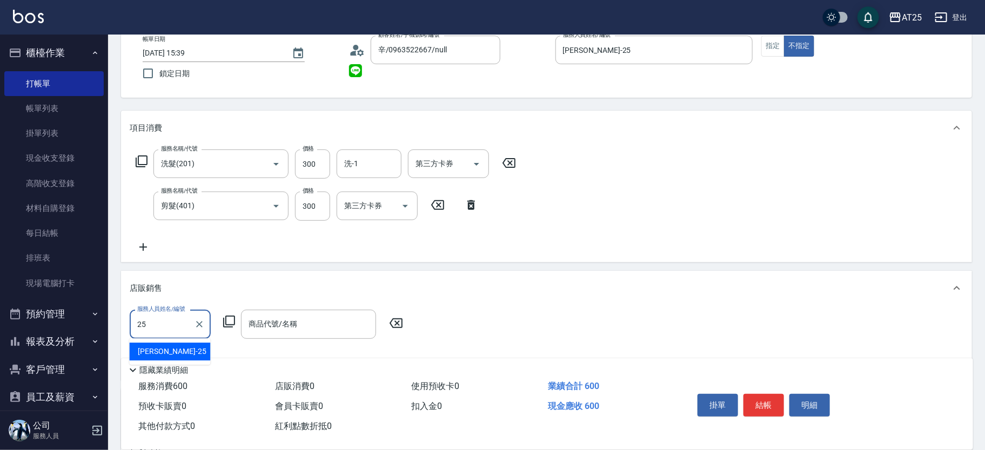
type input "Evan-25"
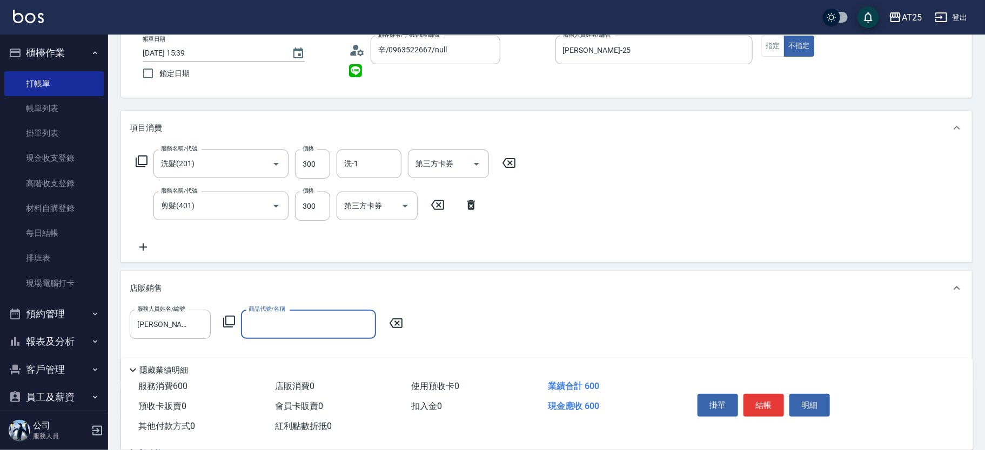
click at [224, 320] on icon at bounding box center [229, 321] width 13 height 13
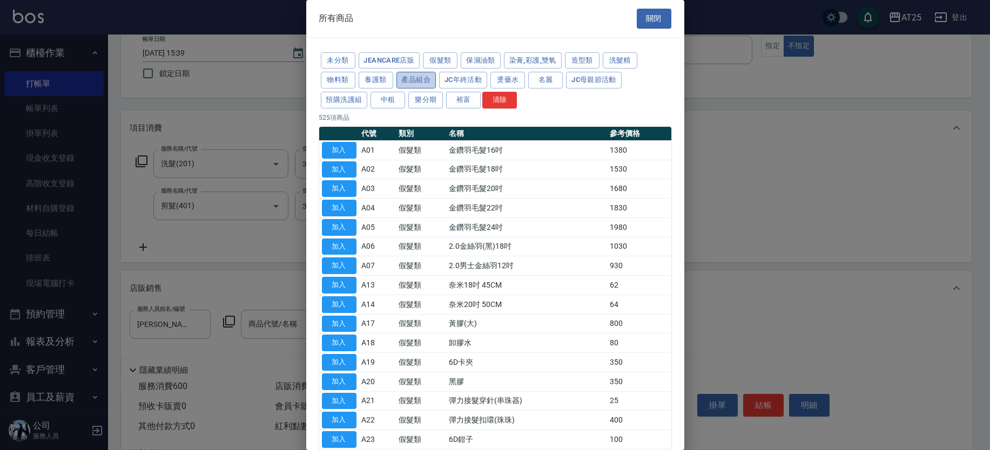
click at [417, 72] on button "產品組合" at bounding box center [416, 80] width 40 height 17
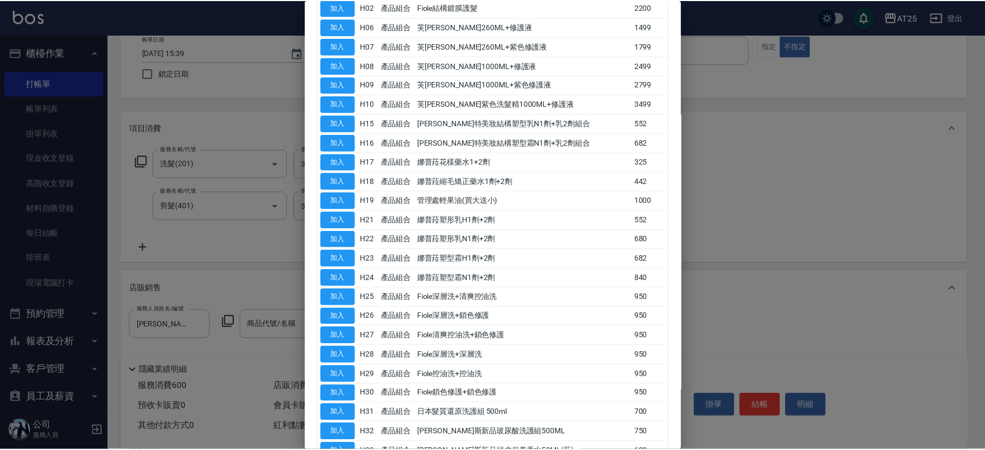
scroll to position [243, 0]
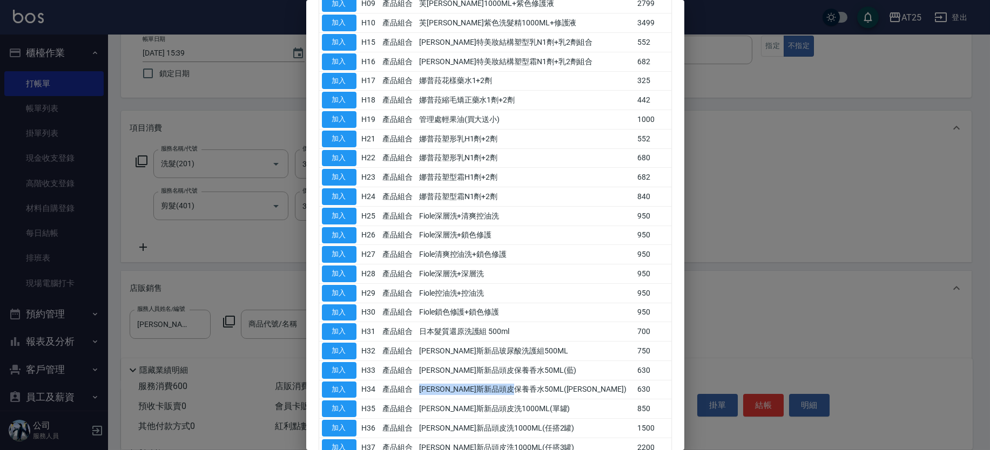
drag, startPoint x: 561, startPoint y: 387, endPoint x: 415, endPoint y: 386, distance: 145.3
click at [415, 386] on tr "加入 H34 產品組合 喬娜斯新品頭皮保養香水50ML(橘) 630" at bounding box center [495, 389] width 352 height 19
click at [348, 384] on button "加入" at bounding box center [339, 390] width 35 height 17
type input "喬娜斯新品頭皮保養香水50ML(橘)"
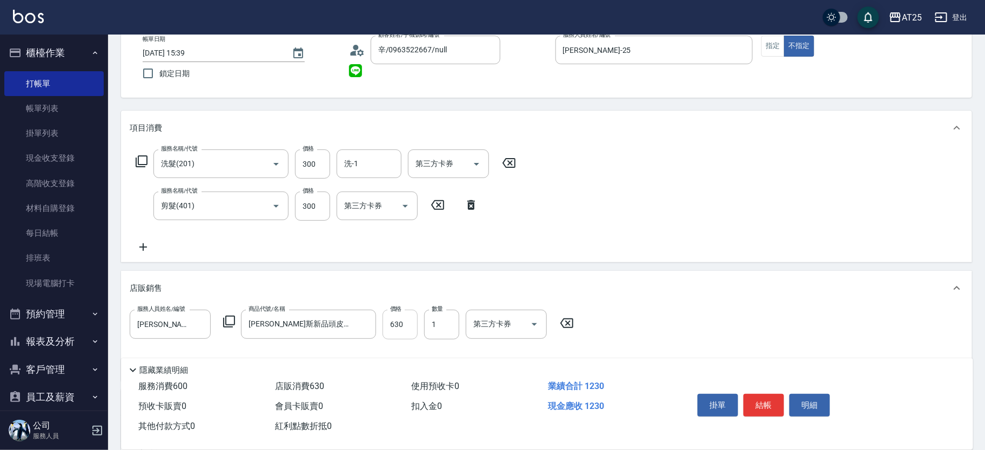
click at [400, 321] on input "630" at bounding box center [399, 324] width 35 height 29
type input "60"
type input "50"
type input "110"
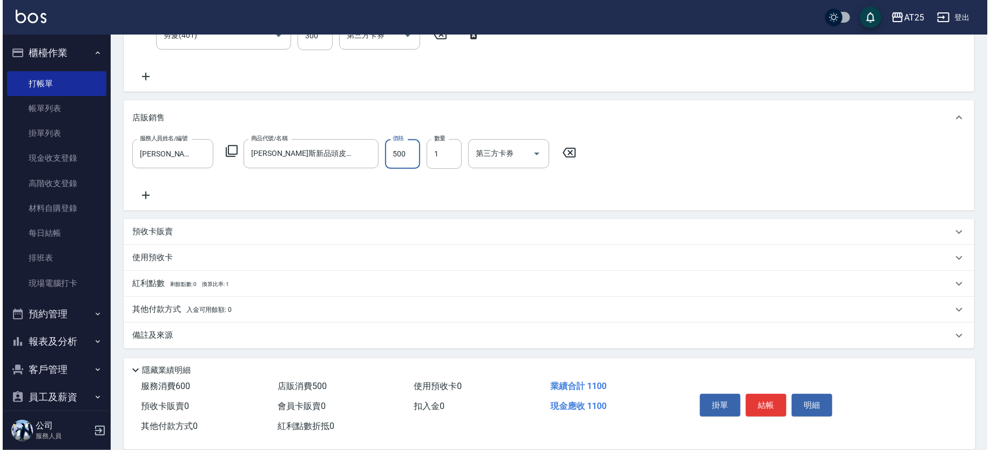
scroll to position [0, 0]
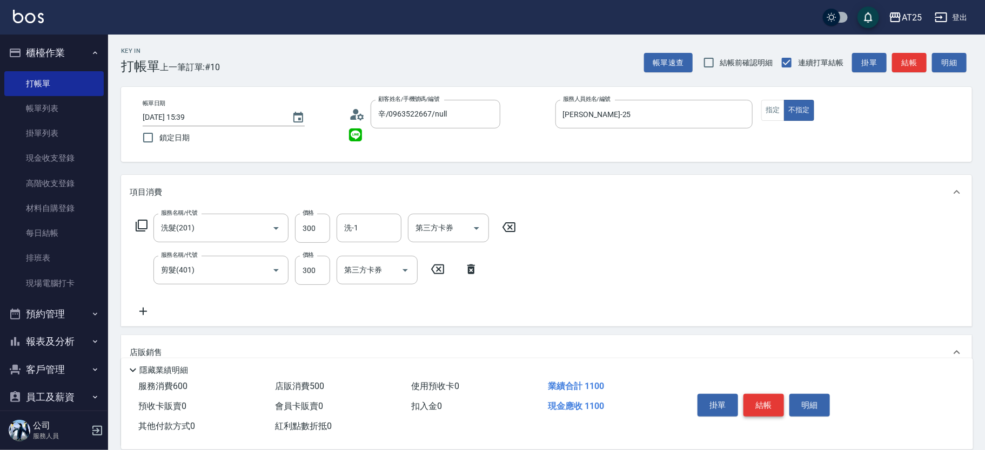
type input "500"
click at [757, 407] on button "結帳" at bounding box center [763, 405] width 41 height 23
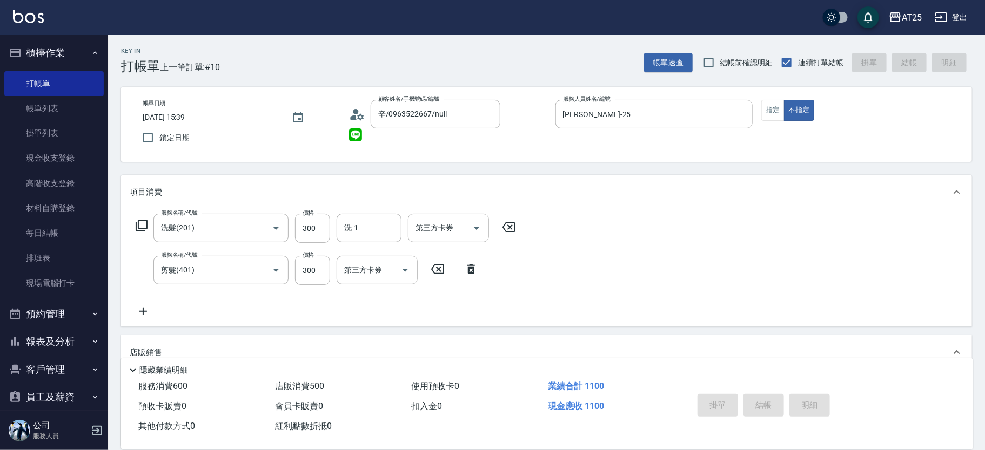
type input "2025/08/21 15:41"
type input "0"
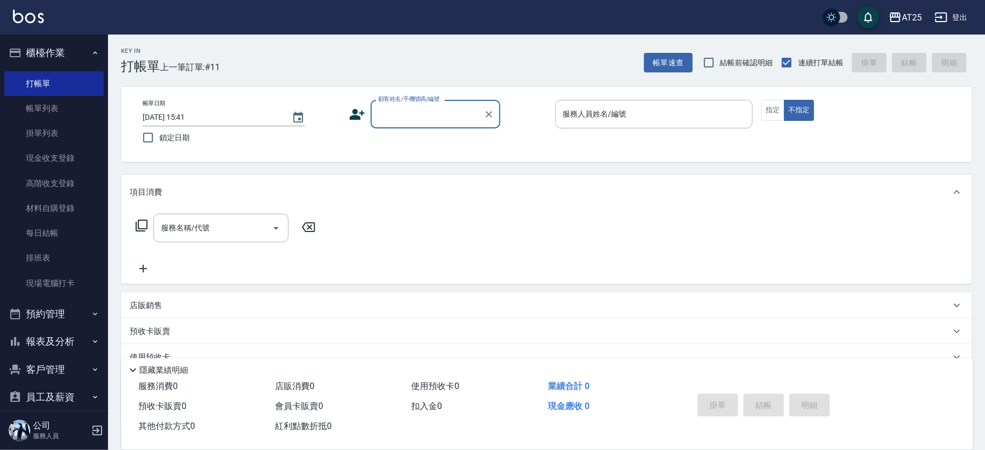
click at [405, 110] on input "顧客姓名/手機號碼/編號" at bounding box center [427, 114] width 104 height 19
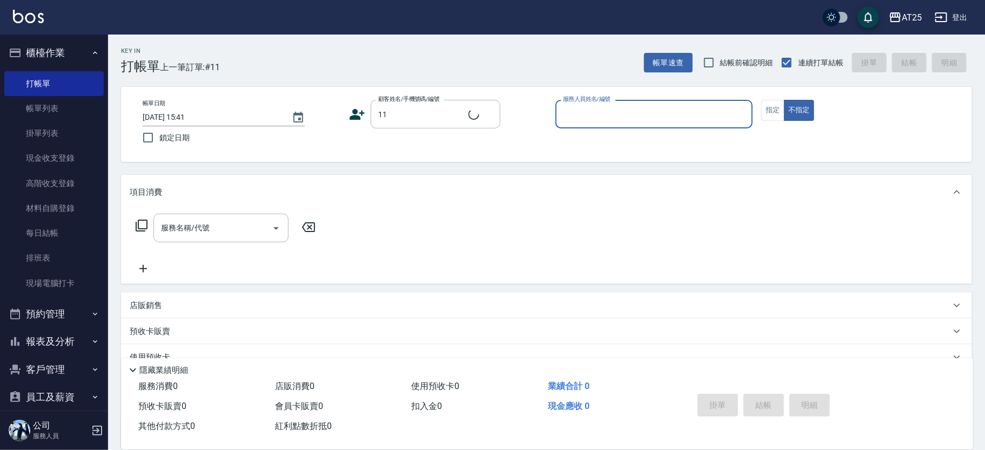
type input "新客人 姓名未設定/11/null"
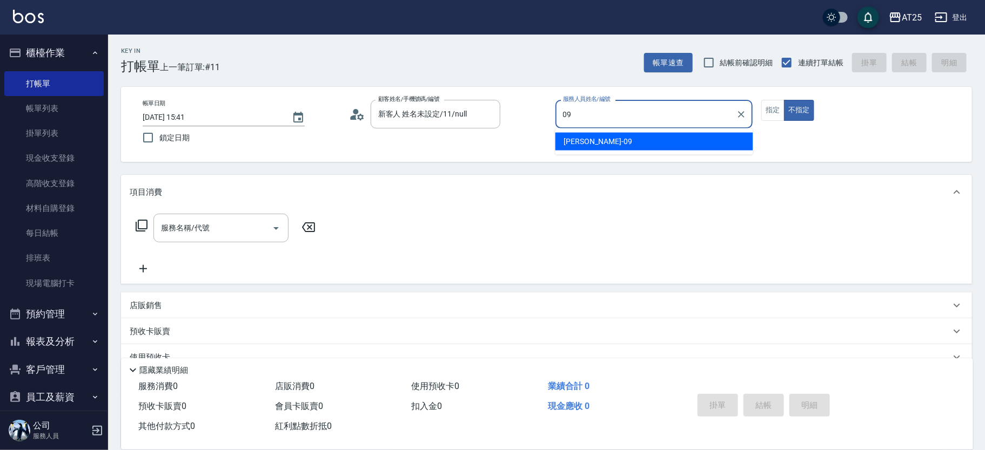
type input "Kevin-09"
type button "false"
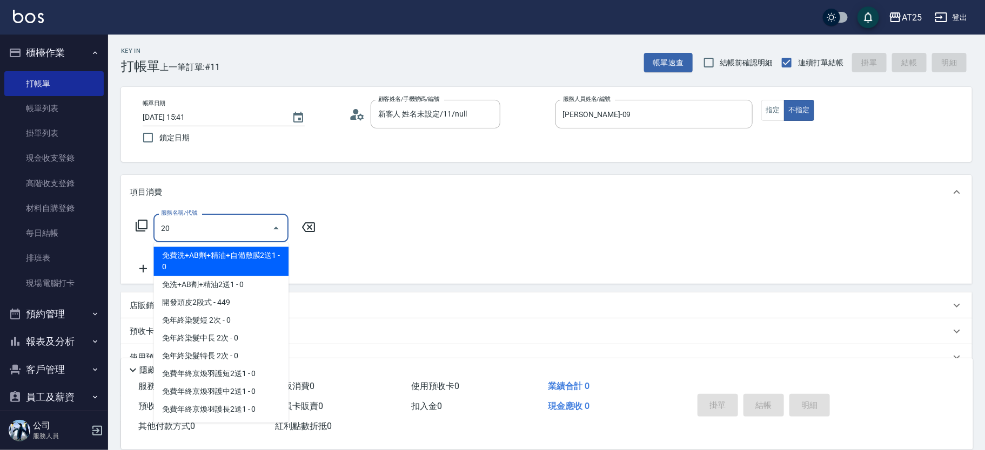
type input "201"
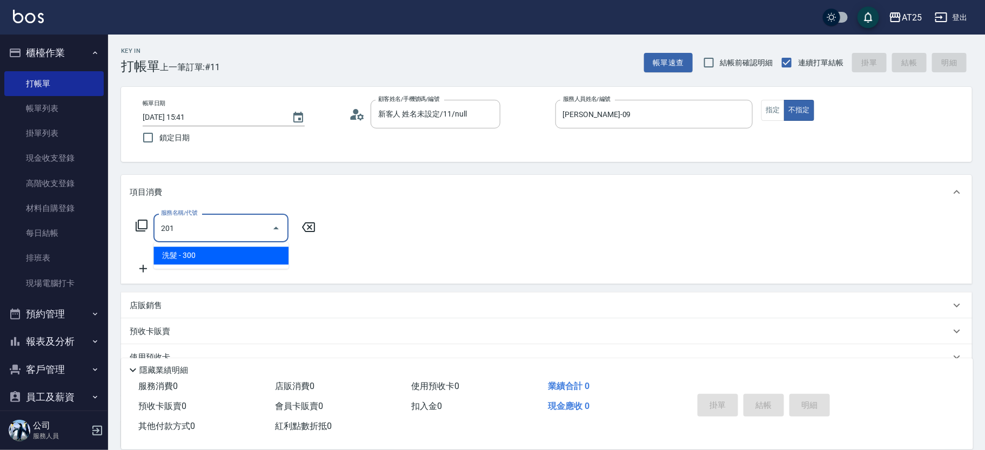
type input "30"
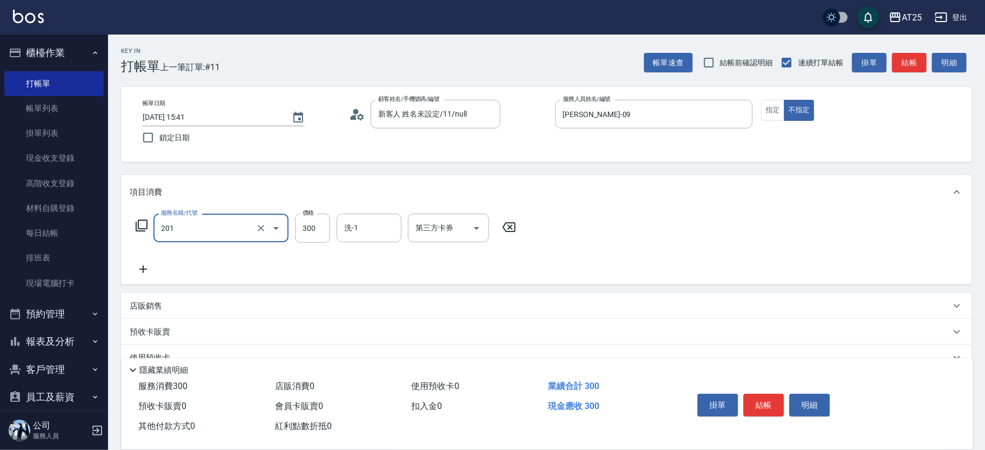
type input "洗髮(201)"
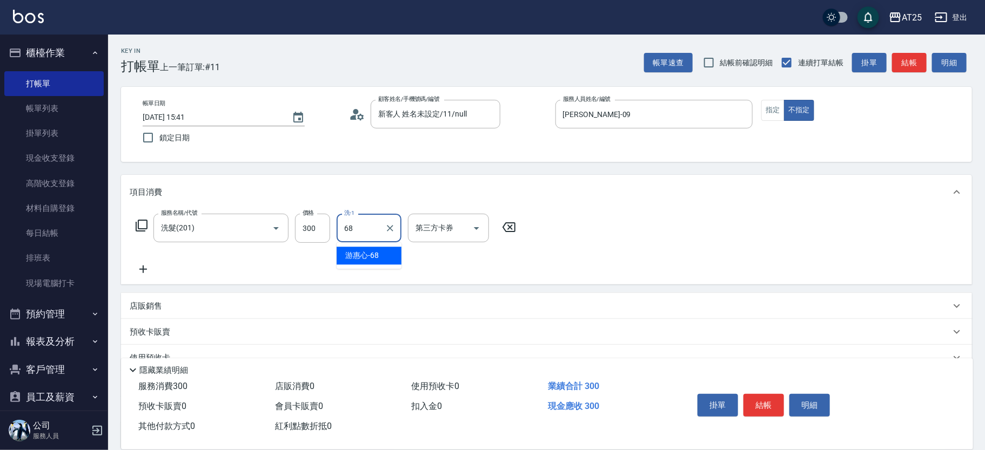
type input "游惠心-68"
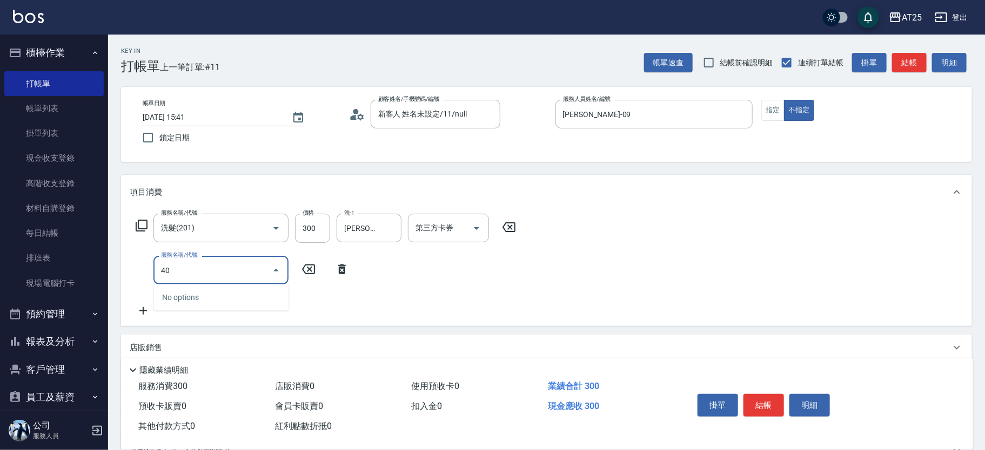
type input "401"
type input "60"
type input "剪髮(401)"
type input "30"
type input "29"
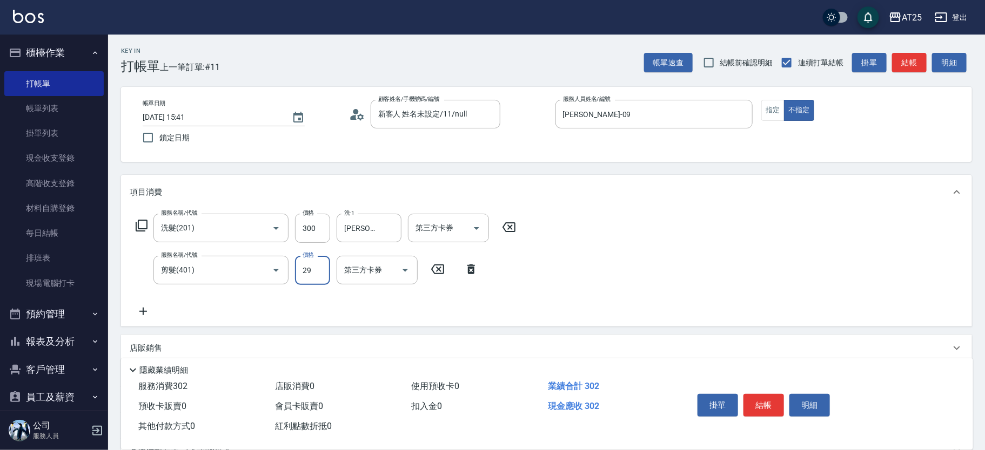
type input "50"
type input "299"
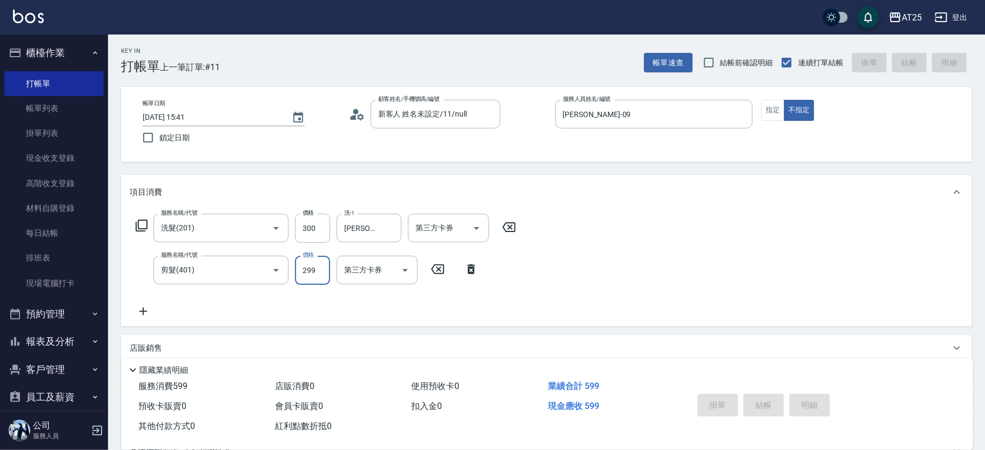
type input "2025/08/21 16:18"
type input "0"
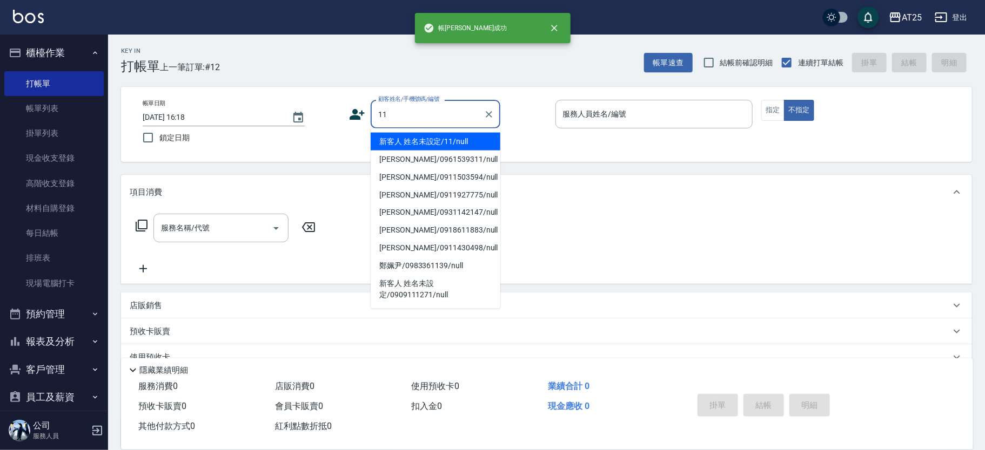
type input "新客人 姓名未設定/11/null"
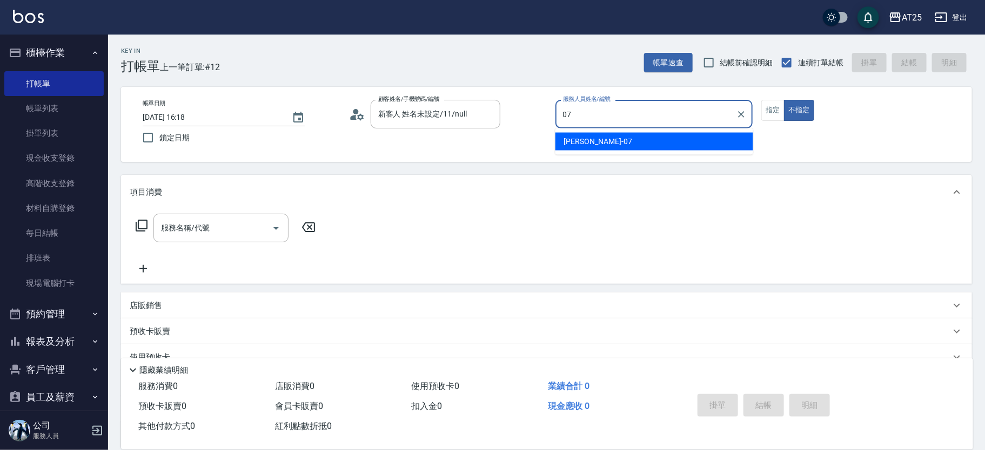
type input "Cooper-07"
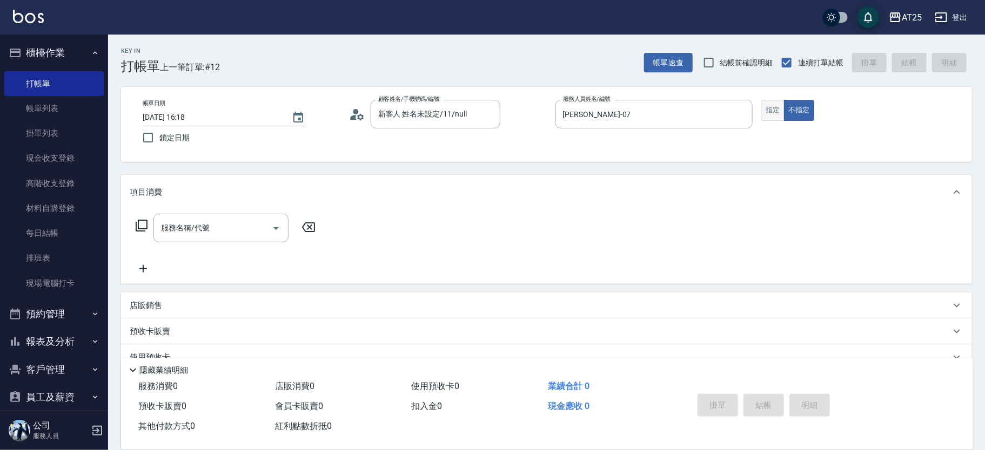
click at [783, 106] on button "指定" at bounding box center [772, 110] width 23 height 21
click at [140, 233] on div "服務名稱/代號 服務名稱/代號" at bounding box center [226, 228] width 192 height 29
click at [145, 226] on icon at bounding box center [141, 225] width 13 height 13
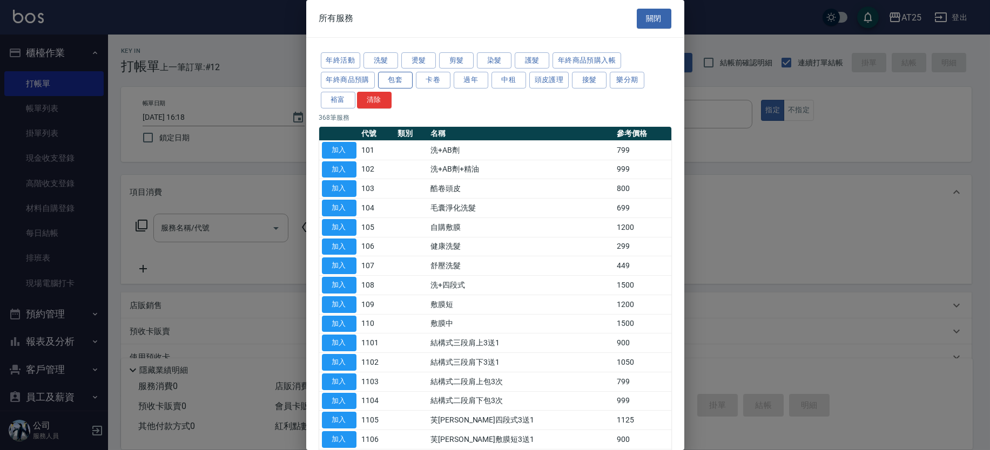
click at [401, 79] on button "包套" at bounding box center [395, 80] width 35 height 17
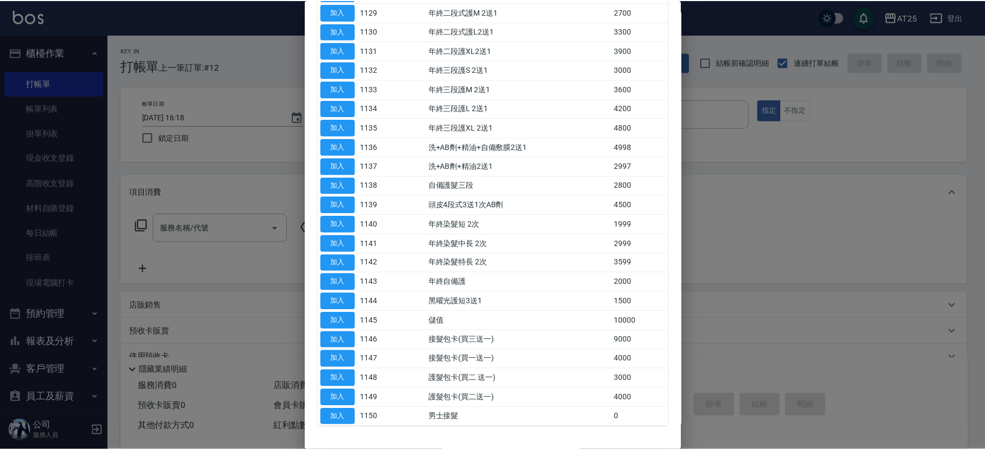
scroll to position [687, 0]
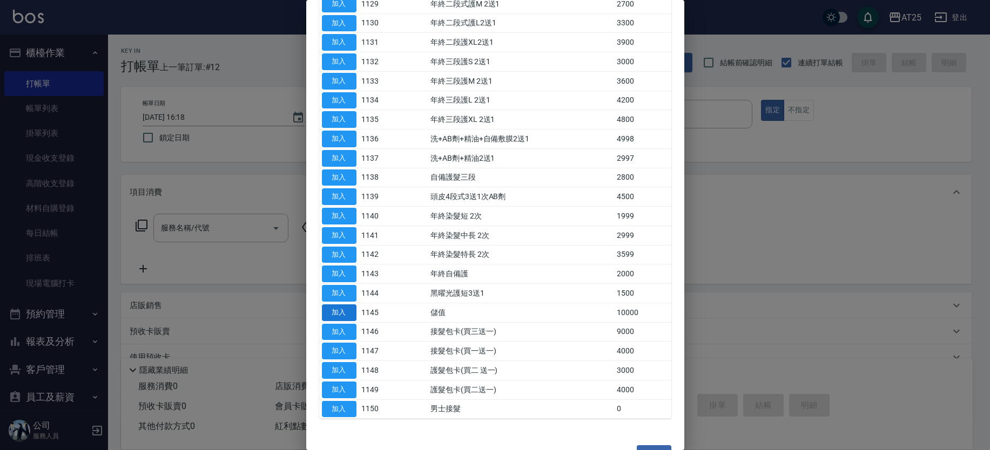
click at [344, 307] on button "加入" at bounding box center [339, 313] width 35 height 17
type input "儲值(1145)"
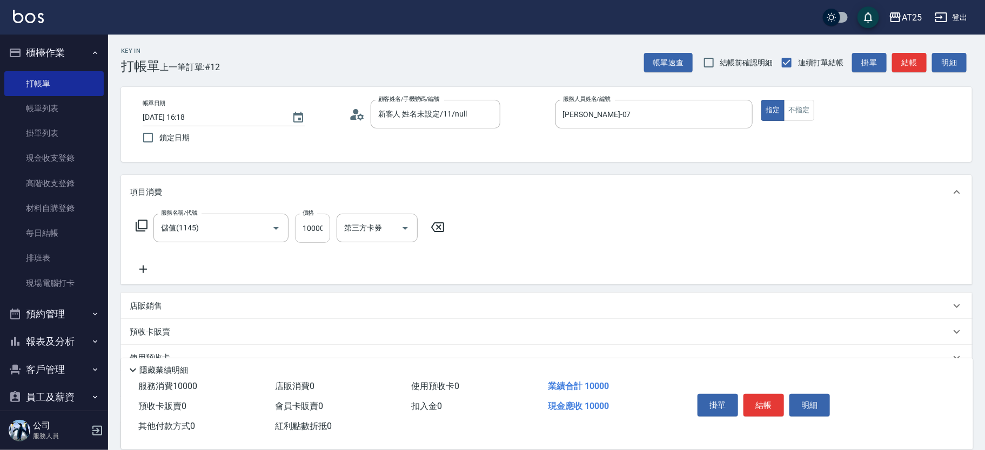
click at [321, 227] on input "10000" at bounding box center [312, 228] width 35 height 29
type input "0"
type input "98"
type input "90"
type input "980"
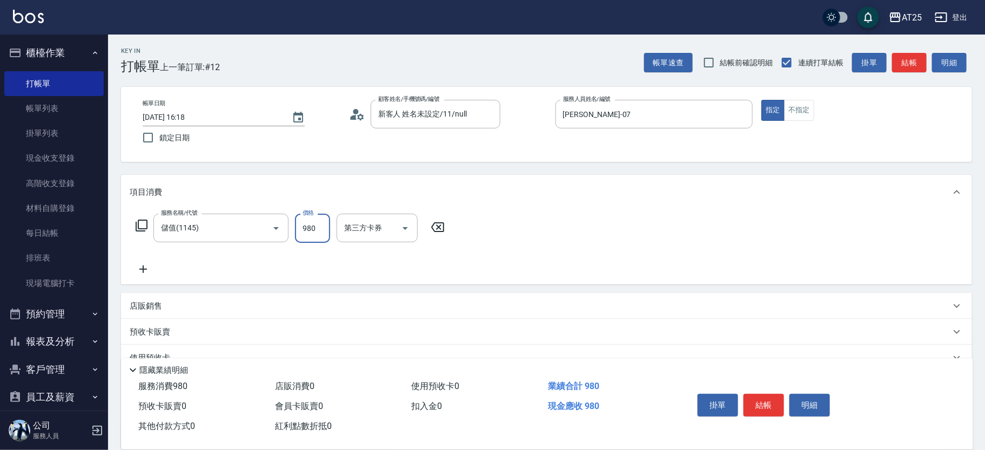
type input "980"
type input "9800"
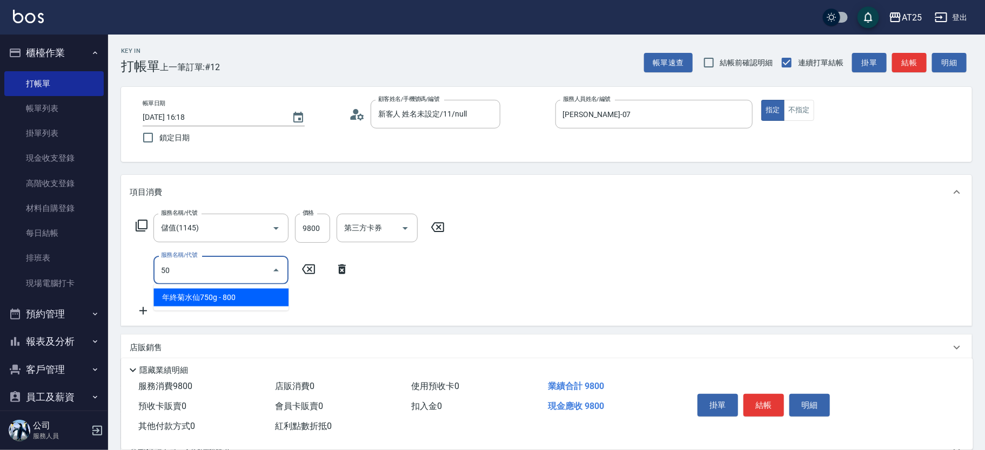
type input "501"
type input "1080"
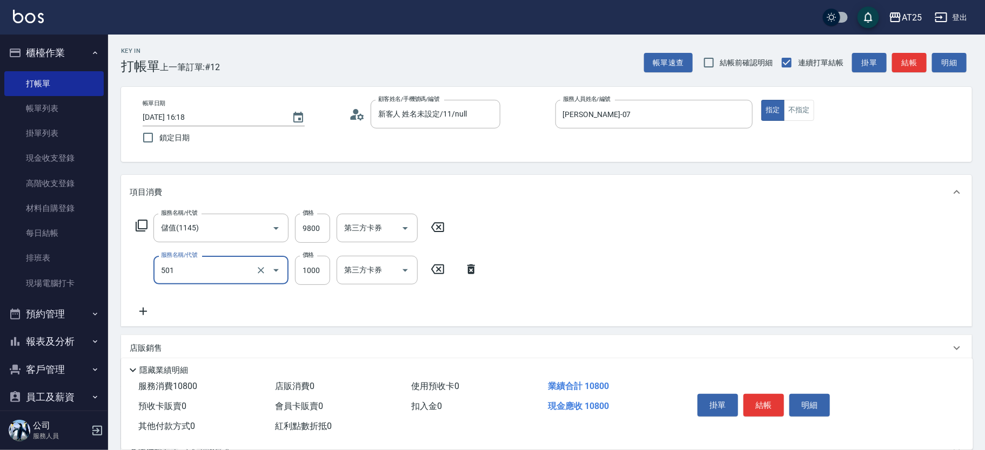
type input "染髮(501)"
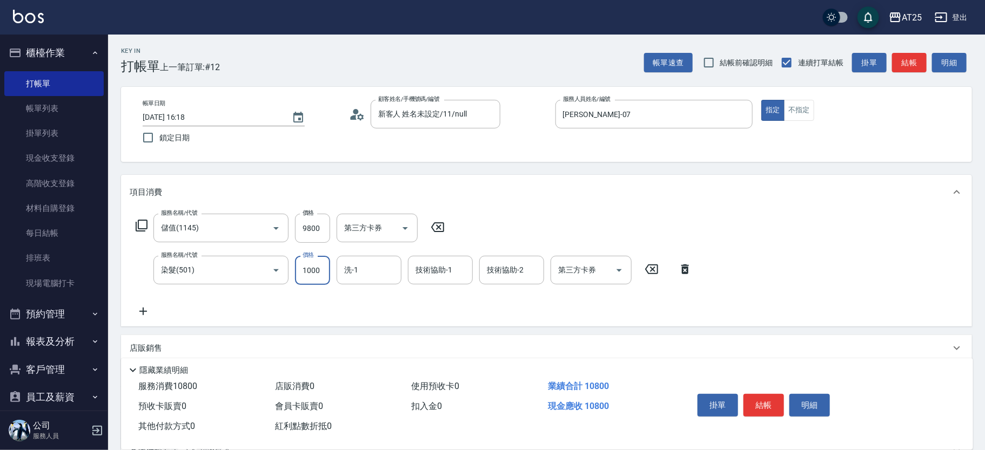
type input "980"
type input "0"
type input "小祐-117"
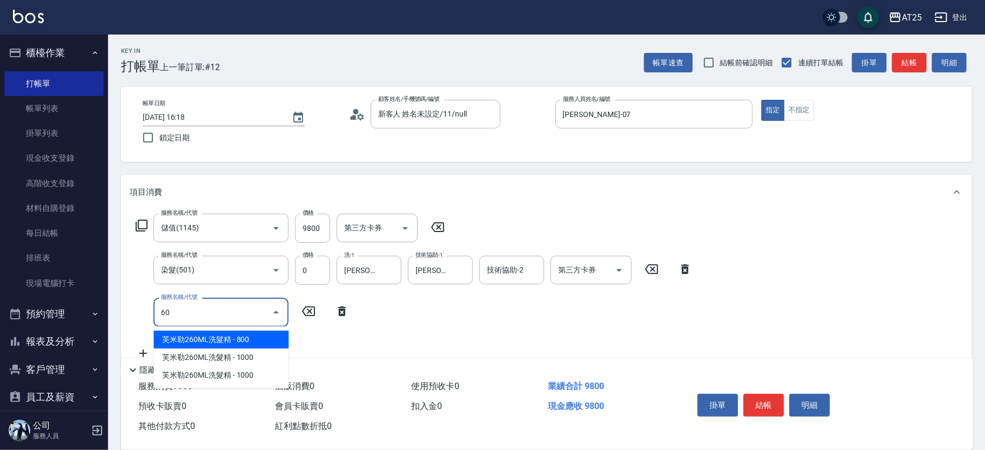
type input "601"
type input "1080"
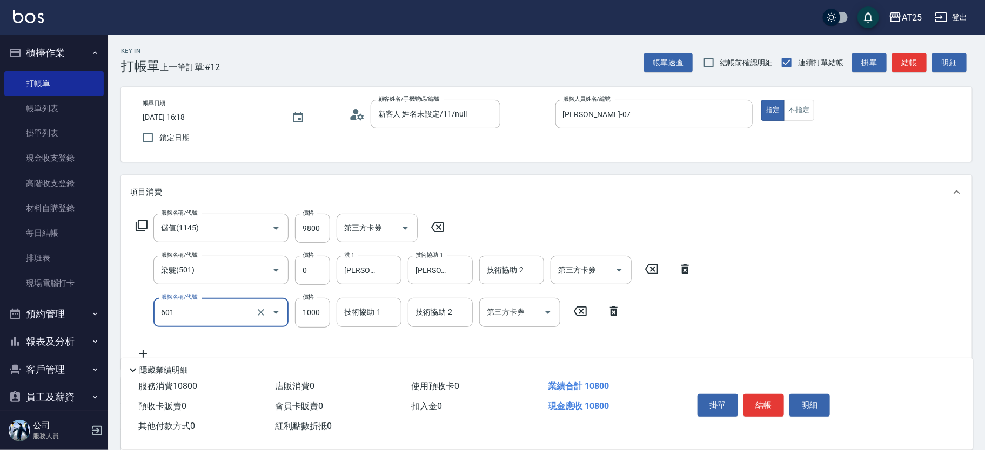
type input "自備護髮(1000上)(601)"
type input "980"
type input "50"
type input "1030"
type input "500"
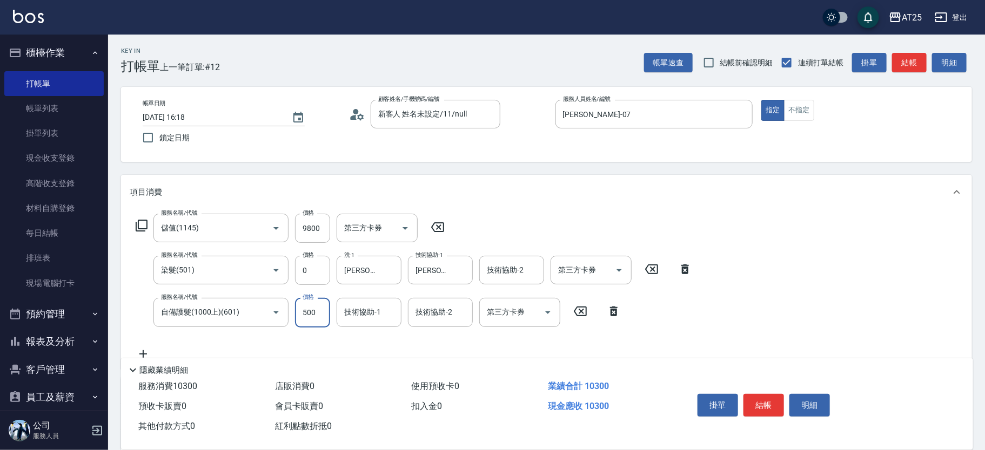
type input "980"
type input "0"
type input "小祐-117"
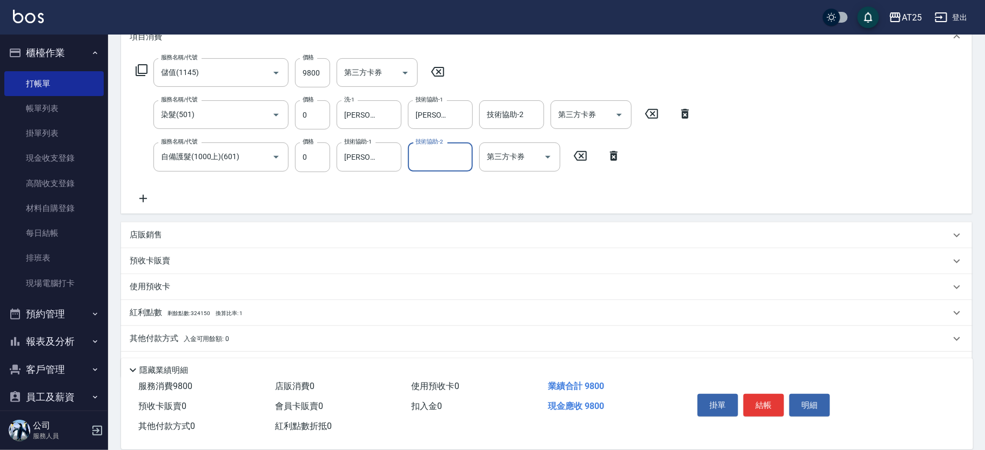
scroll to position [185, 0]
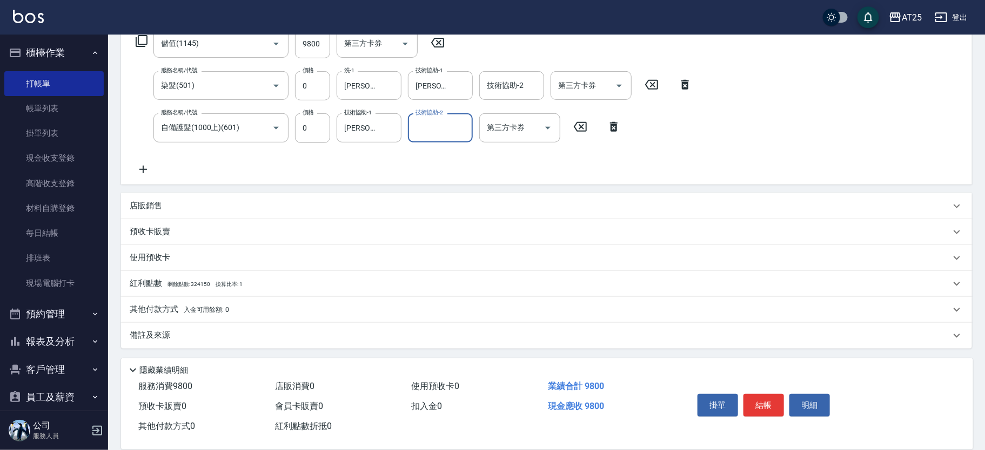
click at [285, 313] on div "其他付款方式 入金可用餘額: 0" at bounding box center [540, 310] width 820 height 12
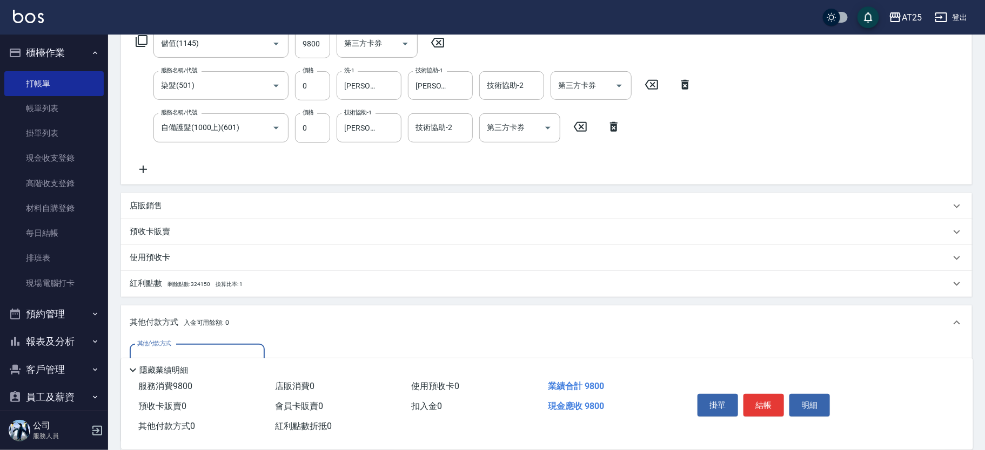
scroll to position [312, 0]
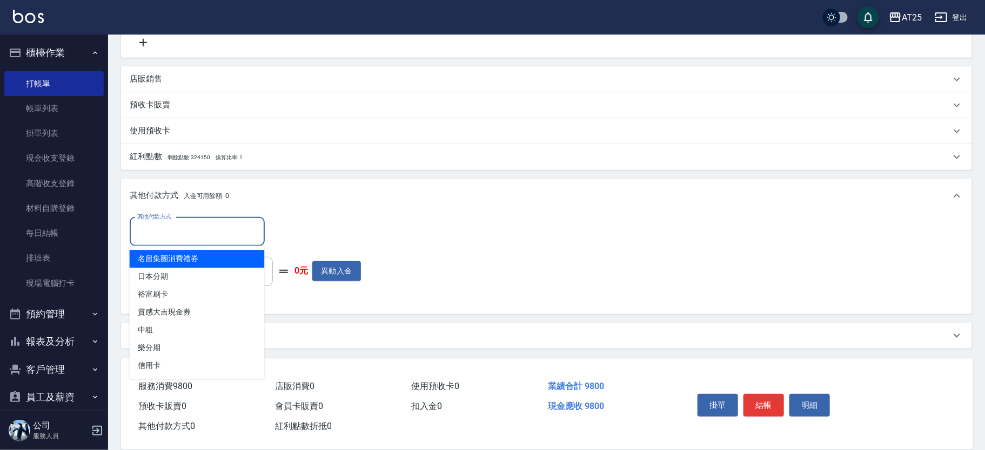
click at [162, 235] on input "其他付款方式" at bounding box center [196, 232] width 125 height 19
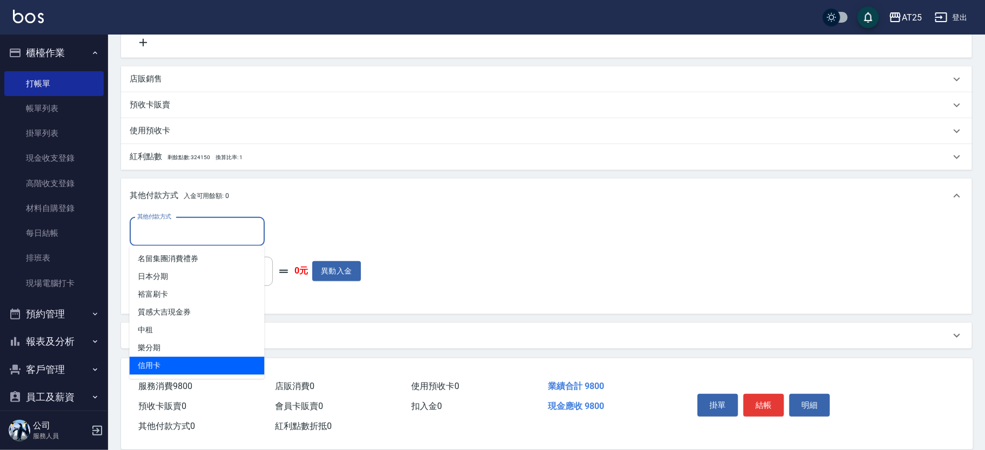
click at [154, 367] on span "信用卡" at bounding box center [197, 366] width 135 height 18
type input "信用卡"
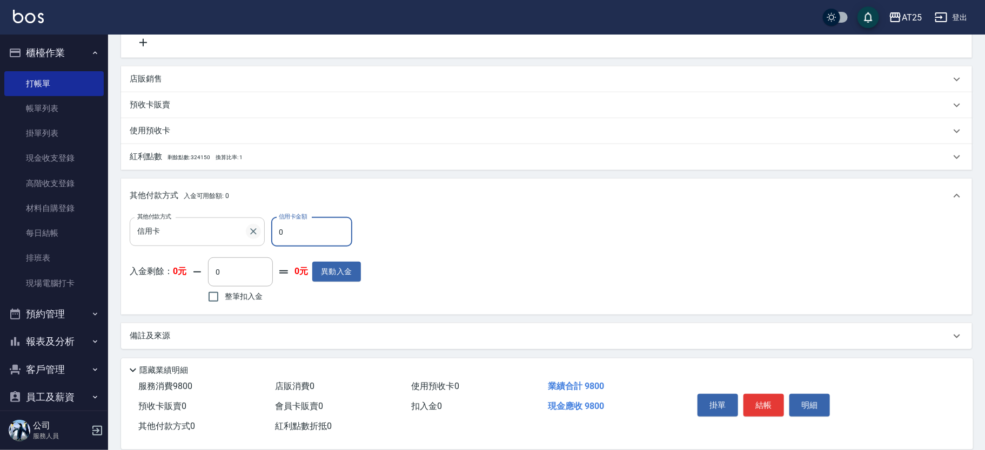
drag, startPoint x: 298, startPoint y: 236, endPoint x: 259, endPoint y: 231, distance: 39.2
click at [259, 231] on div "其他付款方式 信用卡 其他付款方式 信用卡金額 0 信用卡金額" at bounding box center [245, 232] width 231 height 29
type input "970"
type input "98"
type input "880"
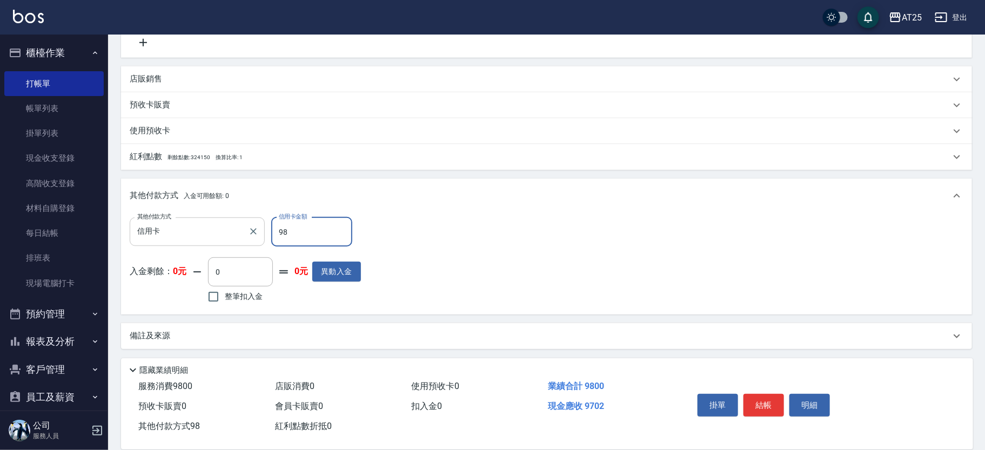
type input "980"
type input "0"
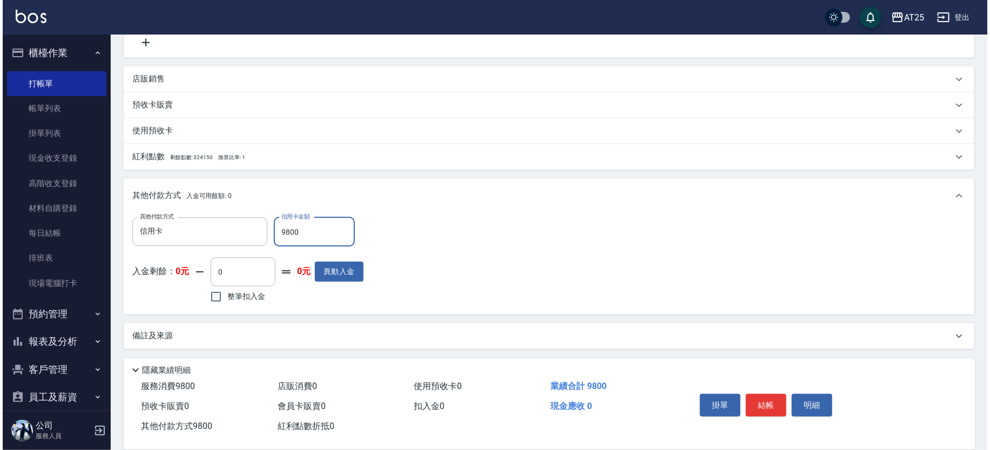
scroll to position [0, 0]
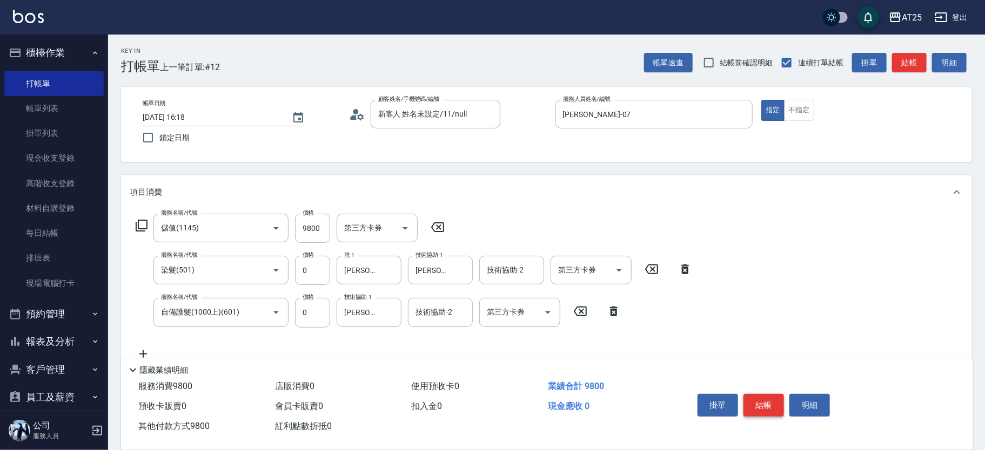
type input "9800"
click at [758, 400] on button "結帳" at bounding box center [763, 405] width 41 height 23
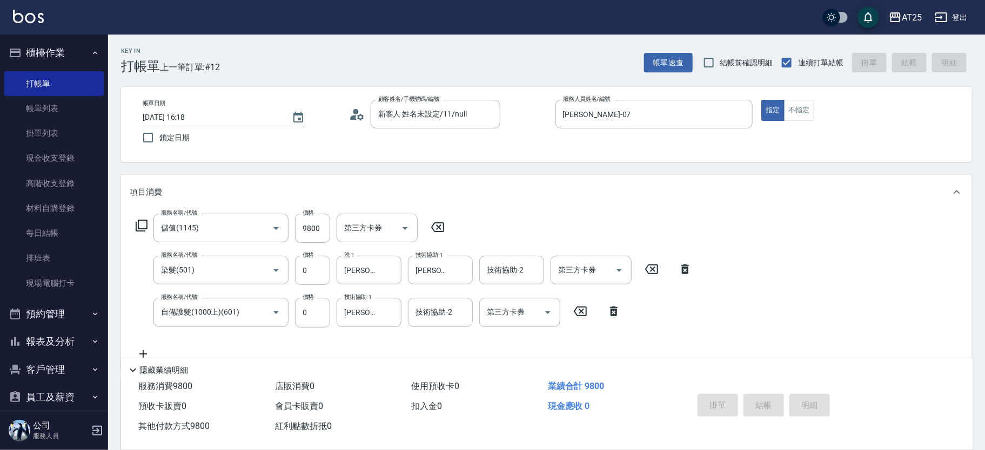
type input "2025/08/21 16:19"
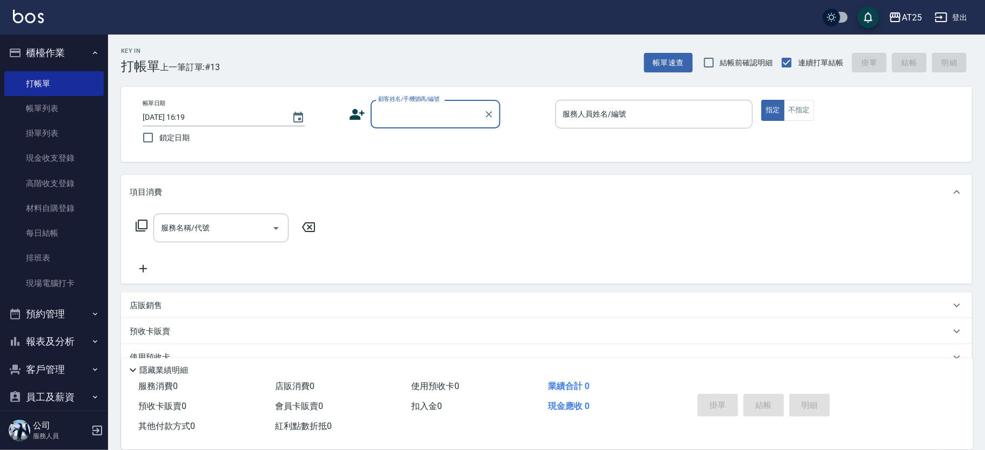
click at [425, 114] on input "顧客姓名/手機號碼/編號" at bounding box center [427, 114] width 104 height 19
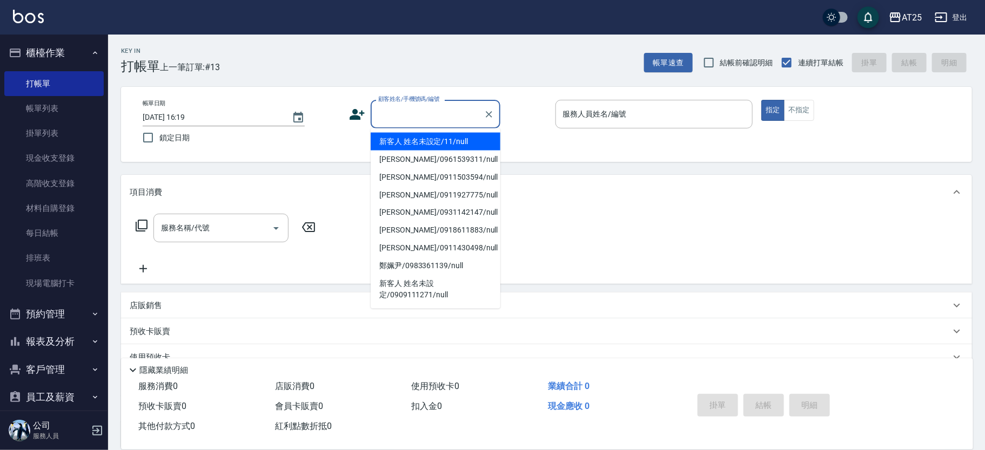
click at [464, 135] on li "新客人 姓名未設定/11/null" at bounding box center [435, 142] width 130 height 18
type input "新客人 姓名未設定/11/null"
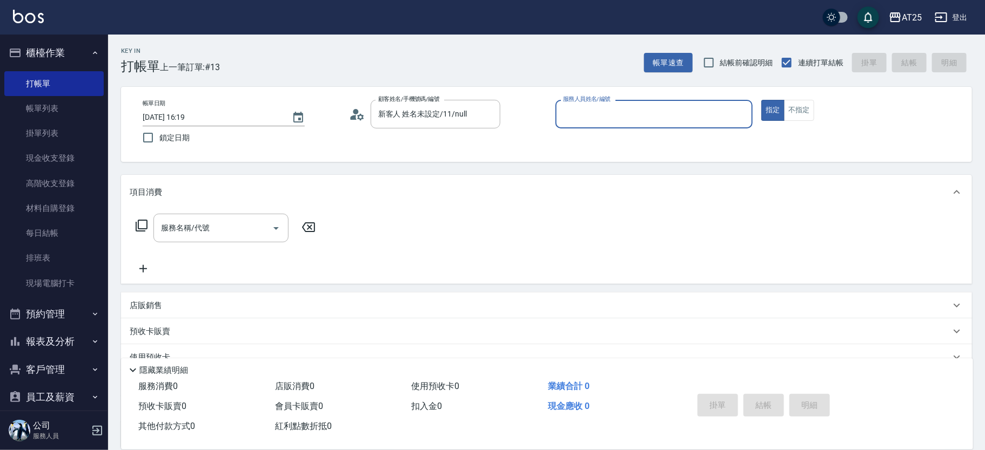
type input "5"
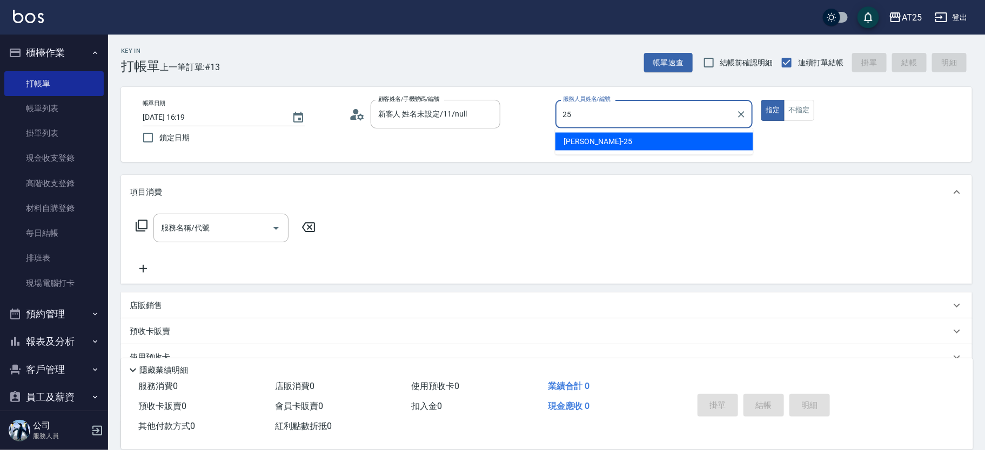
type input "Evan-25"
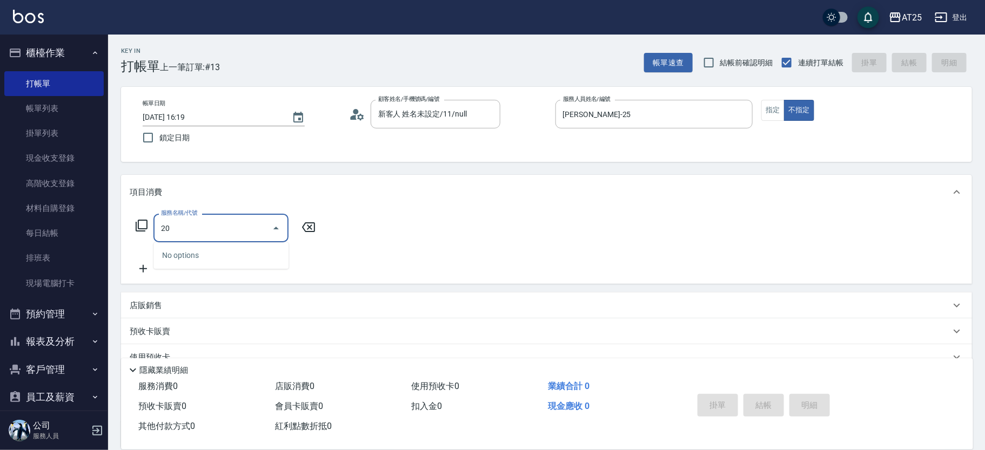
type input "201"
type input "30"
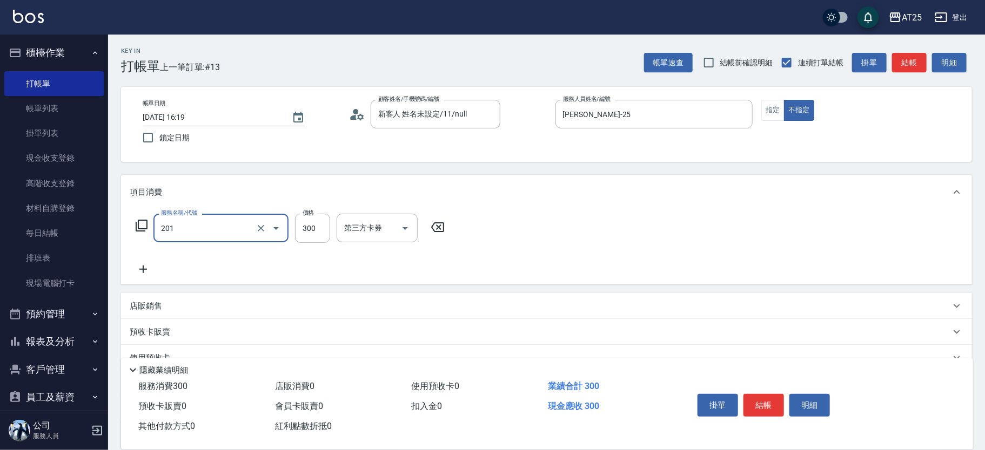
type input "洗髮(201)"
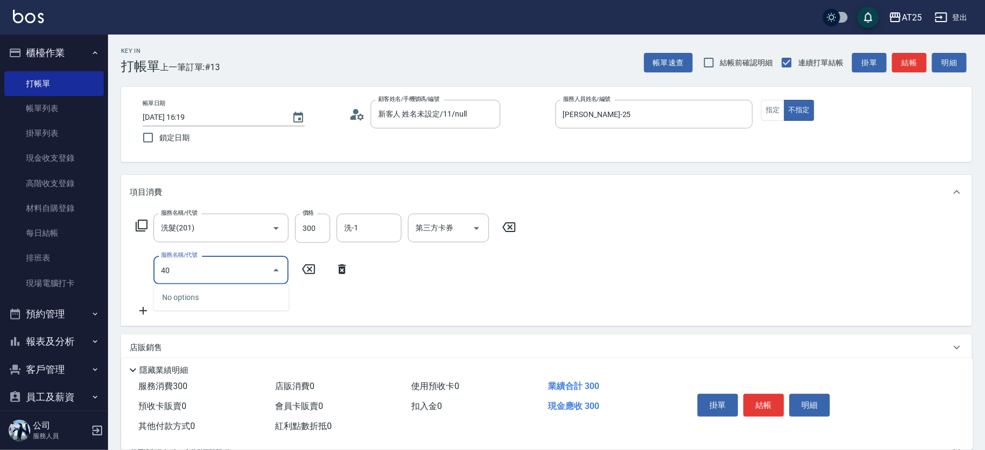
type input "401"
type input "60"
type input "剪髮(401)"
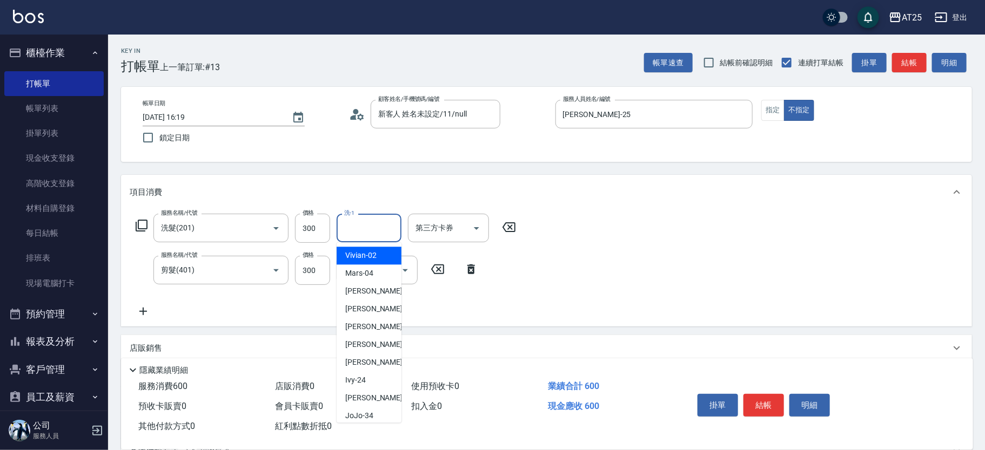
click at [370, 232] on input "洗-1" at bounding box center [368, 228] width 55 height 19
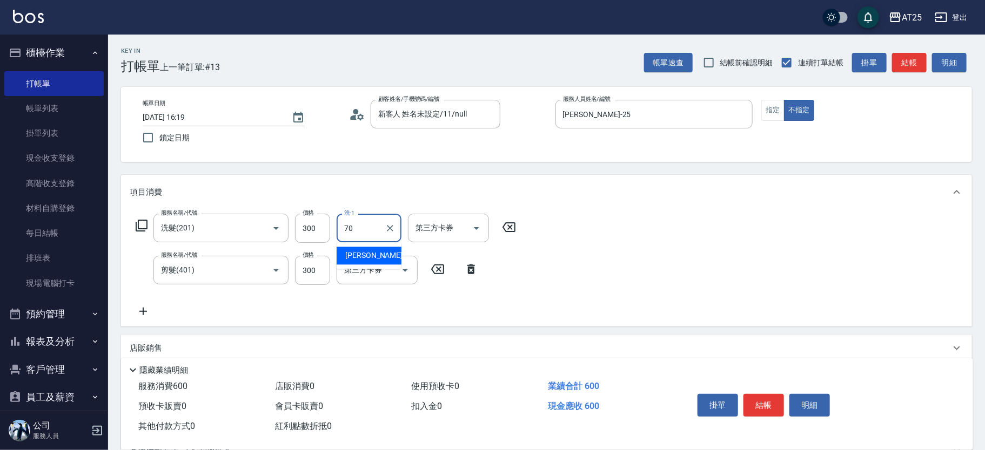
type input "惠均-70"
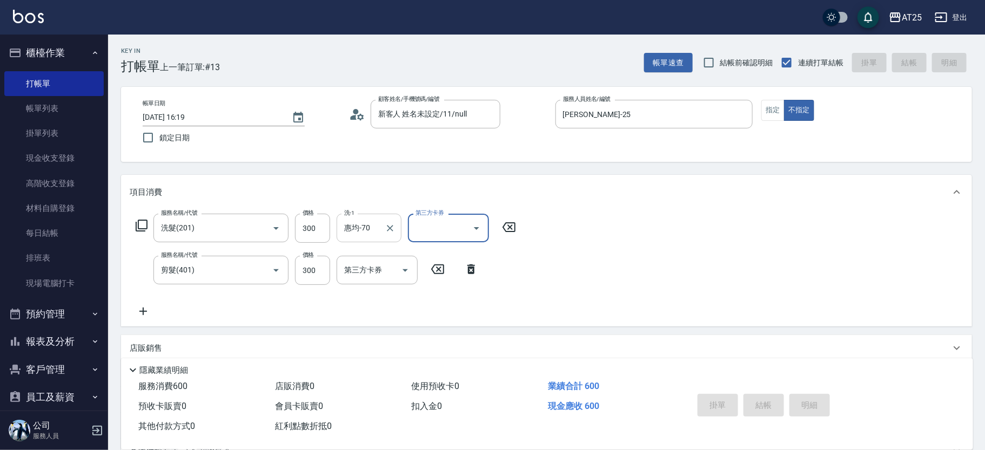
type input "2025/08/21 16:29"
type input "0"
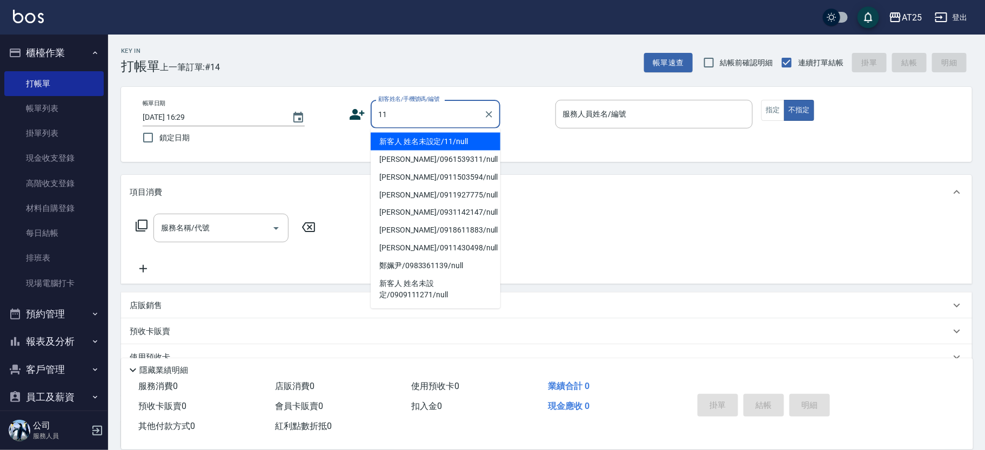
type input "新客人 姓名未設定/11/null"
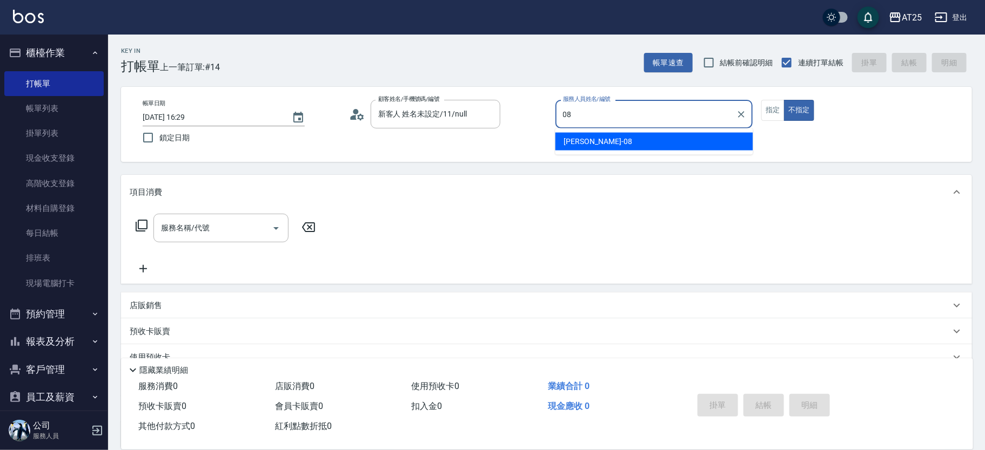
type input "Tony-08"
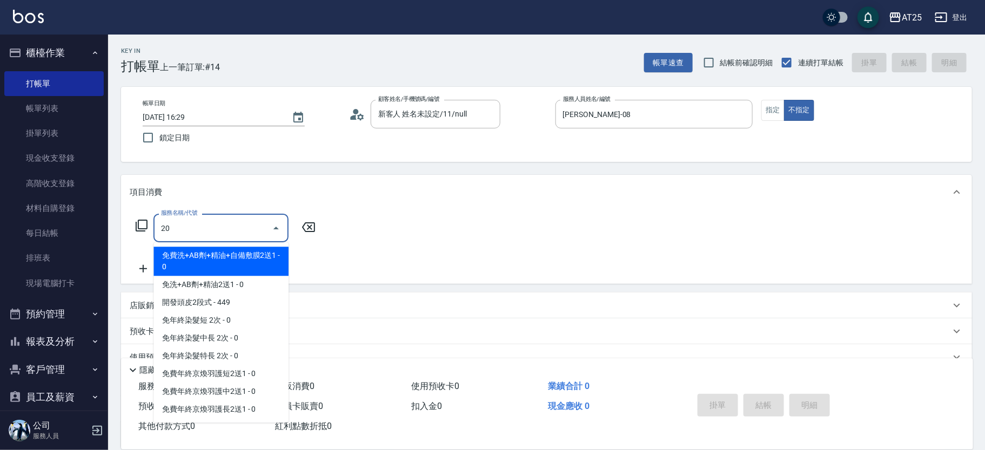
type input "201"
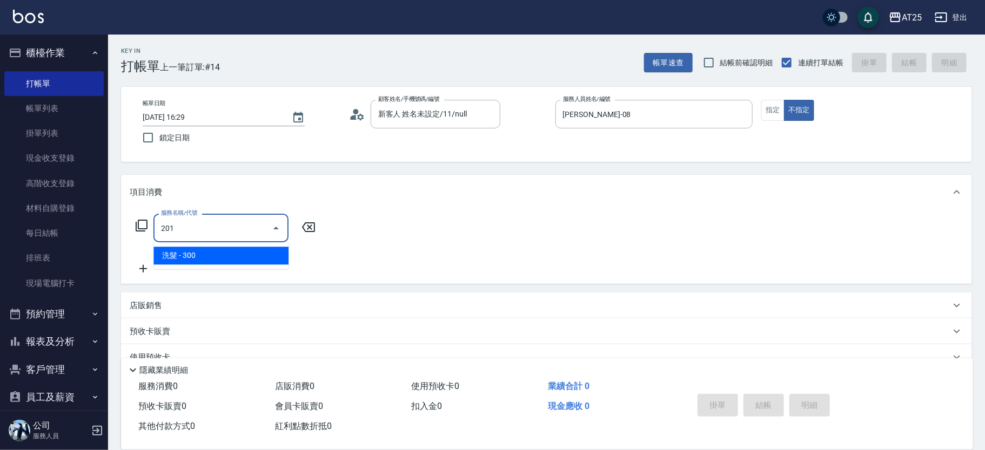
type input "30"
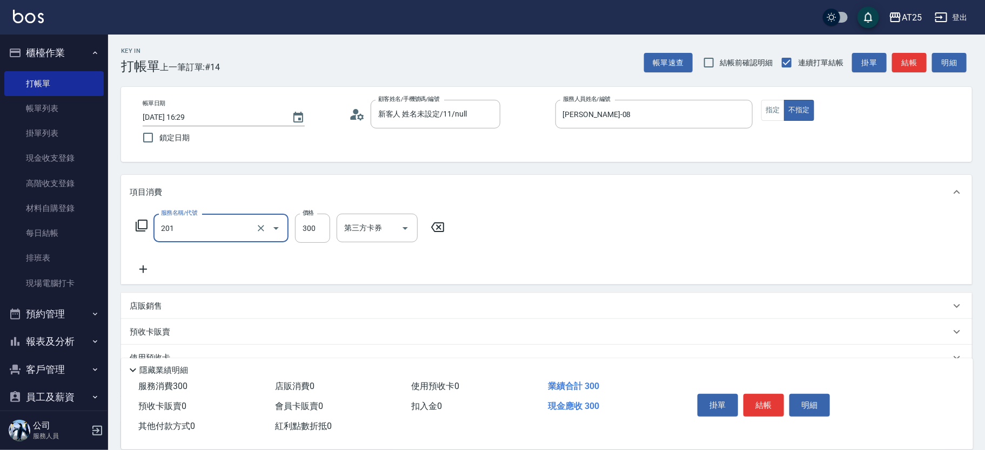
type input "洗髮(201)"
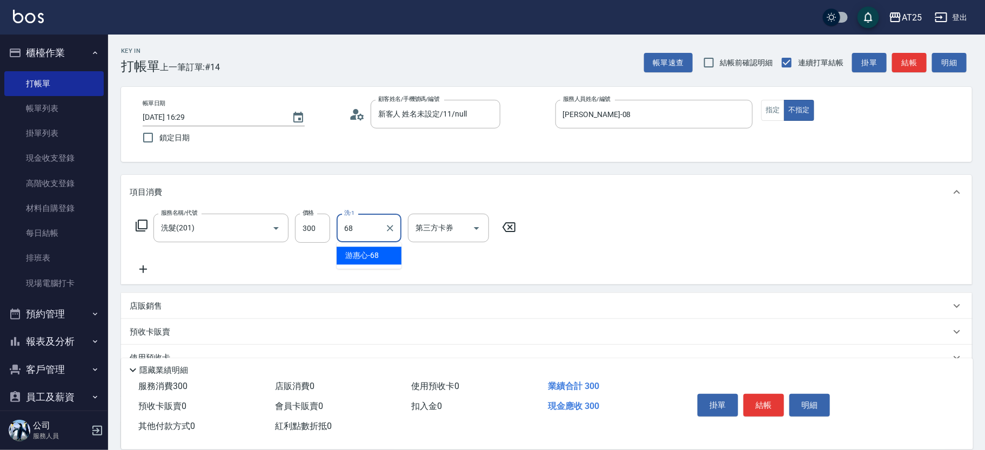
type input "游惠心-68"
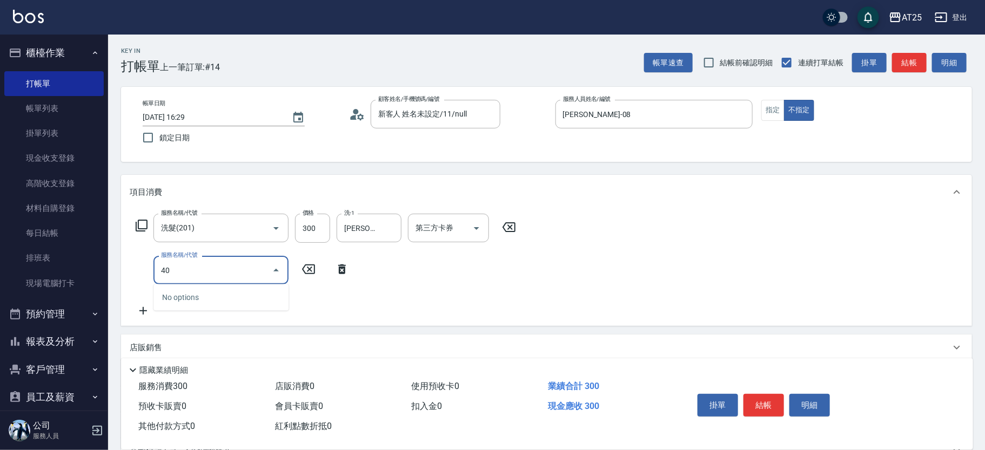
type input "401"
type input "60"
type input "剪髮(401)"
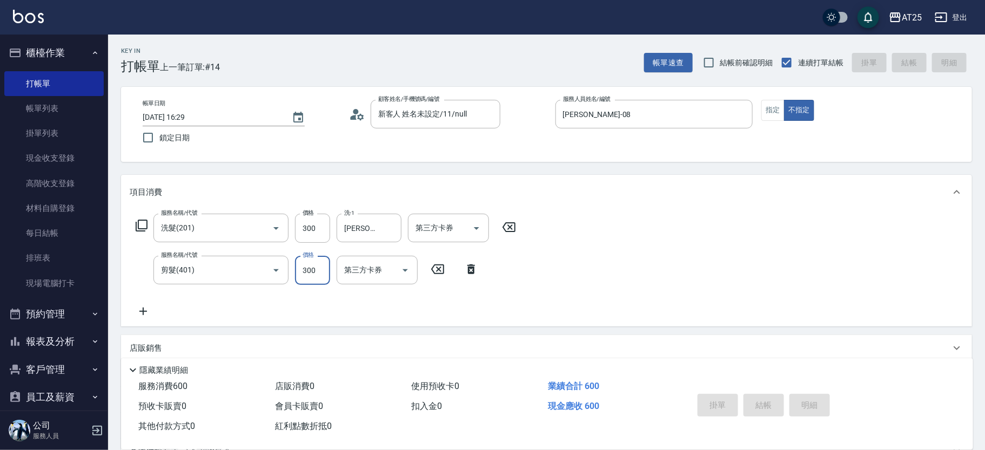
type input "0"
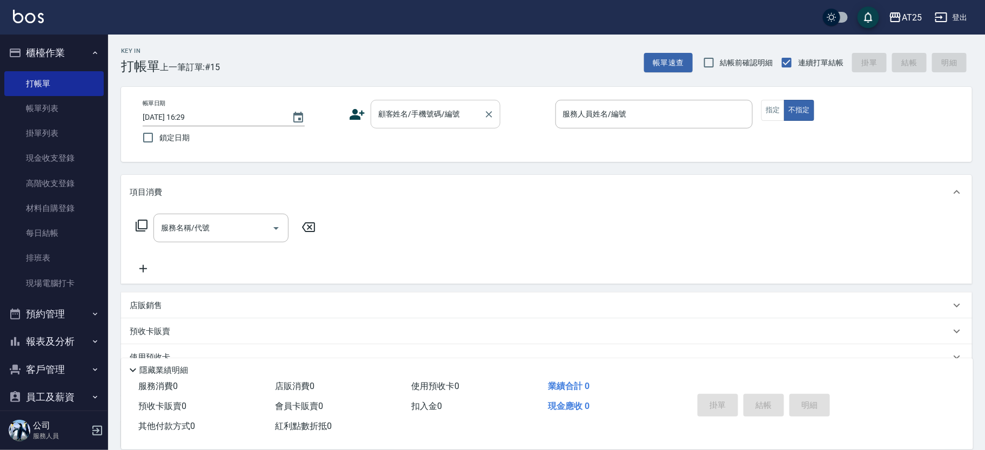
click at [420, 122] on input "顧客姓名/手機號碼/編號" at bounding box center [427, 114] width 104 height 19
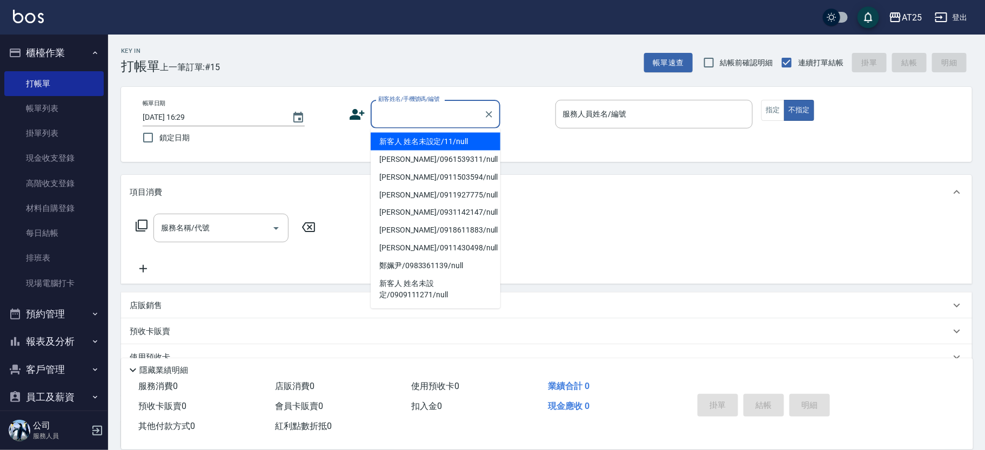
click at [430, 142] on li "新客人 姓名未設定/11/null" at bounding box center [435, 142] width 130 height 18
type input "新客人 姓名未設定/11/null"
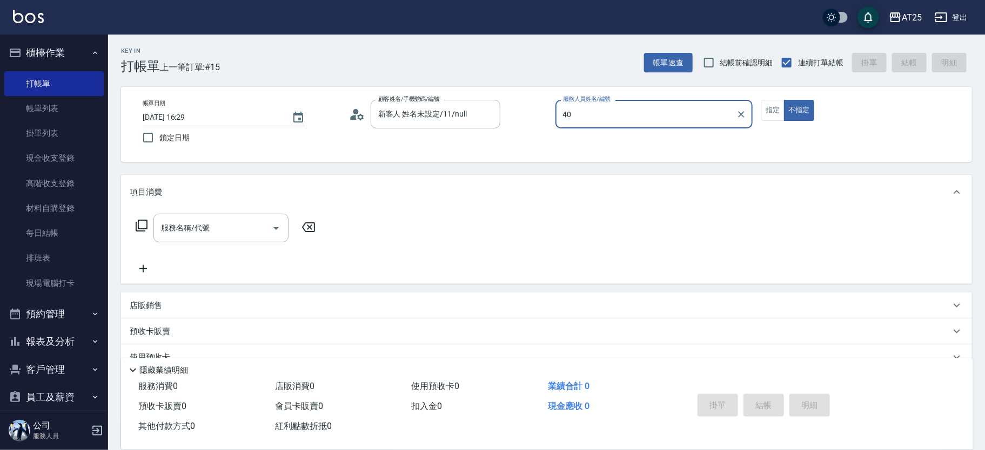
type input "Ann-40"
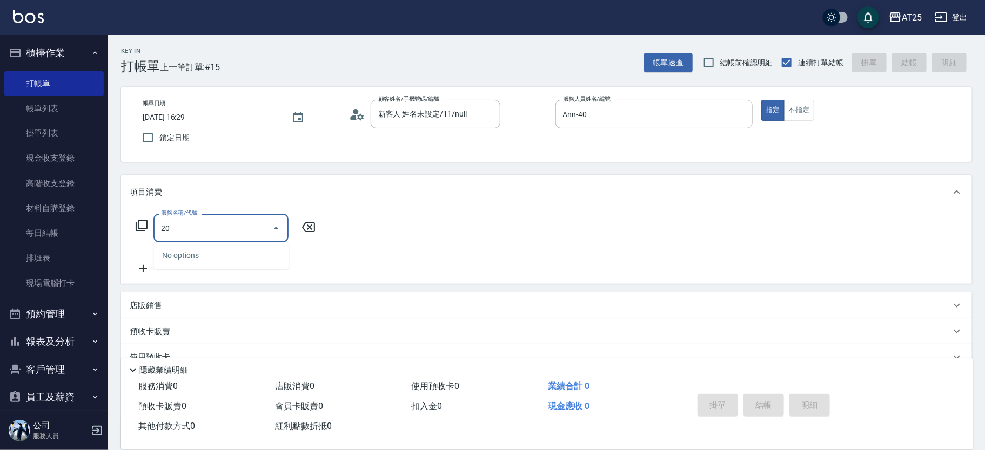
type input "201"
type input "30"
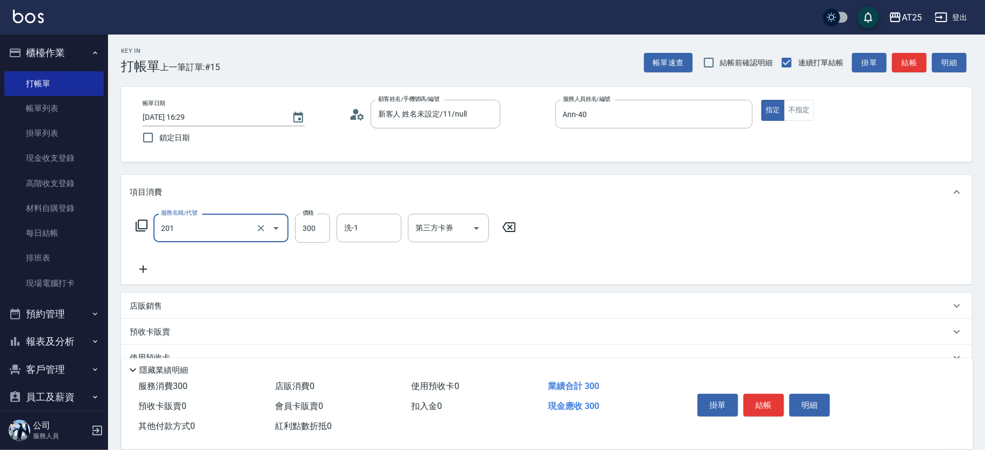
type input "洗髮(201)"
type input "0"
type input "40"
type input "400"
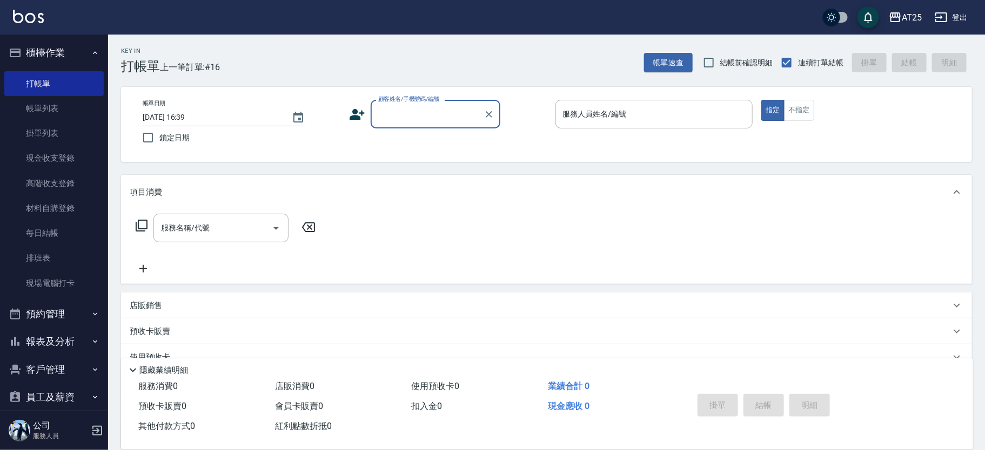
click at [385, 120] on input "顧客姓名/手機號碼/編號" at bounding box center [427, 114] width 104 height 19
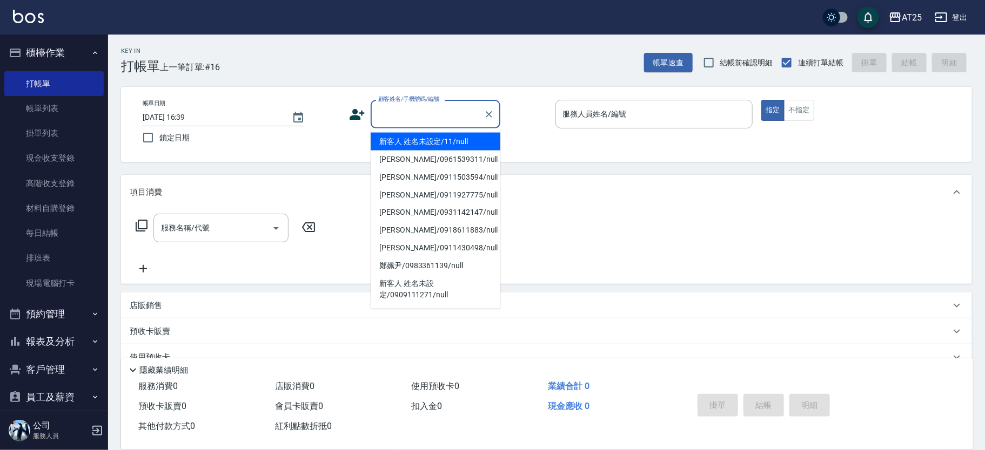
click at [446, 141] on li "新客人 姓名未設定/11/null" at bounding box center [435, 142] width 130 height 18
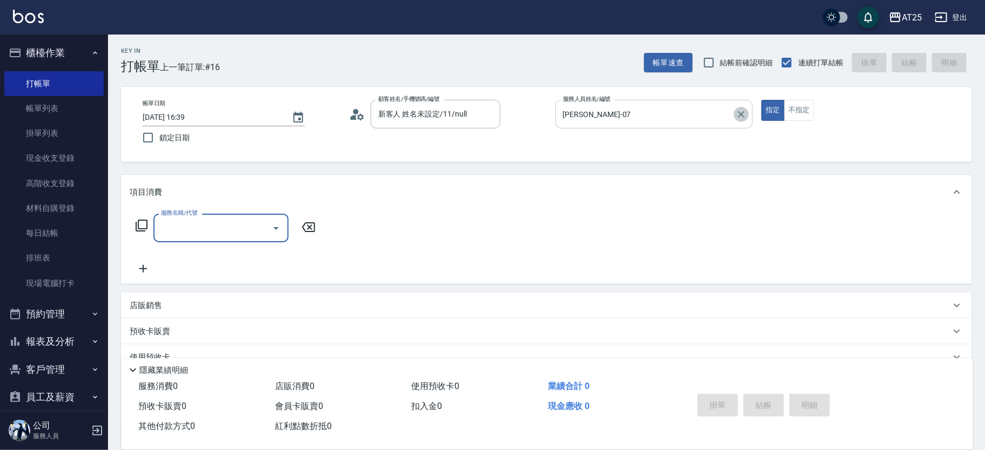
click at [736, 115] on icon "Clear" at bounding box center [741, 114] width 11 height 11
click at [139, 223] on icon at bounding box center [141, 225] width 13 height 13
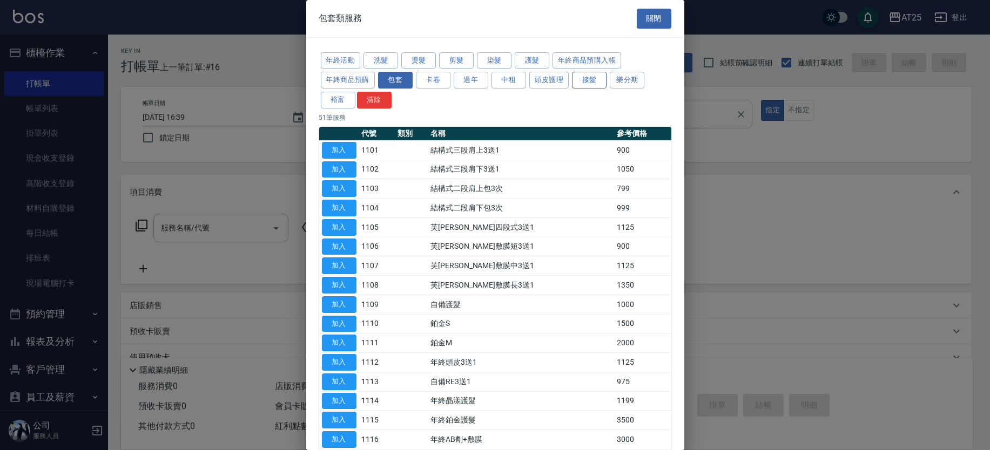
click at [588, 78] on button "接髮" at bounding box center [589, 80] width 35 height 17
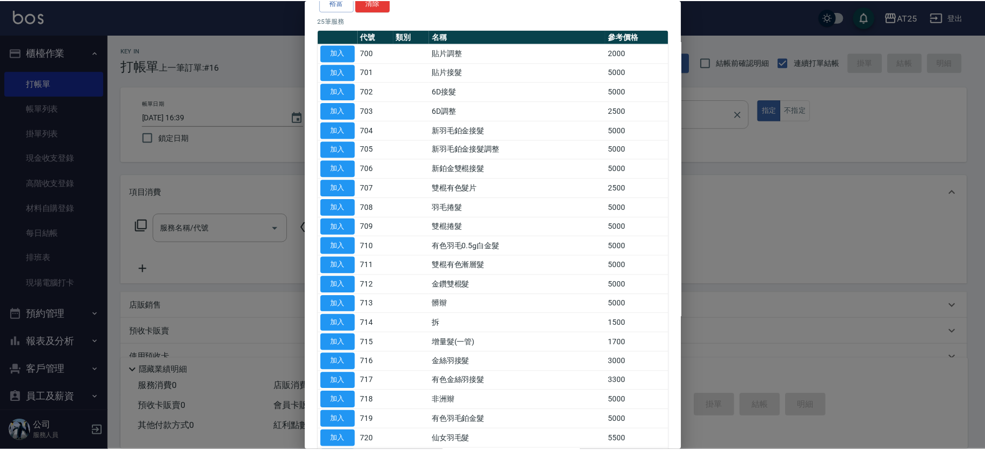
scroll to position [231, 0]
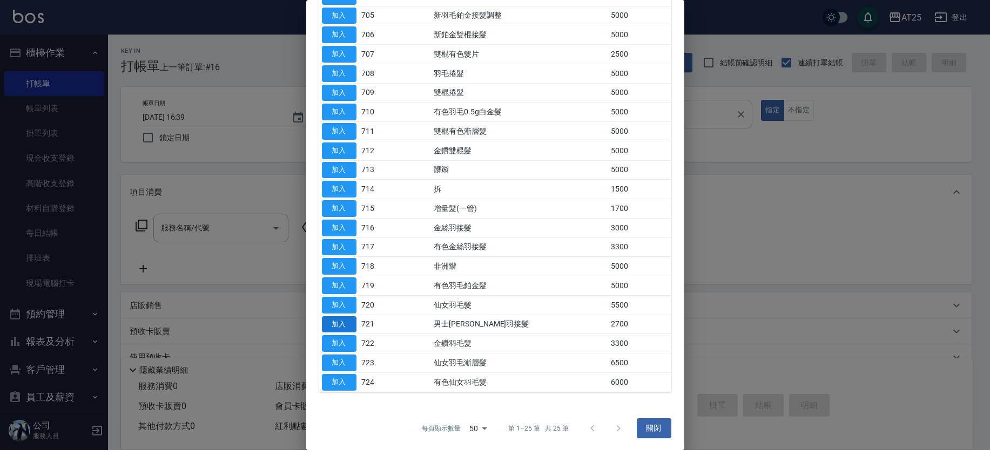
click at [346, 339] on button "加入" at bounding box center [339, 343] width 35 height 17
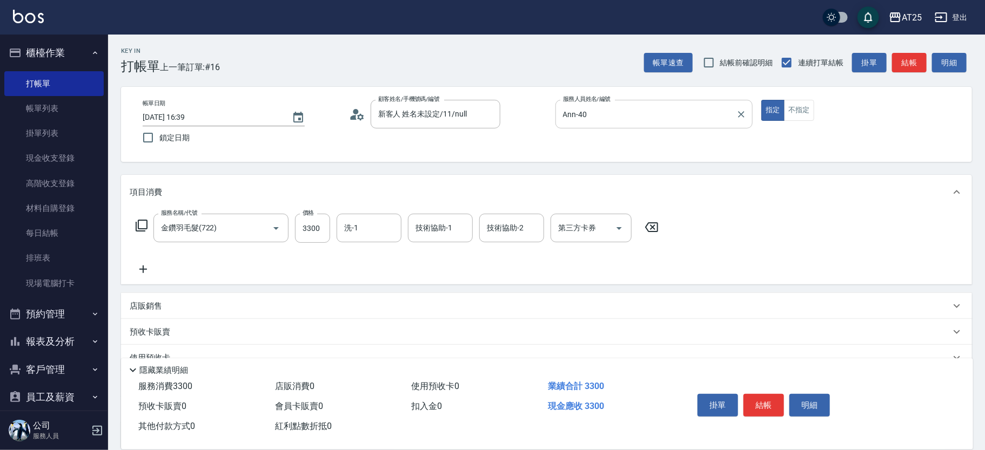
click at [149, 267] on icon at bounding box center [143, 269] width 27 height 13
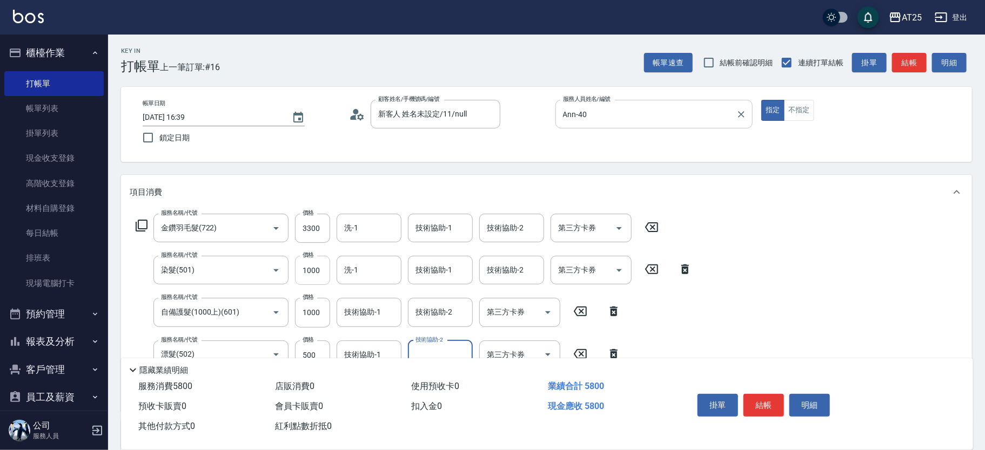
click at [317, 269] on input "1000" at bounding box center [312, 270] width 35 height 29
click at [309, 310] on input "1000" at bounding box center [312, 312] width 35 height 29
click at [316, 274] on input "1000" at bounding box center [312, 270] width 35 height 29
click at [313, 231] on input "3300" at bounding box center [312, 228] width 35 height 29
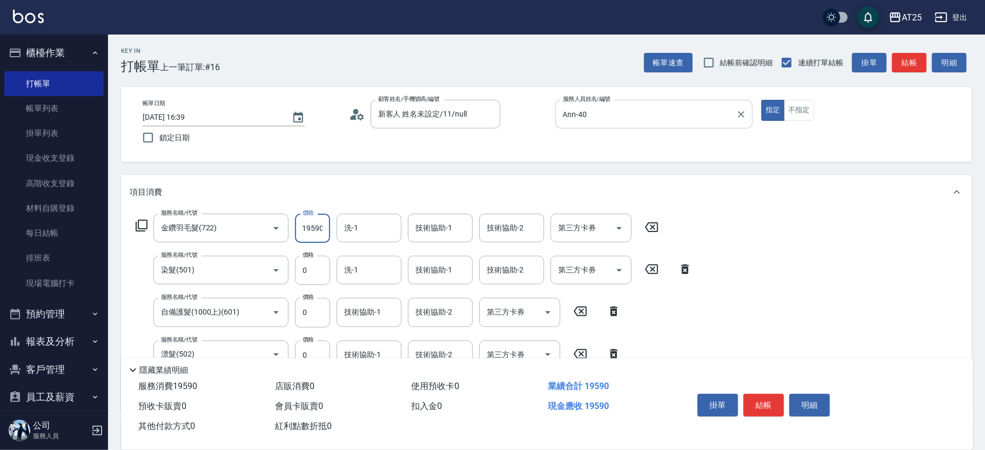
click at [370, 248] on div "服務名稱/代號 金鑽羽毛髮(722) 服務名稱/代號 價格 19590 價格 洗-1 洗-1 技術協助-1 技術協助-1 技術協助-2 技術協助-2 第三方卡…" at bounding box center [414, 308] width 569 height 189
click at [369, 234] on input "洗-1" at bounding box center [368, 228] width 55 height 19
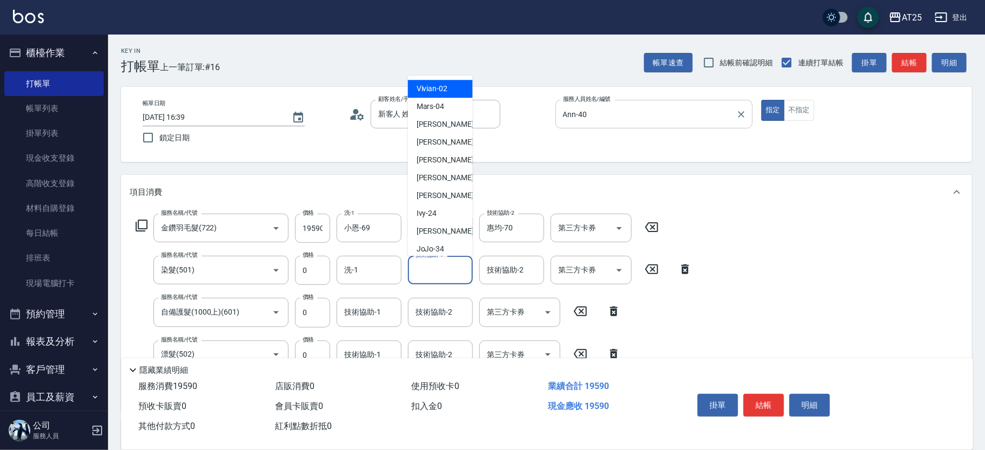
click at [439, 264] on div "技術協助-1 技術協助-1" at bounding box center [440, 270] width 65 height 29
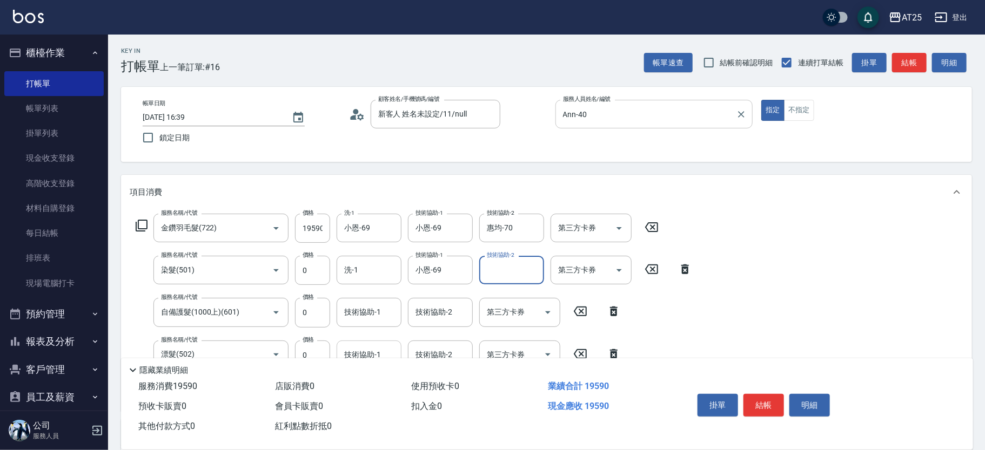
click at [361, 343] on div "技術協助-1" at bounding box center [368, 355] width 65 height 29
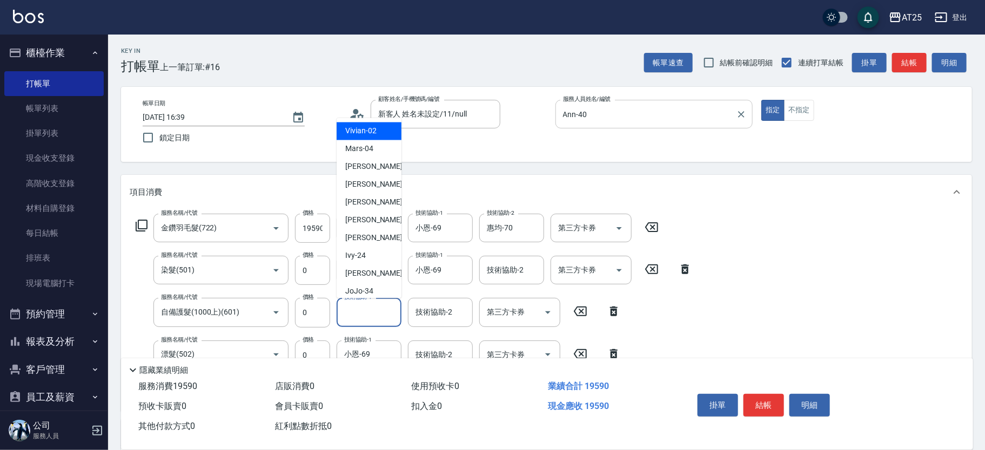
click at [349, 308] on div "技術協助-1 技術協助-1" at bounding box center [368, 312] width 65 height 29
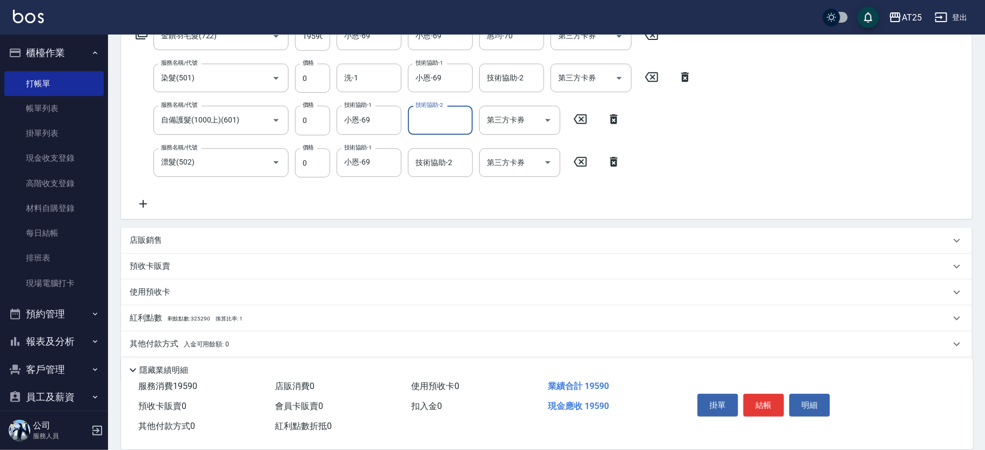
scroll to position [196, 0]
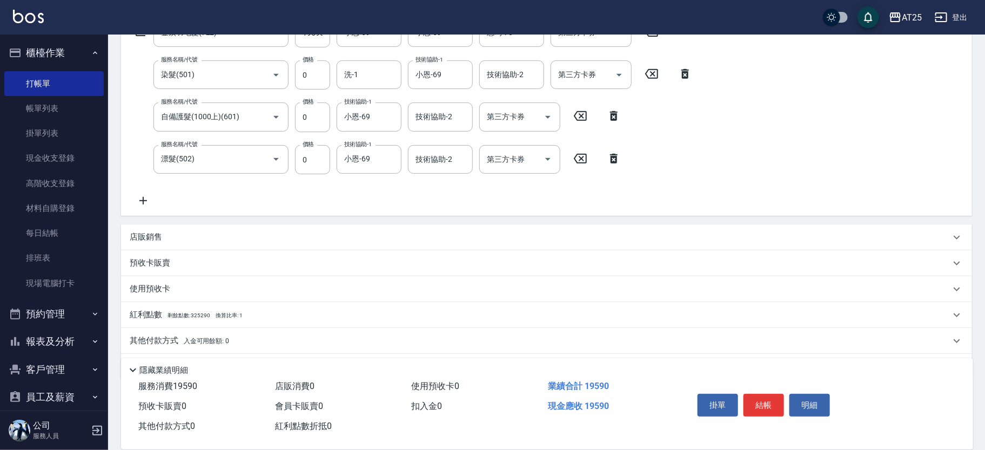
click at [189, 341] on span "入金可用餘額: 0" at bounding box center [207, 342] width 46 height 8
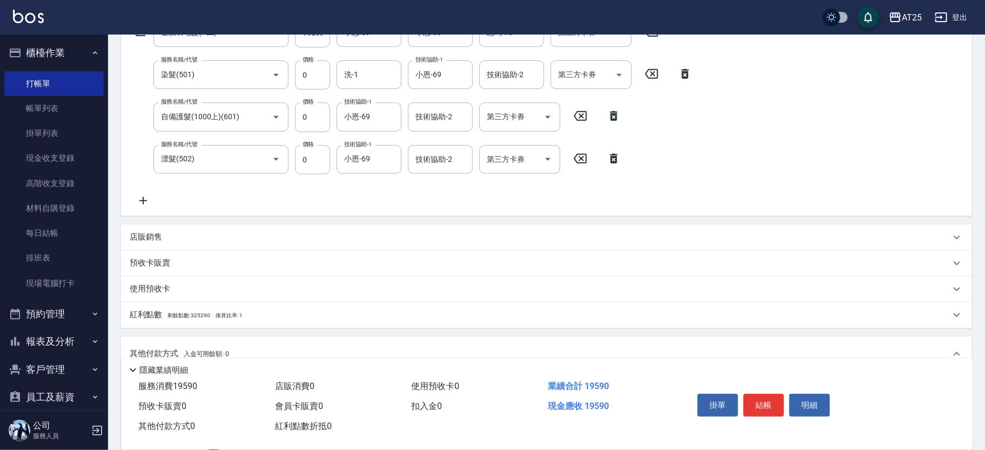
scroll to position [354, 0]
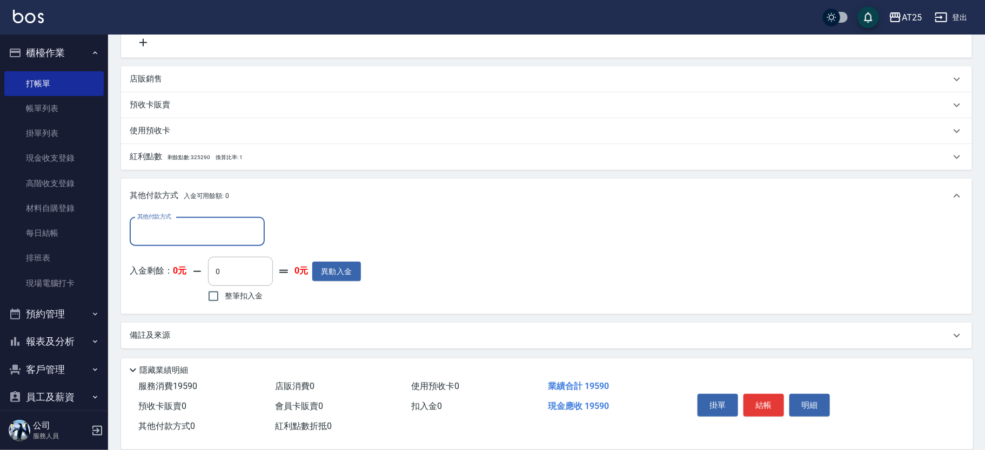
click at [163, 242] on div "其他付款方式" at bounding box center [197, 232] width 135 height 29
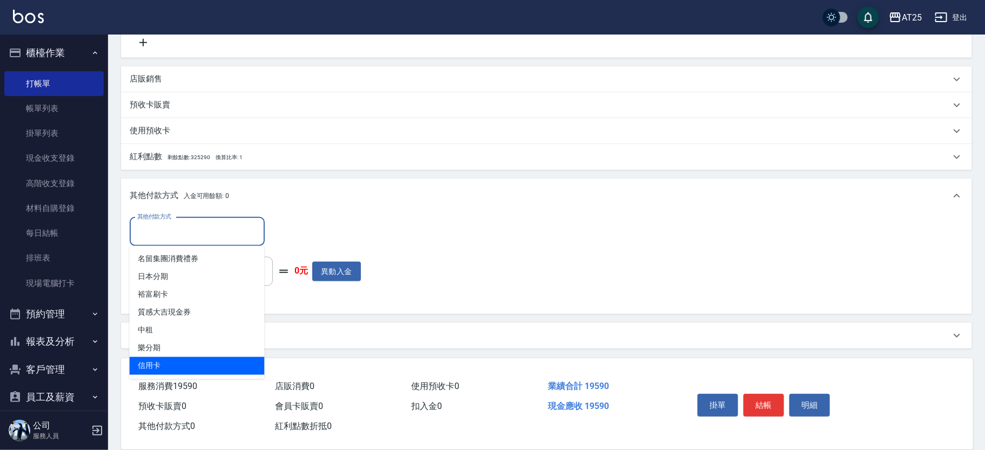
click at [159, 365] on span "信用卡" at bounding box center [197, 367] width 135 height 18
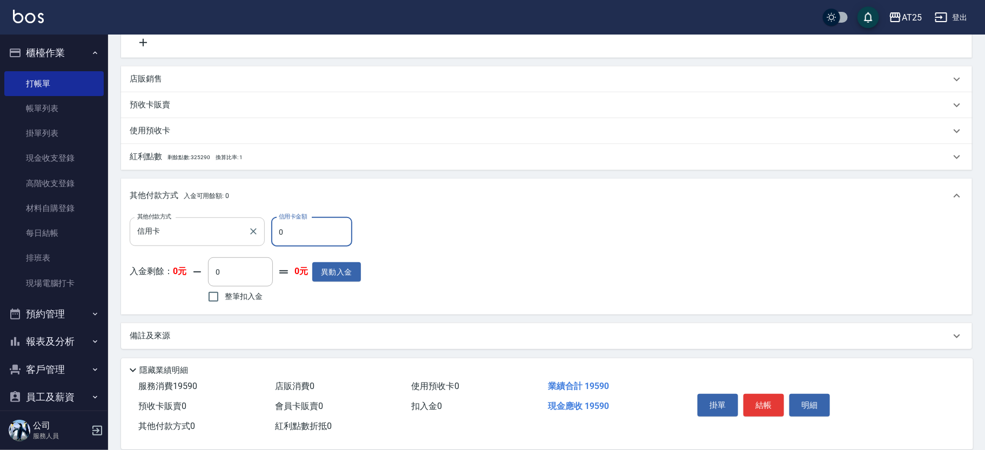
drag, startPoint x: 293, startPoint y: 231, endPoint x: 264, endPoint y: 235, distance: 29.9
click at [264, 235] on div "其他付款方式 信用卡 其他付款方式 信用卡金額 0 信用卡金額" at bounding box center [245, 232] width 231 height 29
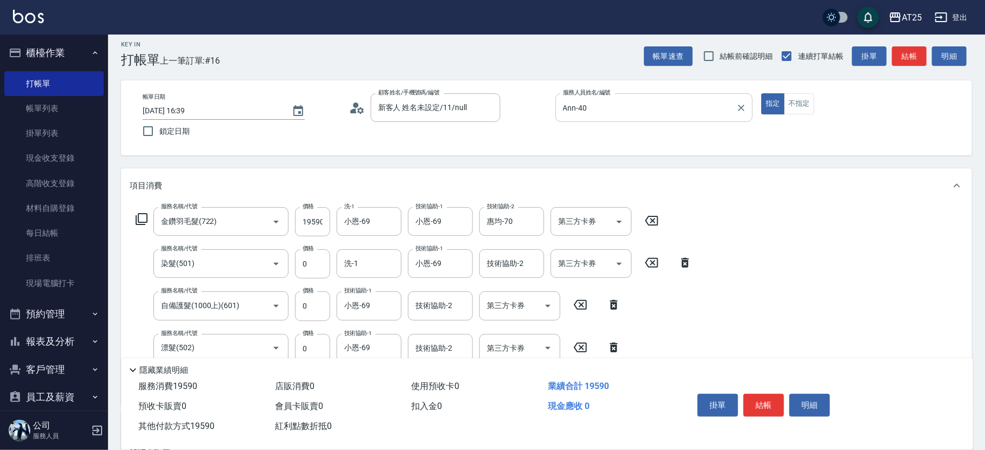
scroll to position [0, 0]
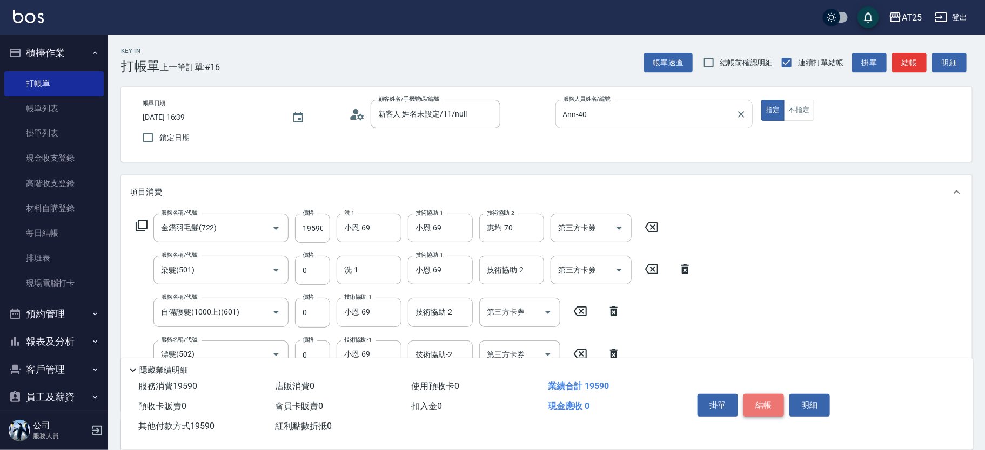
click at [776, 399] on button "結帳" at bounding box center [763, 405] width 41 height 23
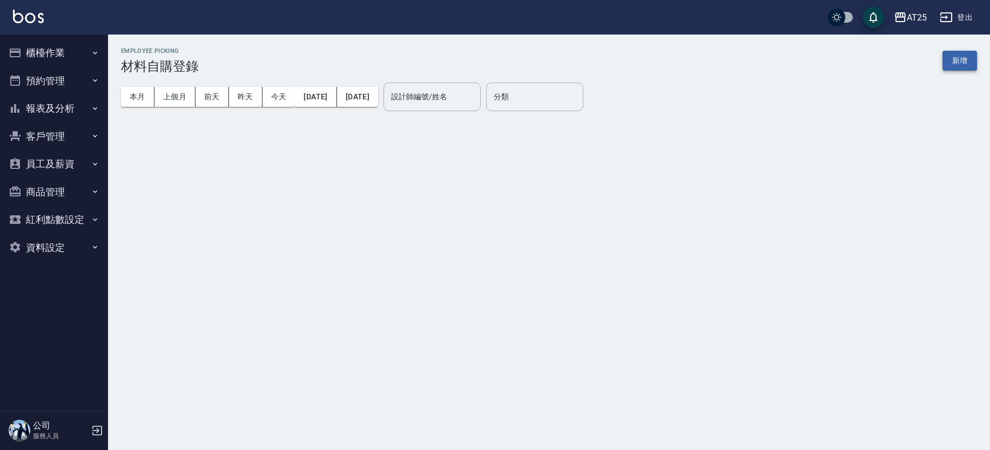
click at [962, 51] on button "新增" at bounding box center [959, 61] width 35 height 20
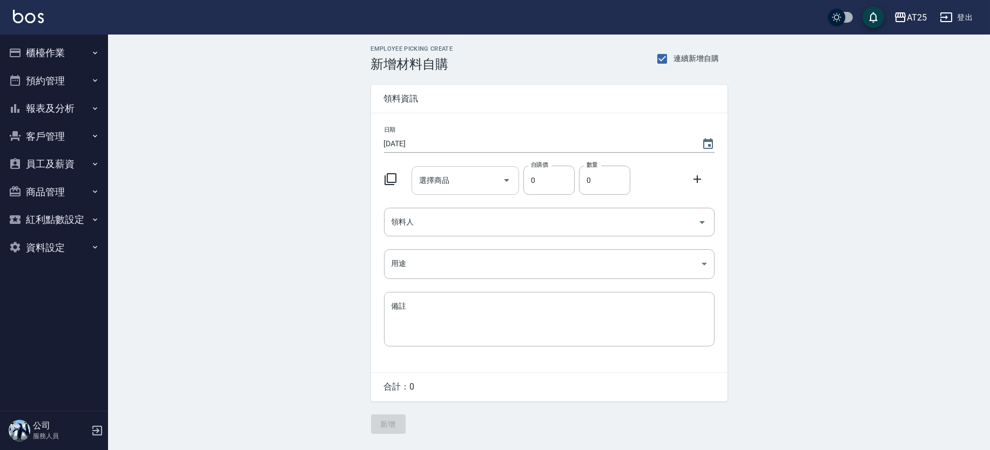
click at [461, 172] on input "選擇商品" at bounding box center [457, 180] width 82 height 19
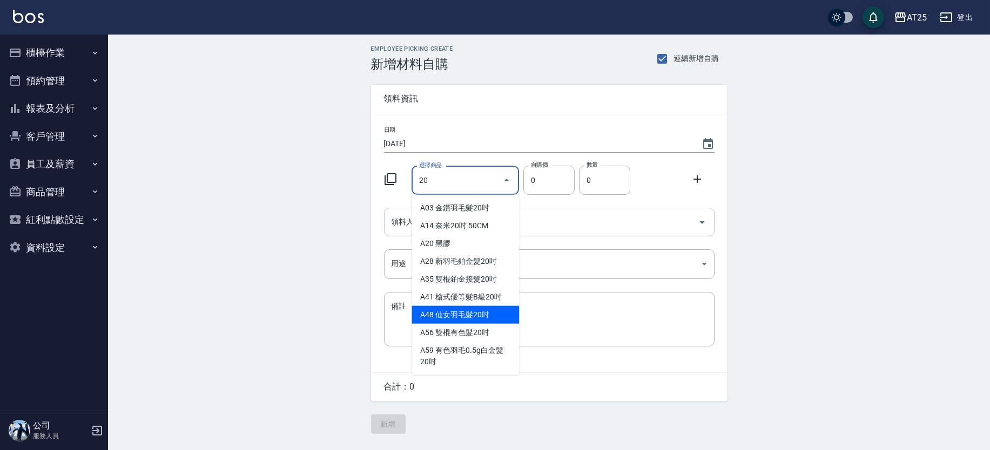
drag, startPoint x: 479, startPoint y: 315, endPoint x: 582, endPoint y: 217, distance: 142.5
click at [479, 315] on li "A48 仙女羽毛髮20吋" at bounding box center [465, 315] width 107 height 18
type input "仙女羽毛髮20吋"
type input "2580"
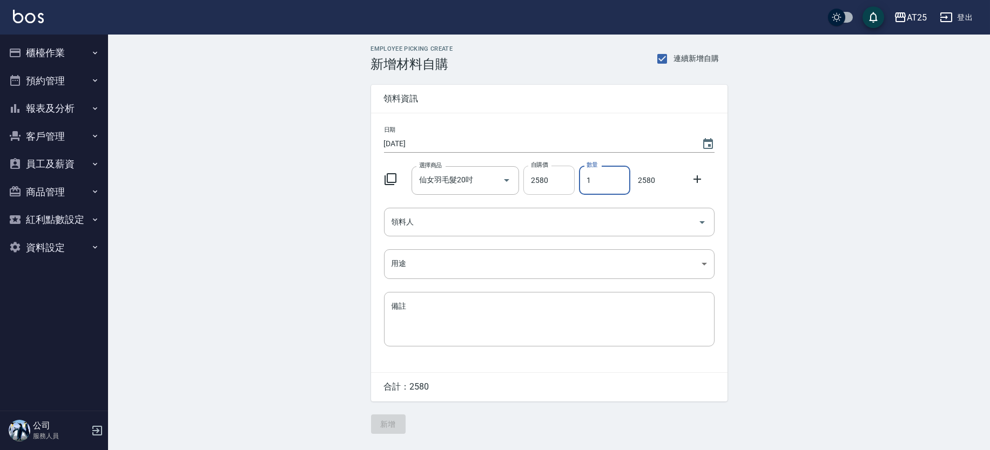
drag, startPoint x: 610, startPoint y: 175, endPoint x: 567, endPoint y: 174, distance: 43.2
click at [567, 174] on div "選擇商品 仙女羽毛髮20吋 選擇商品 自購價 2580 自購價 數量 1 數量 2580" at bounding box center [547, 177] width 335 height 33
type input "2"
click at [489, 178] on icon "Clear" at bounding box center [491, 180] width 6 height 6
type input "0"
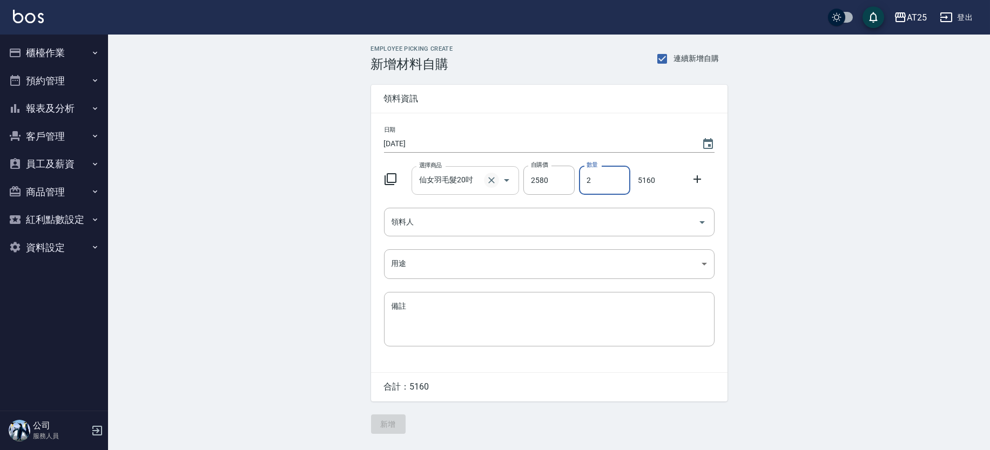
type input "0"
click at [433, 185] on input "選擇商品" at bounding box center [457, 180] width 82 height 19
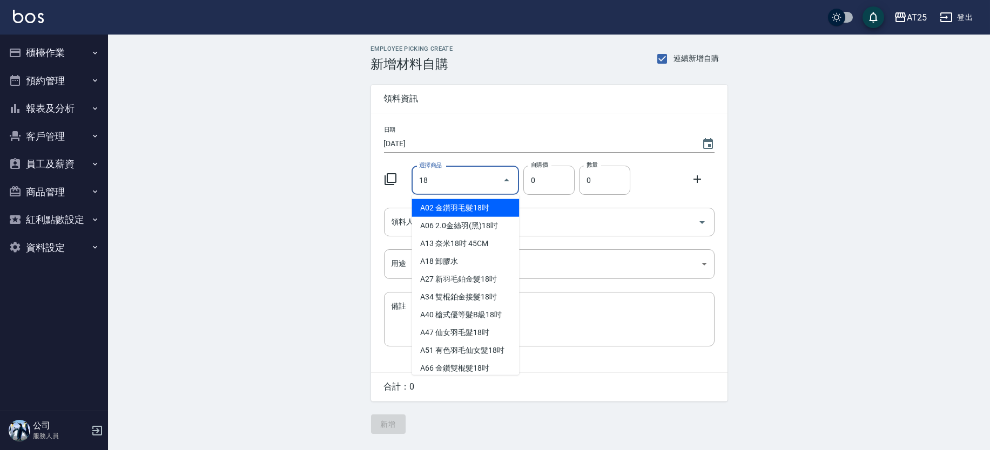
click at [468, 200] on li "A02 金鑽羽毛髮18吋" at bounding box center [465, 208] width 107 height 18
type input "金鑽羽毛髮18吋"
type input "1530"
type input "1"
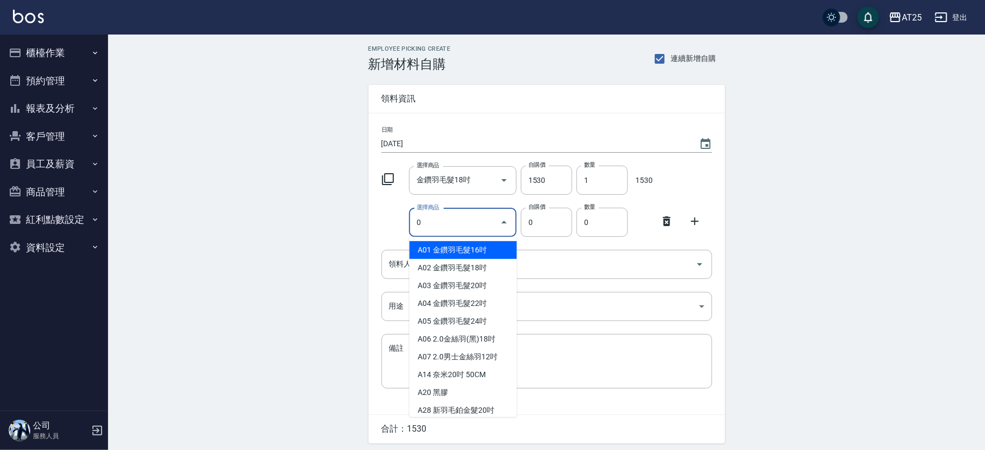
type input "0"
click at [472, 253] on li "A03 金鑽羽毛髮20吋" at bounding box center [462, 250] width 107 height 18
type input "金鑽羽毛髮20吋"
type input "1680"
type input "1"
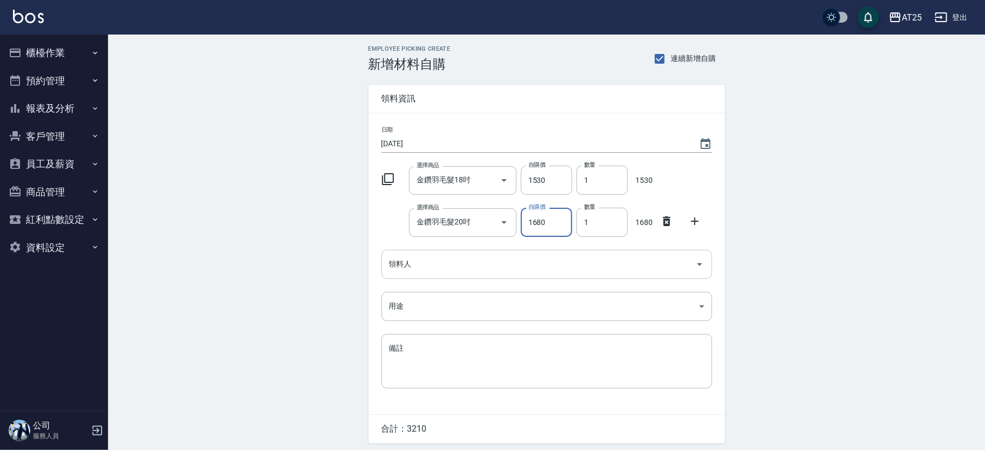
click at [615, 264] on input "領料人" at bounding box center [538, 264] width 305 height 19
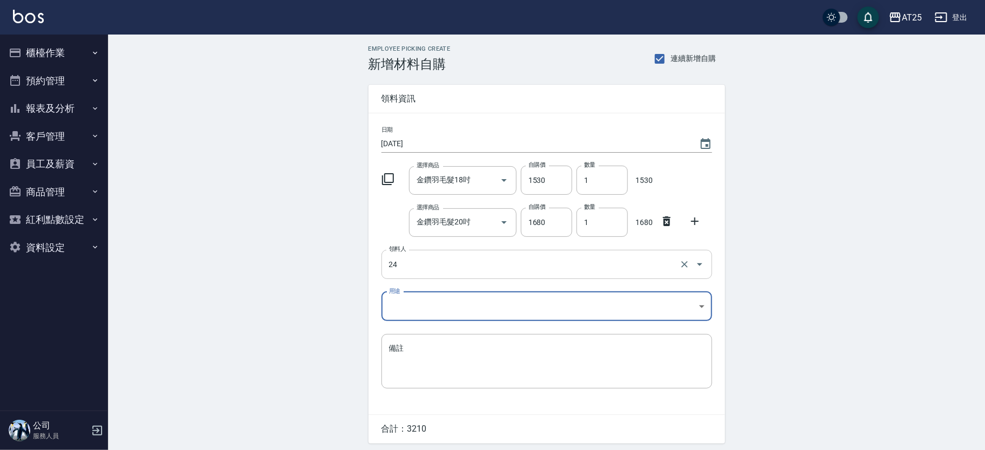
type input "24 Ivy"
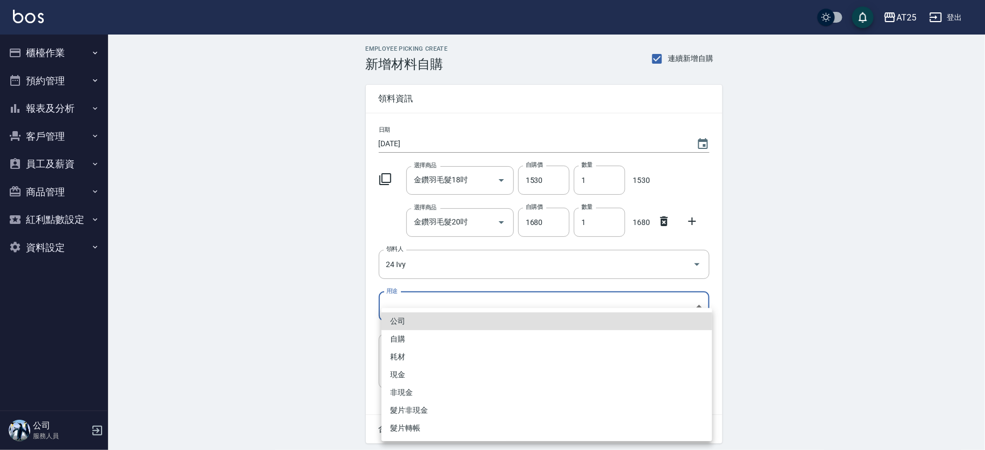
click at [485, 301] on body "AT25 登出 櫃檯作業 打帳單 帳單列表 掛單列表 現金收支登錄 高階收支登錄 材料自購登錄 每日結帳 排班表 現場電腦打卡 預約管理 預約管理 單日預約紀…" at bounding box center [492, 243] width 985 height 487
click at [400, 355] on li "耗材" at bounding box center [546, 357] width 331 height 18
type input "耗材"
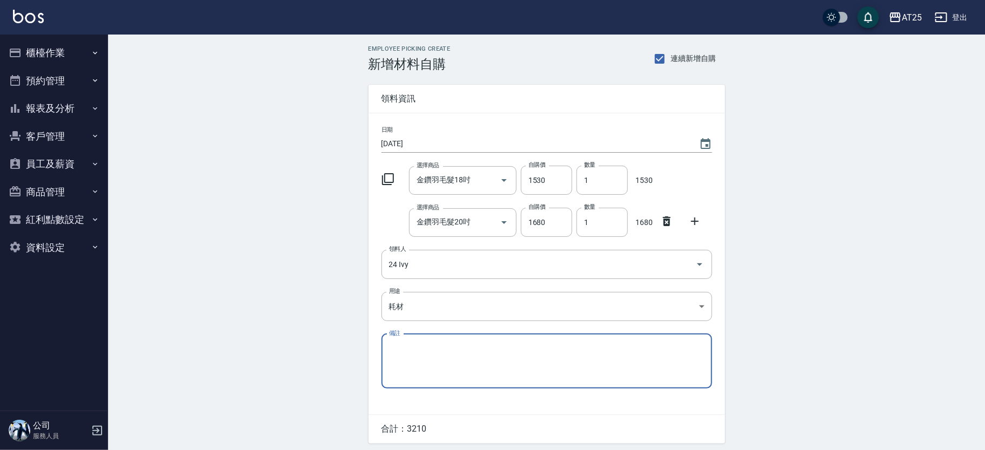
scroll to position [37, 0]
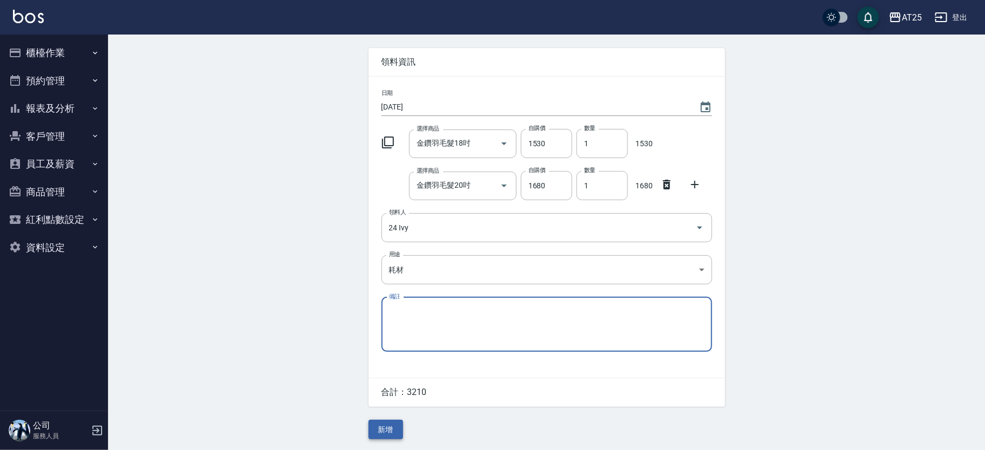
click at [386, 431] on button "新增" at bounding box center [385, 430] width 35 height 20
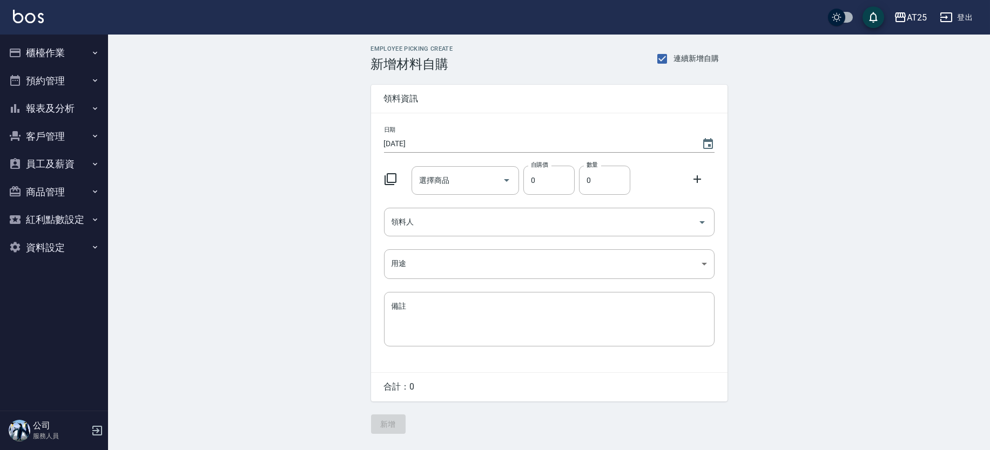
click at [78, 48] on button "櫃檯作業" at bounding box center [53, 53] width 99 height 28
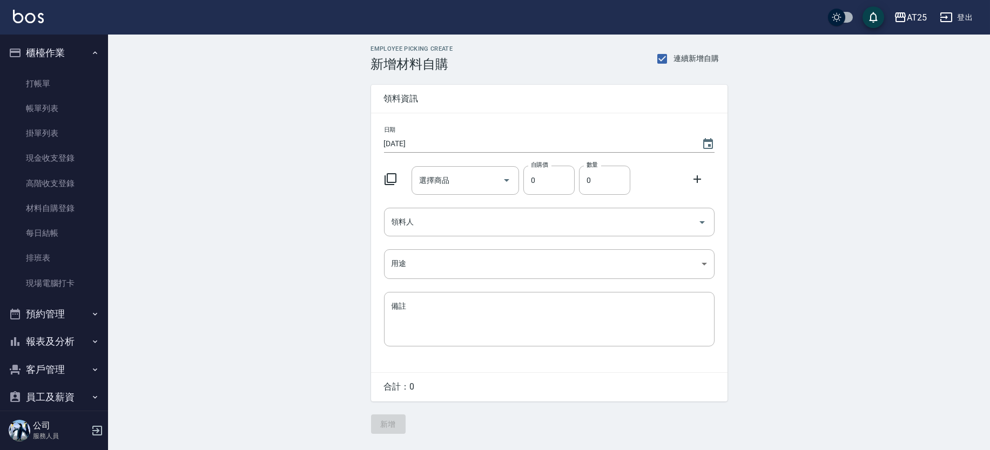
drag, startPoint x: 72, startPoint y: 208, endPoint x: 225, endPoint y: 188, distance: 154.1
click at [71, 208] on link "材料自購登錄" at bounding box center [53, 208] width 99 height 25
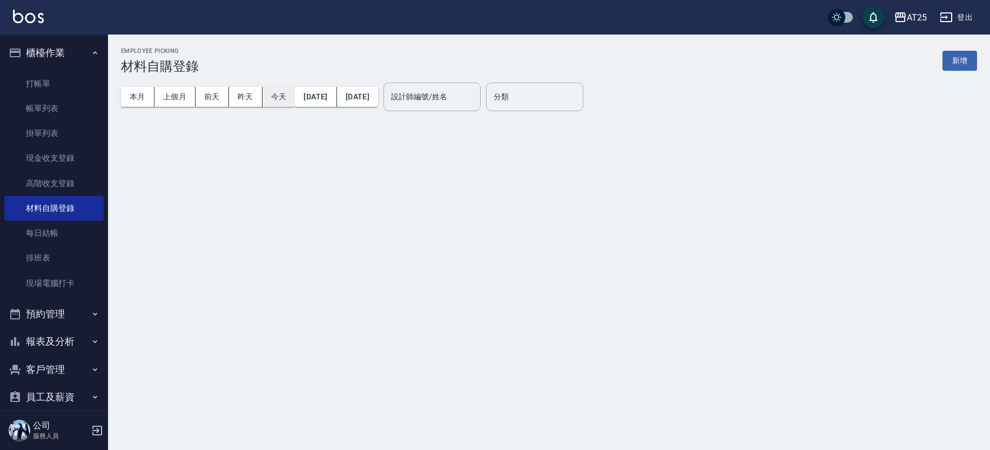
click at [268, 95] on button "今天" at bounding box center [278, 97] width 33 height 20
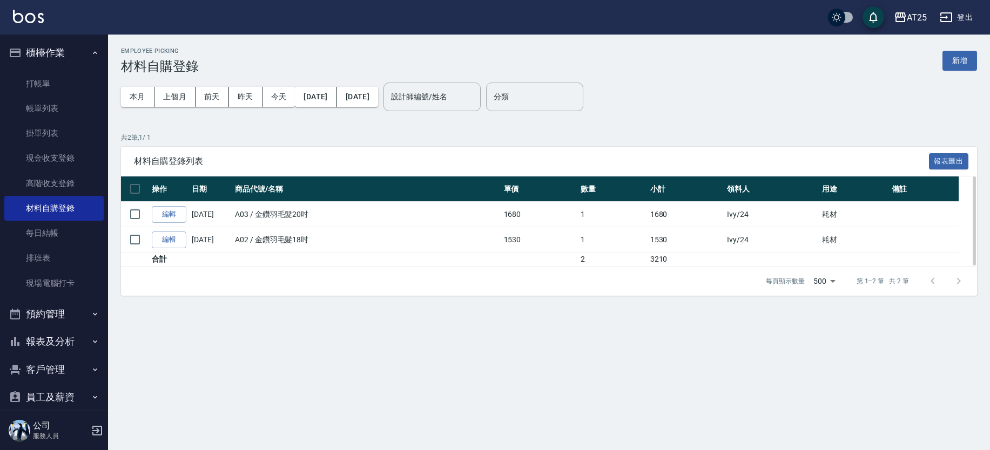
click at [735, 235] on td "Ivy /24" at bounding box center [771, 239] width 95 height 25
click at [176, 214] on link "編輯" at bounding box center [169, 214] width 35 height 17
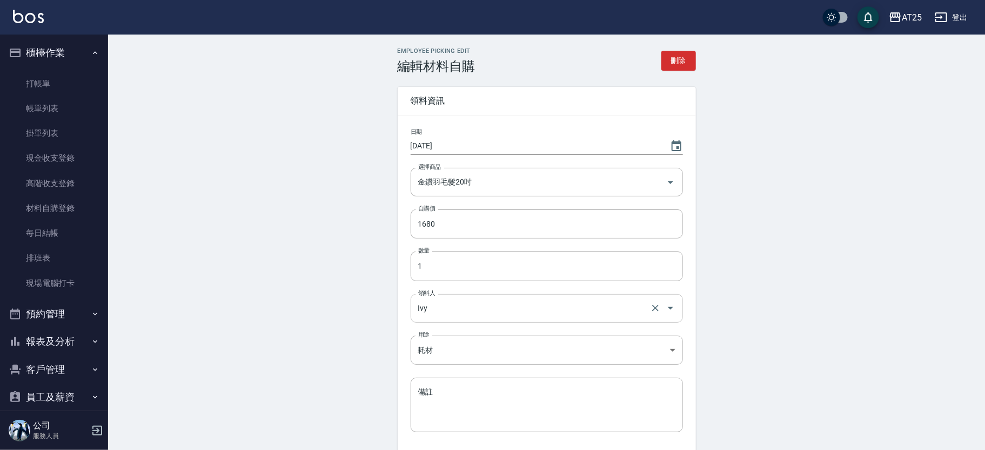
click at [450, 315] on input "Ivy" at bounding box center [531, 308] width 232 height 19
click at [793, 328] on div "Employee Picking Edit 編輯材料自購 刪除 領料資訊 日期 2025/08/21 選擇商品 金鑽羽毛髮20吋 選擇商品 自購價 1680 …" at bounding box center [546, 284] width 877 height 498
click at [538, 311] on input "Ivy" at bounding box center [531, 308] width 232 height 19
click at [466, 303] on input "Ivy" at bounding box center [531, 308] width 232 height 19
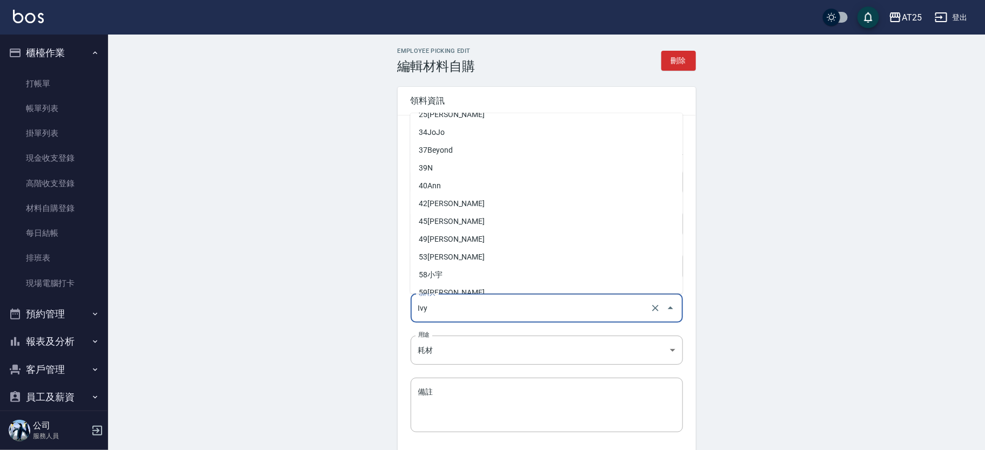
scroll to position [175, 0]
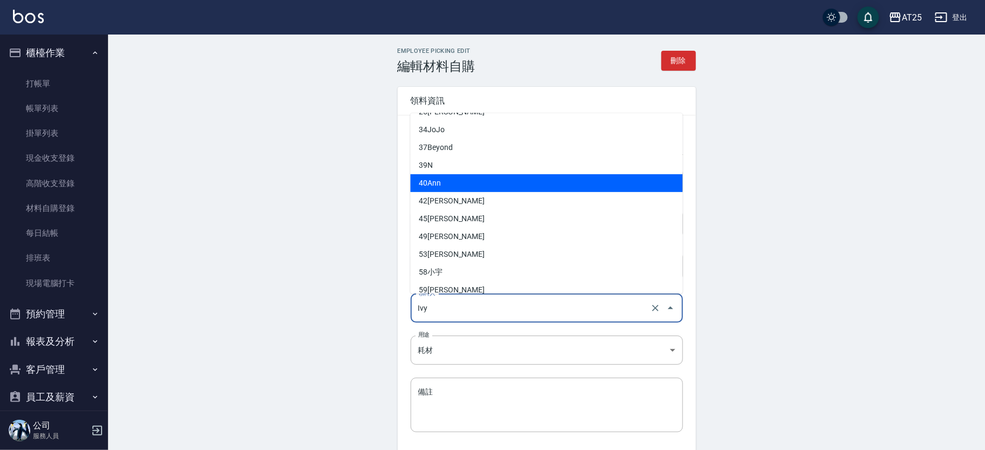
click at [551, 179] on li "40 Ann" at bounding box center [546, 183] width 272 height 18
type input "Ann"
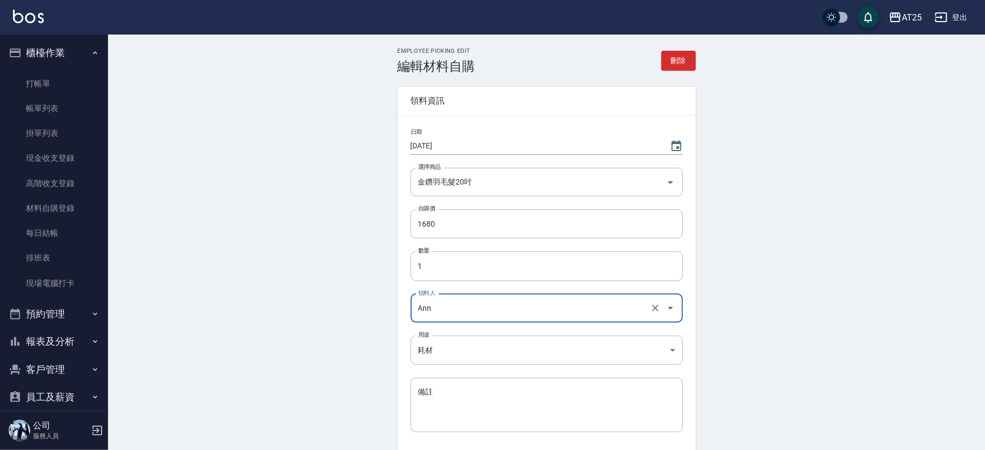
click at [878, 241] on div "Employee Picking Edit 編輯材料自購 刪除 領料資訊 日期 2025/08/21 選擇商品 金鑽羽毛髮20吋 選擇商品 自購價 1680 …" at bounding box center [546, 284] width 877 height 498
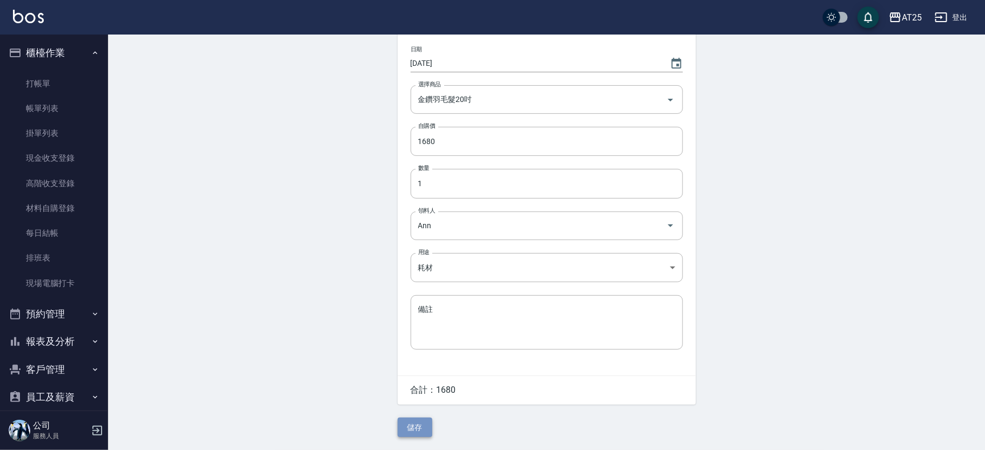
click at [412, 428] on button "儲存" at bounding box center [414, 428] width 35 height 20
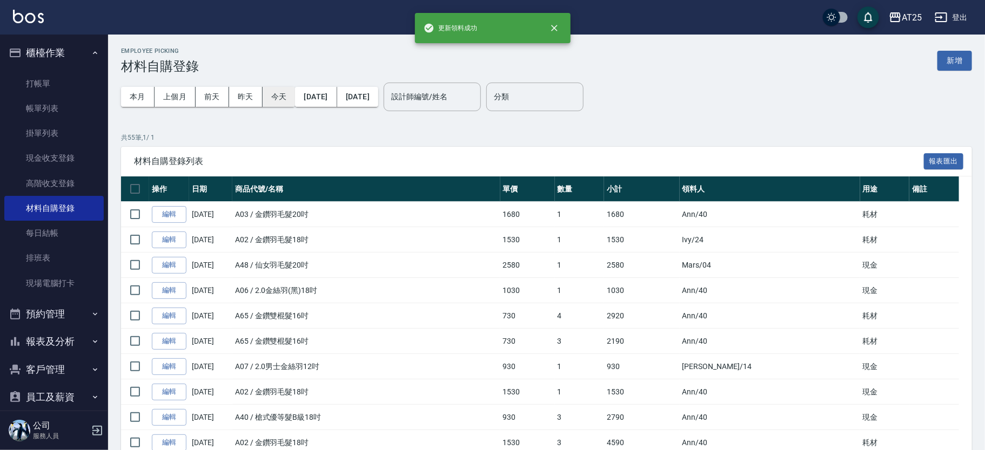
click at [280, 95] on button "今天" at bounding box center [278, 97] width 33 height 20
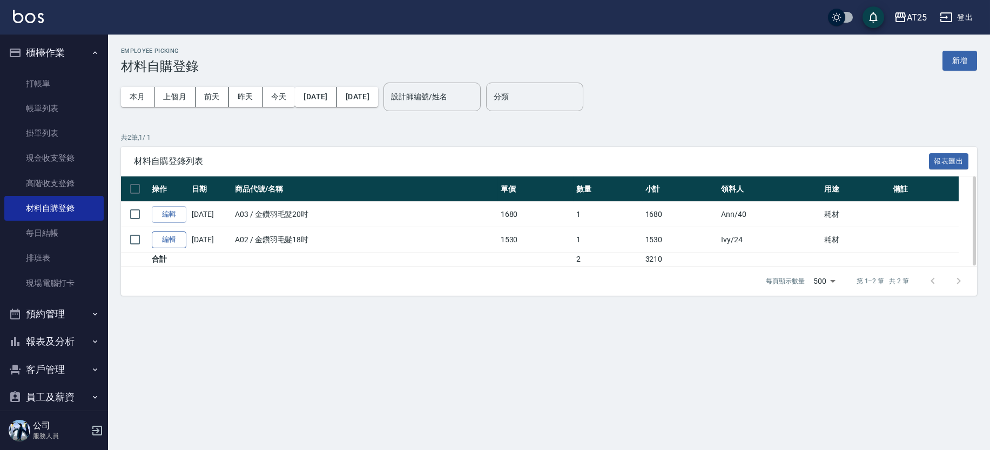
click at [171, 235] on link "編輯" at bounding box center [169, 240] width 35 height 17
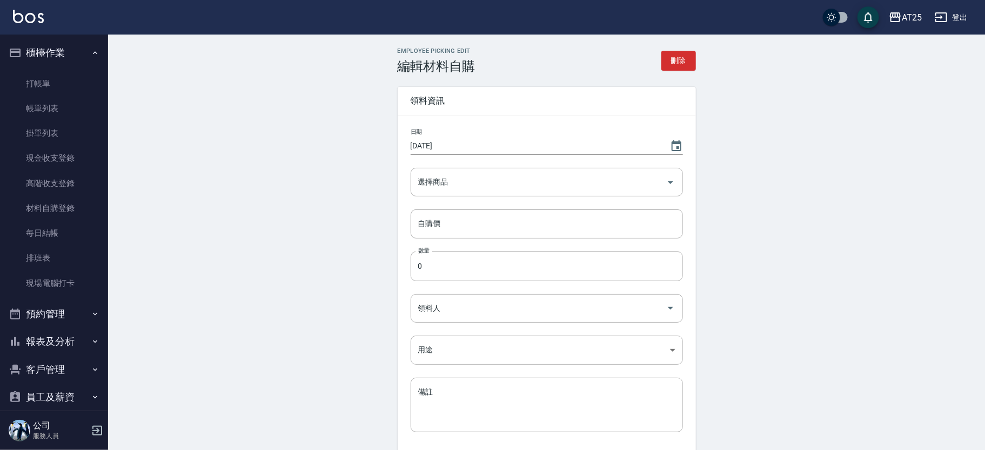
type input "金鑽羽毛髮18吋"
type input "1530"
type input "1"
type input "Ivy"
type input "耗材"
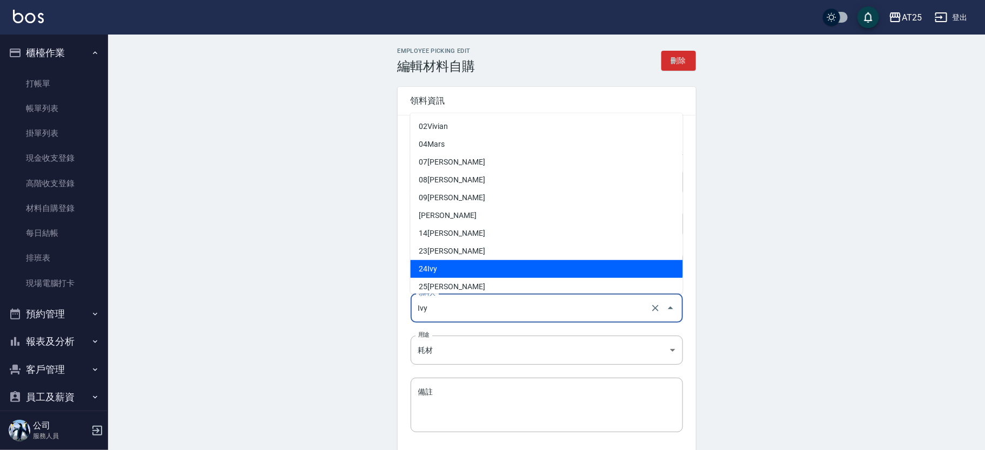
click at [467, 312] on input "Ivy" at bounding box center [531, 308] width 232 height 19
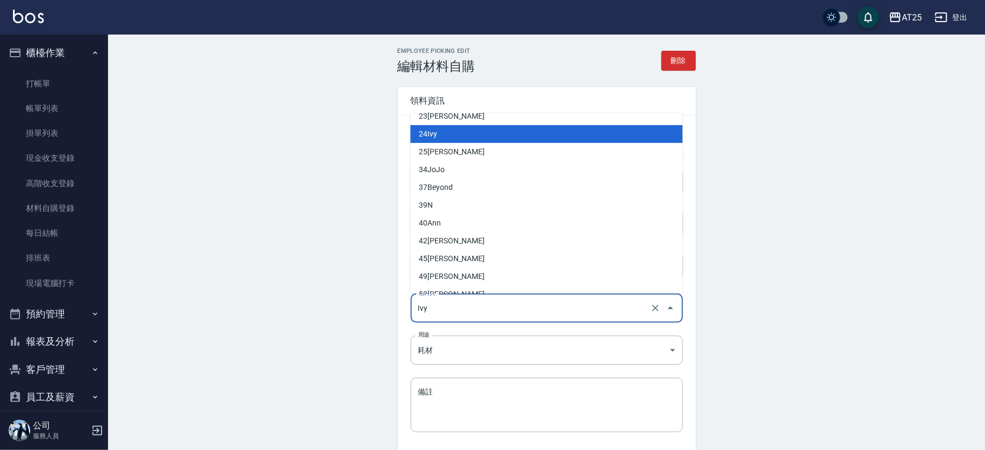
scroll to position [172, 0]
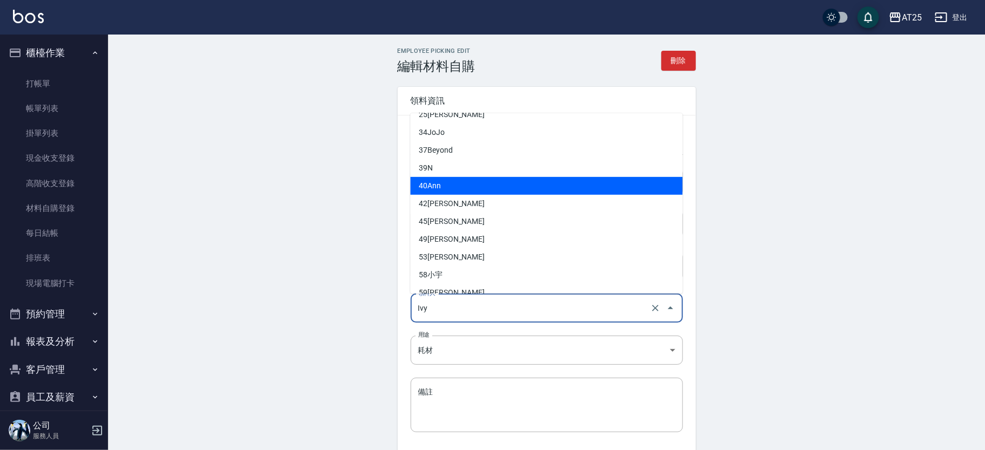
click at [538, 180] on li "40 Ann" at bounding box center [546, 186] width 272 height 18
type input "Ann"
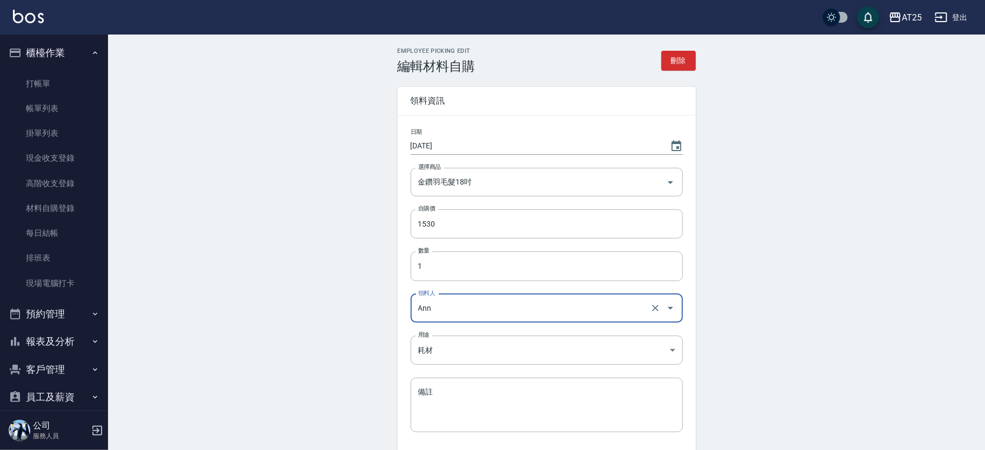
scroll to position [83, 0]
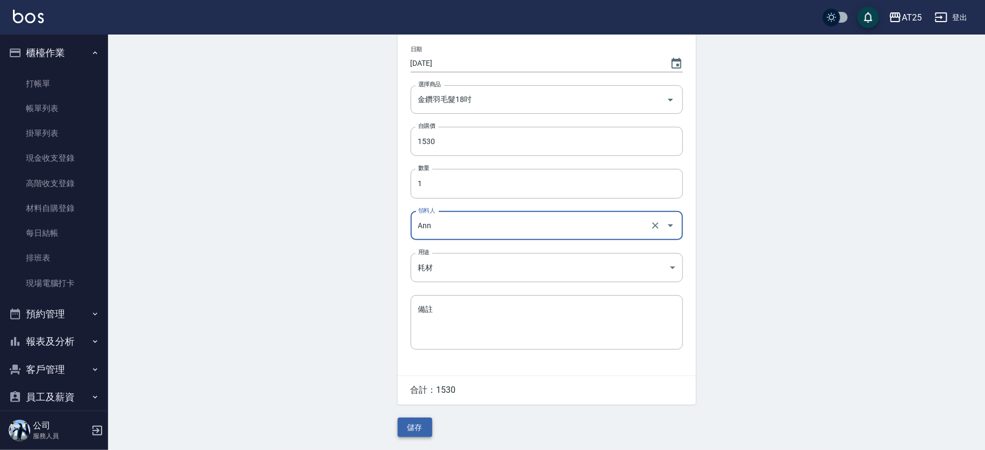
click at [423, 422] on button "儲存" at bounding box center [414, 428] width 35 height 20
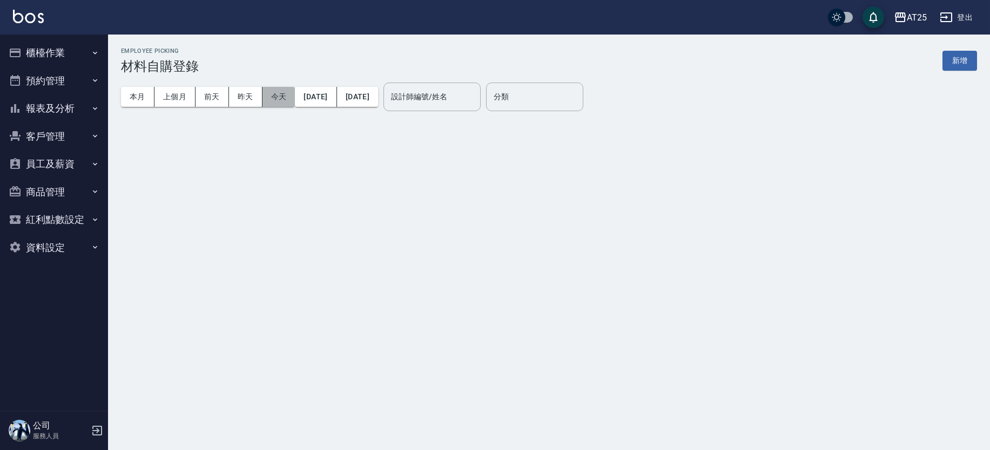
click at [281, 102] on button "今天" at bounding box center [278, 97] width 33 height 20
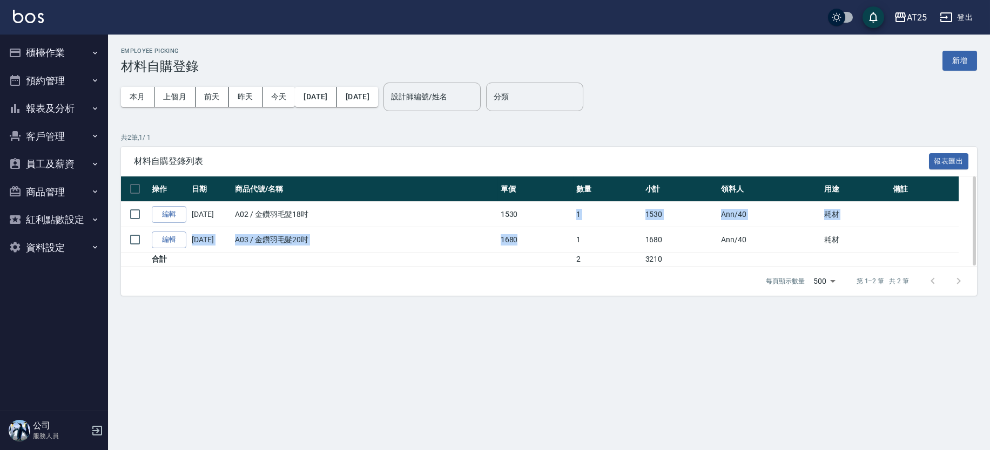
drag, startPoint x: 547, startPoint y: 218, endPoint x: 577, endPoint y: 236, distance: 34.9
click at [577, 236] on tbody "編輯 [DATE] A02 / 金鑽羽毛髮18吋 1530 1 1530 Ann /40 耗材 編輯 [DATE] A03 / 金鑽羽毛髮20吋 1680 1…" at bounding box center [549, 234] width 856 height 65
click at [574, 234] on td "1680" at bounding box center [536, 239] width 76 height 25
drag, startPoint x: 694, startPoint y: 218, endPoint x: 735, endPoint y: 219, distance: 40.5
click at [735, 219] on tr "編輯 [DATE] A02 / 金鑽羽毛髮18吋 1530 1 1530 Ann /40 耗材" at bounding box center [549, 214] width 856 height 25
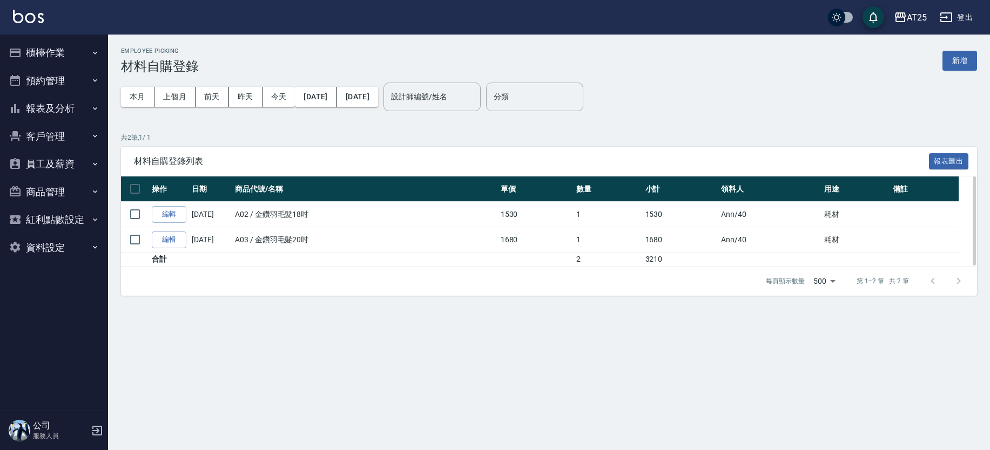
drag, startPoint x: 578, startPoint y: 222, endPoint x: 595, endPoint y: 221, distance: 16.8
click at [583, 221] on td "1" at bounding box center [608, 214] width 69 height 25
click at [662, 226] on tr "編輯 08/21/2025 A02 / 金鑽羽毛髮18吋 1530 1 1530 Ann /40 耗材" at bounding box center [549, 214] width 856 height 25
click at [664, 241] on td "1680" at bounding box center [681, 239] width 76 height 25
drag, startPoint x: 648, startPoint y: 244, endPoint x: 663, endPoint y: 246, distance: 14.7
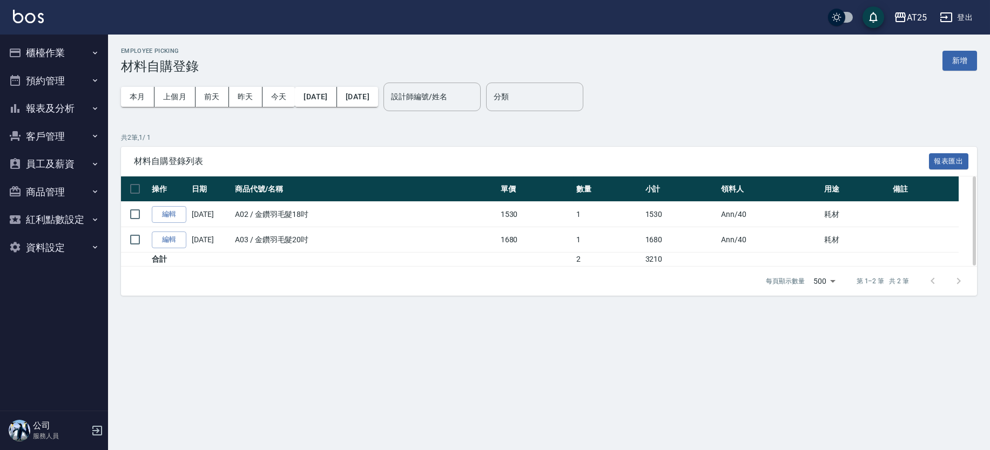
click at [659, 246] on td "1680" at bounding box center [681, 239] width 76 height 25
click at [663, 246] on td "1680" at bounding box center [681, 239] width 76 height 25
